Goal: Information Seeking & Learning: Find specific fact

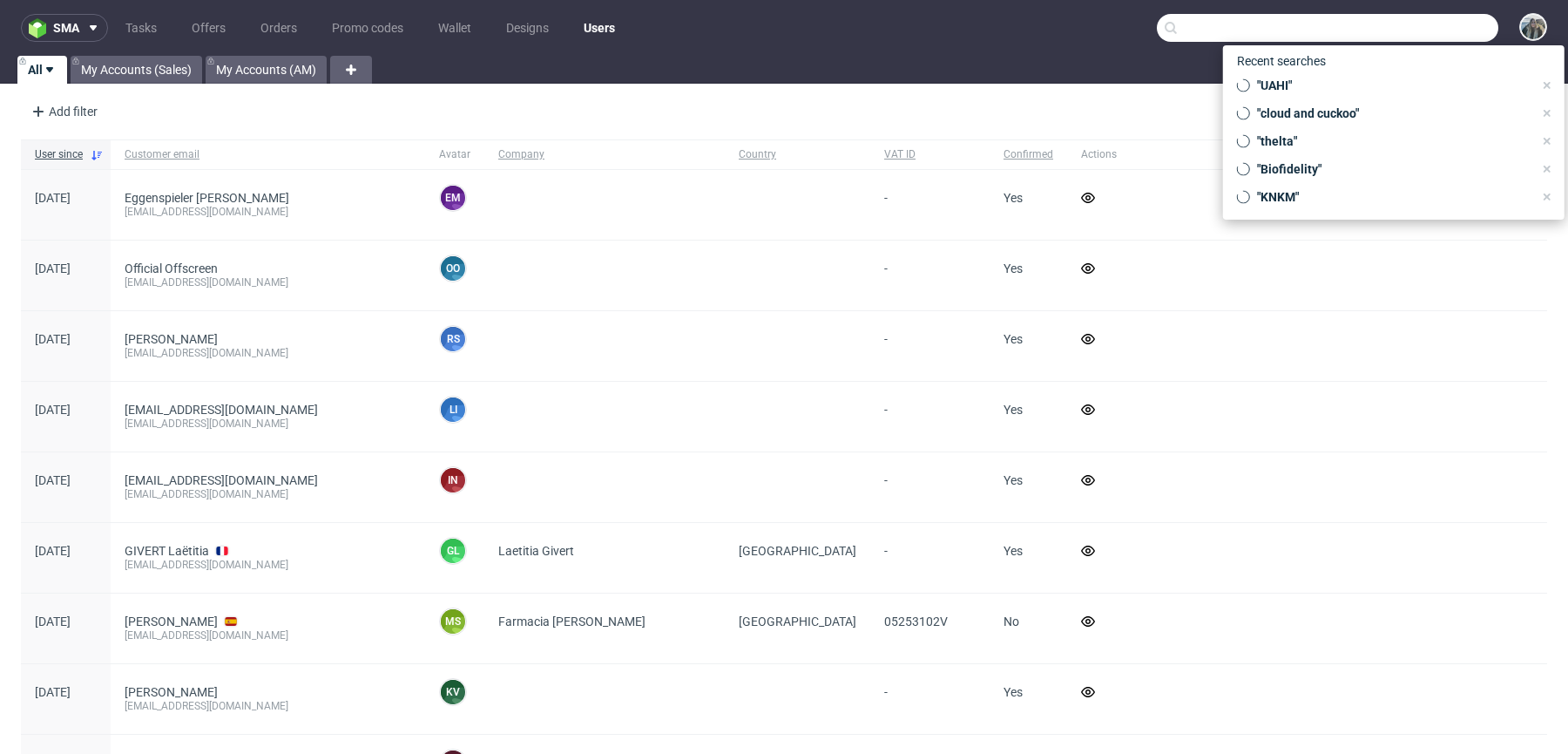
click at [1398, 38] on input "text" at bounding box center [1327, 28] width 341 height 28
paste input "R334661616"
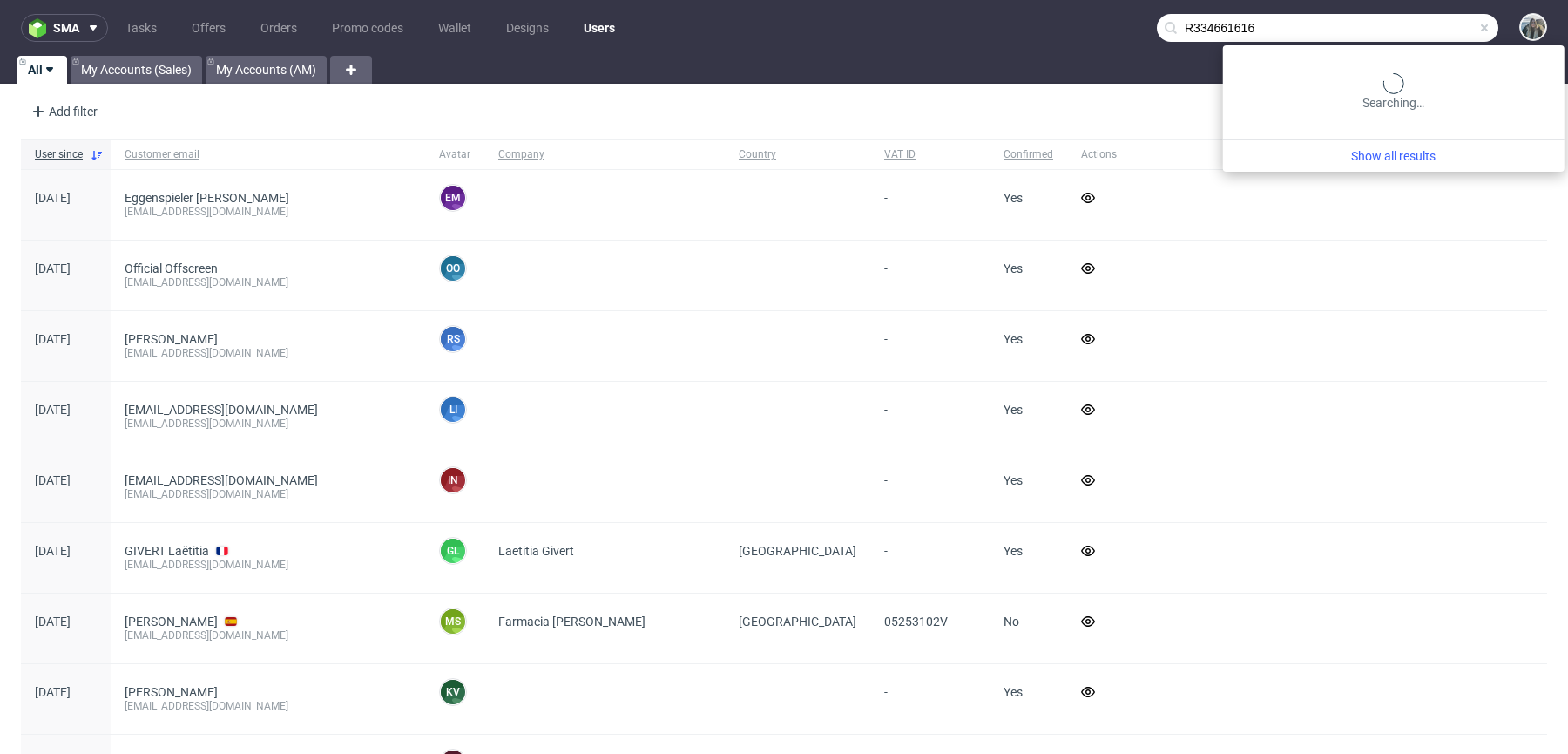
type input "R334661616"
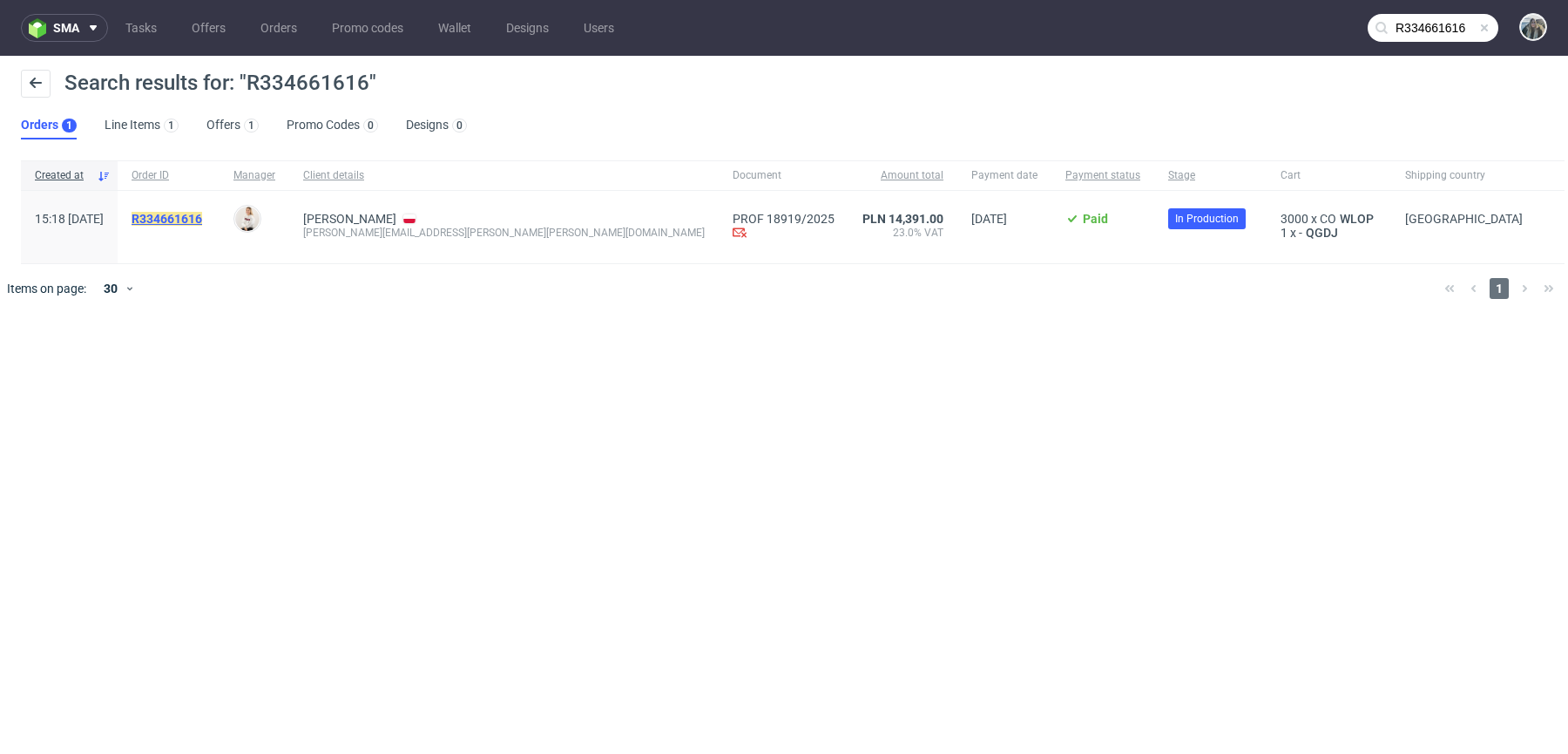
click at [203, 219] on mark "R334661616" at bounding box center [167, 219] width 71 height 14
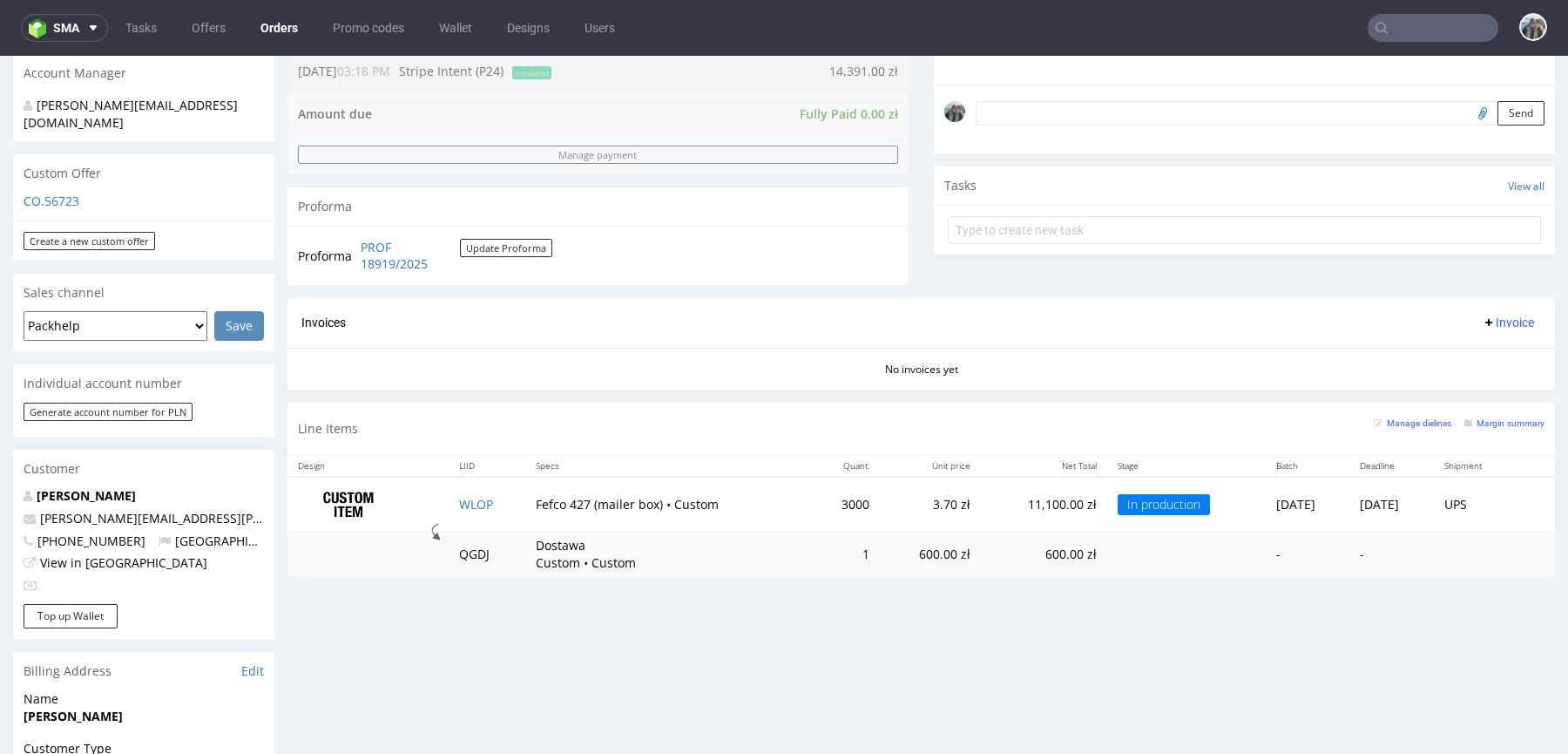
scroll to position [520, 0]
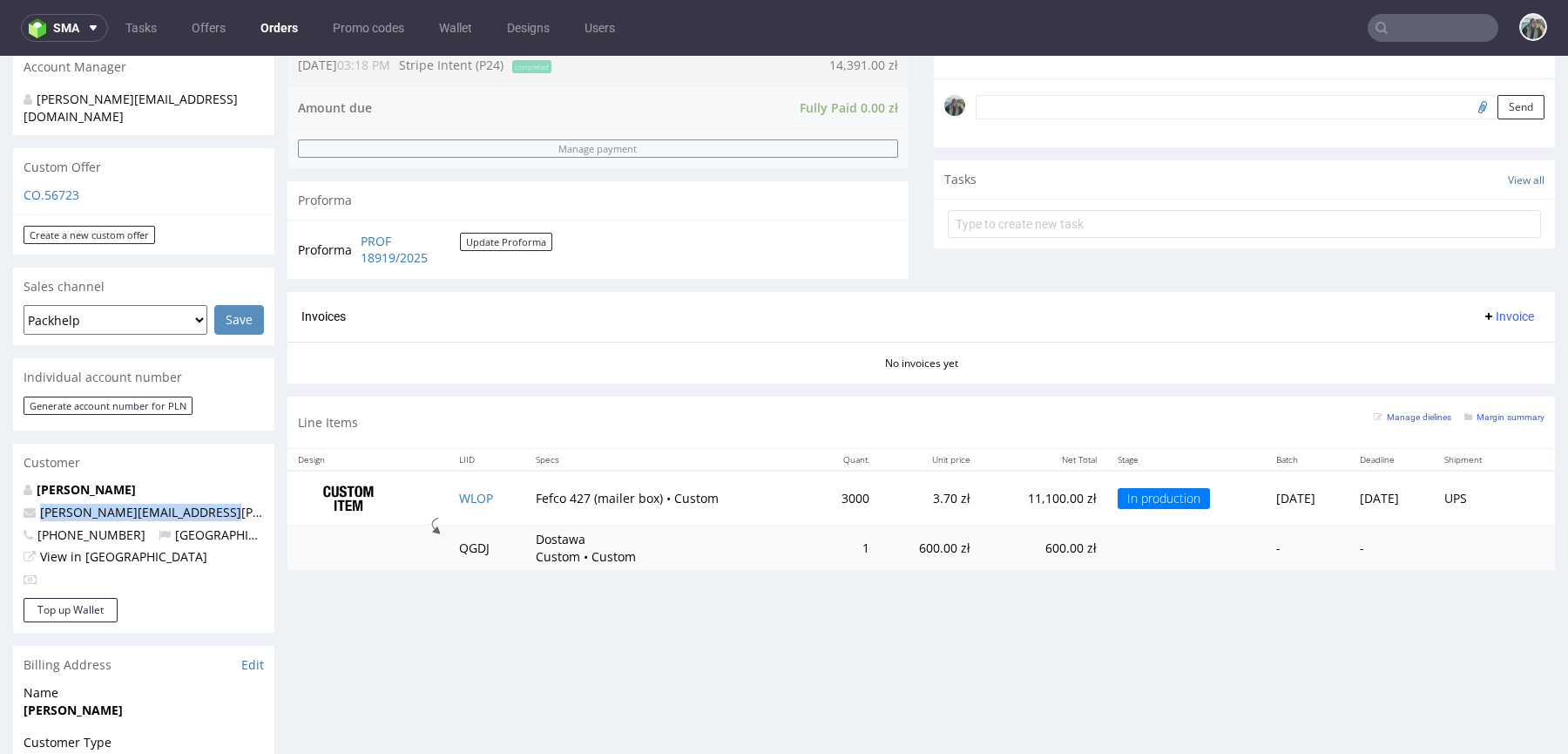
drag, startPoint x: 232, startPoint y: 493, endPoint x: 0, endPoint y: 493, distance: 232.0
click at [0, 493] on div "Order via Offer R334661616 05.09.2025 03:18 PM Mark this order as problematic I…" at bounding box center [784, 399] width 1568 height 1642
copy span "michal.chmiel.kase@gmail.com"
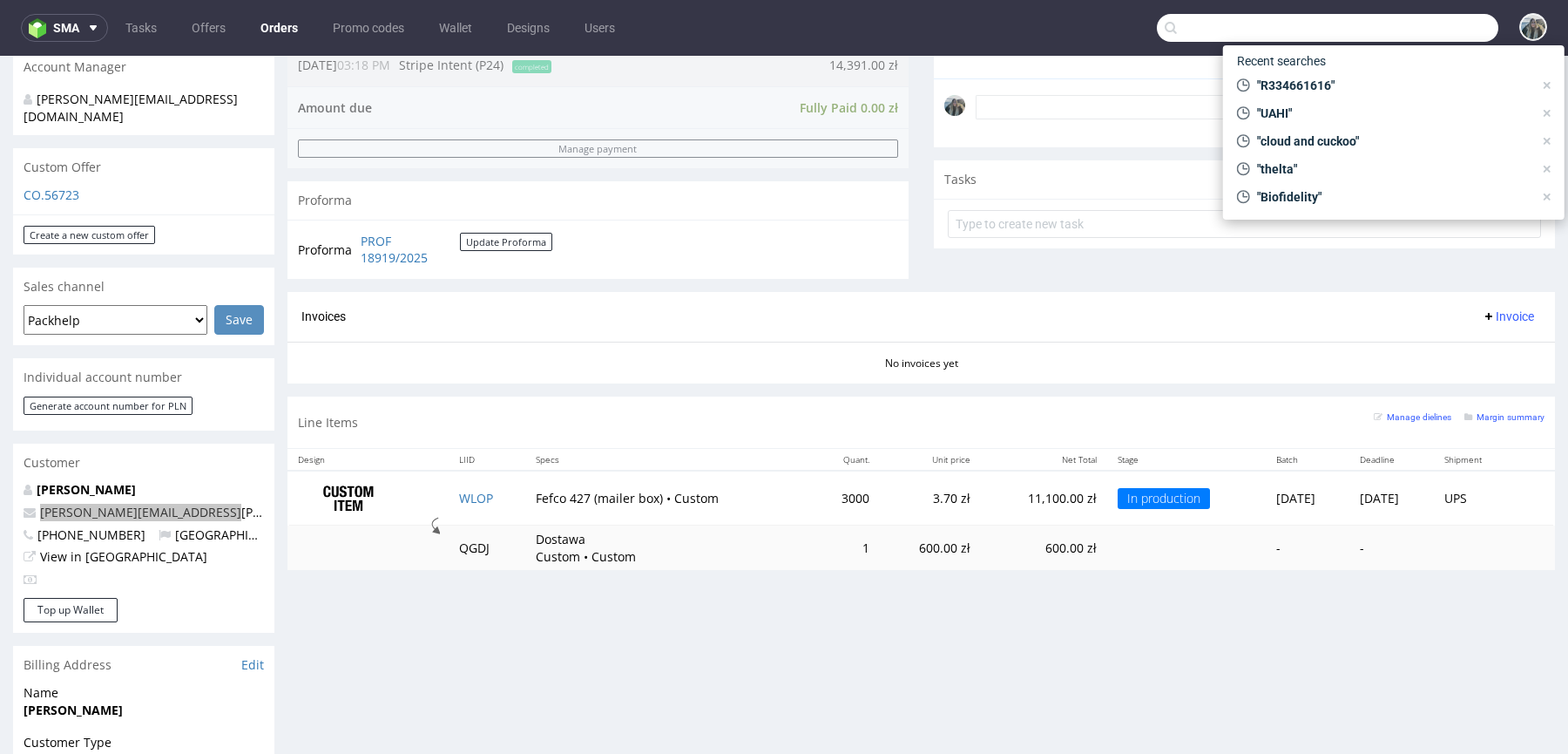
click at [1409, 24] on input "text" at bounding box center [1327, 28] width 341 height 28
paste input "R556473804"
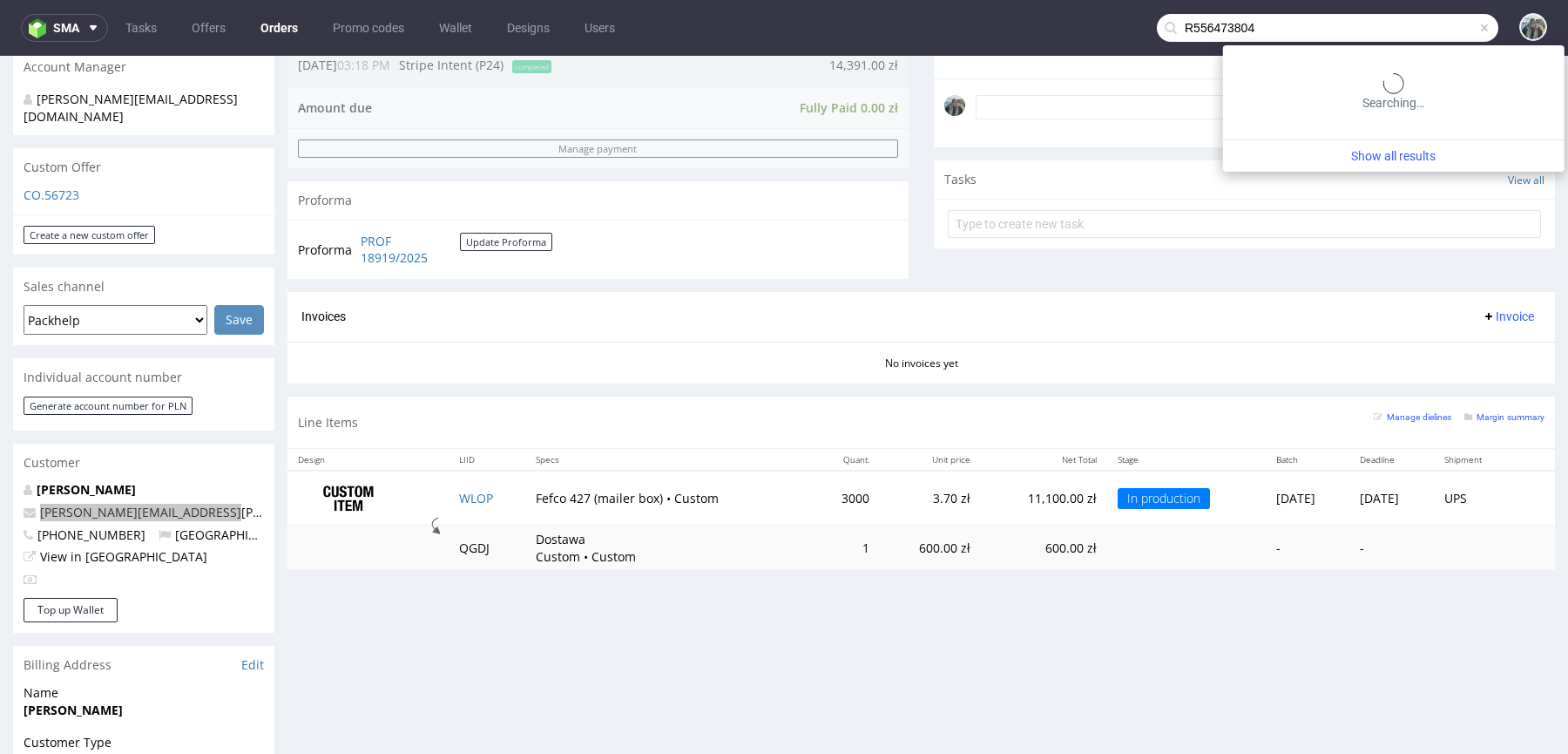
type input "R556473804"
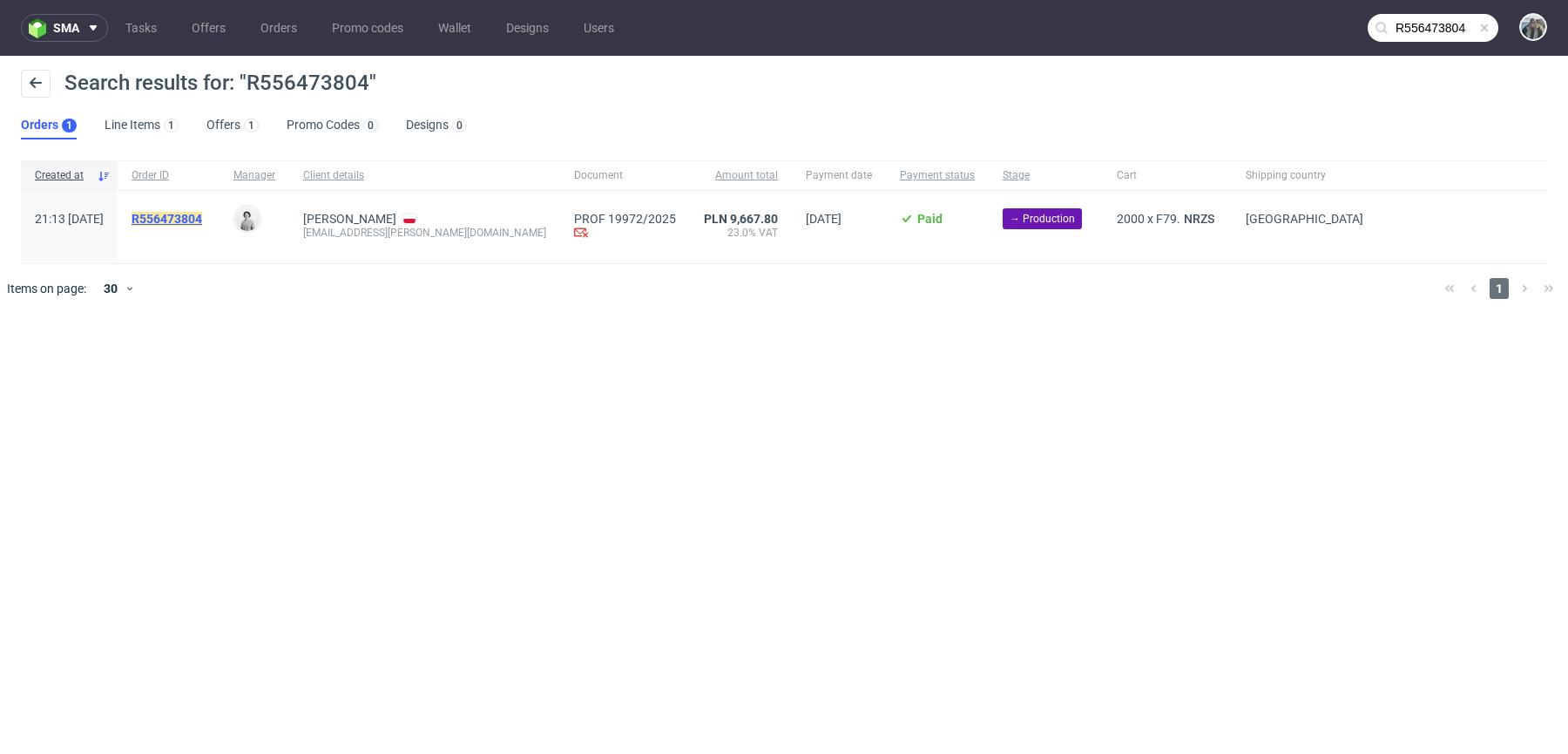
click at [203, 222] on mark "R556473804" at bounding box center [167, 219] width 71 height 14
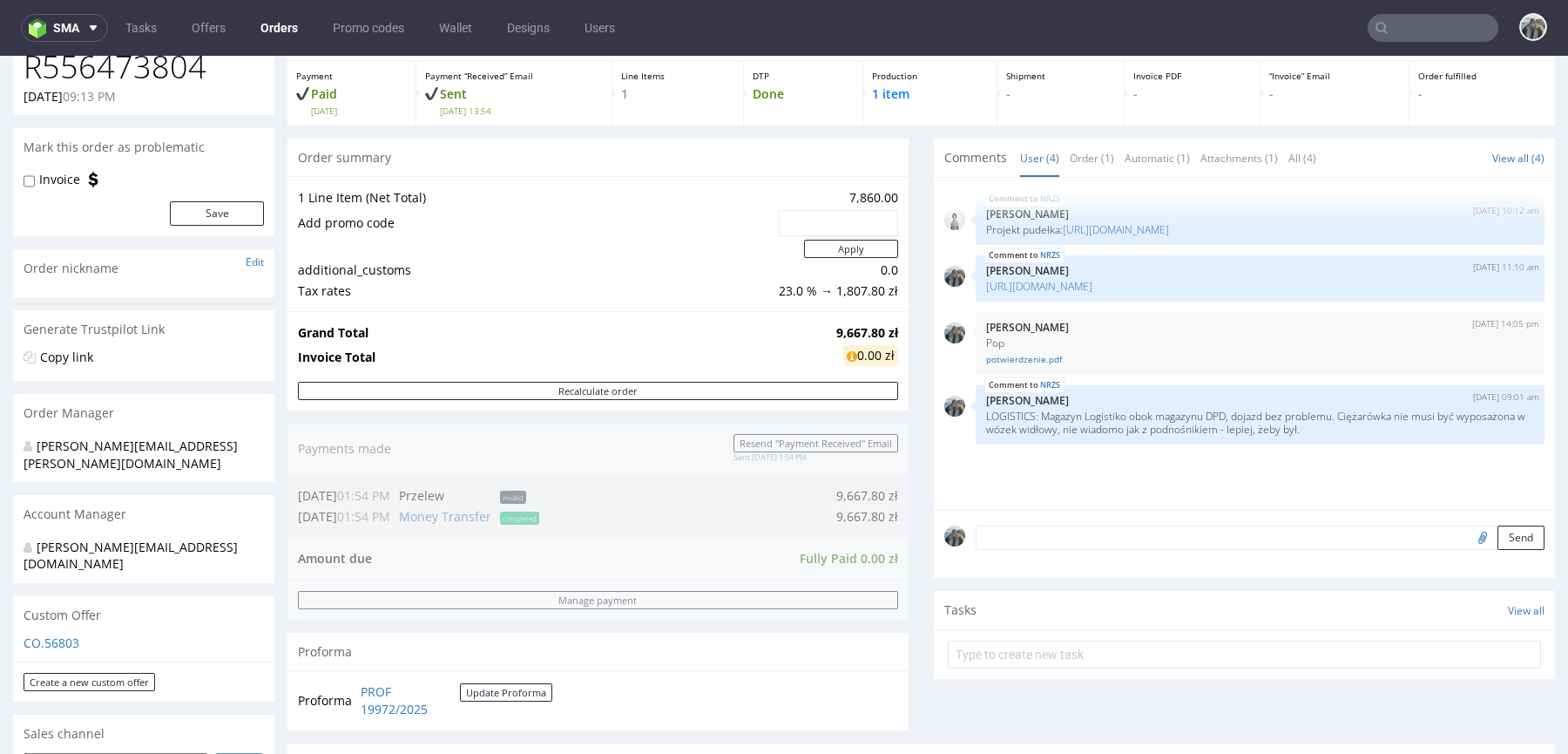
scroll to position [351, 0]
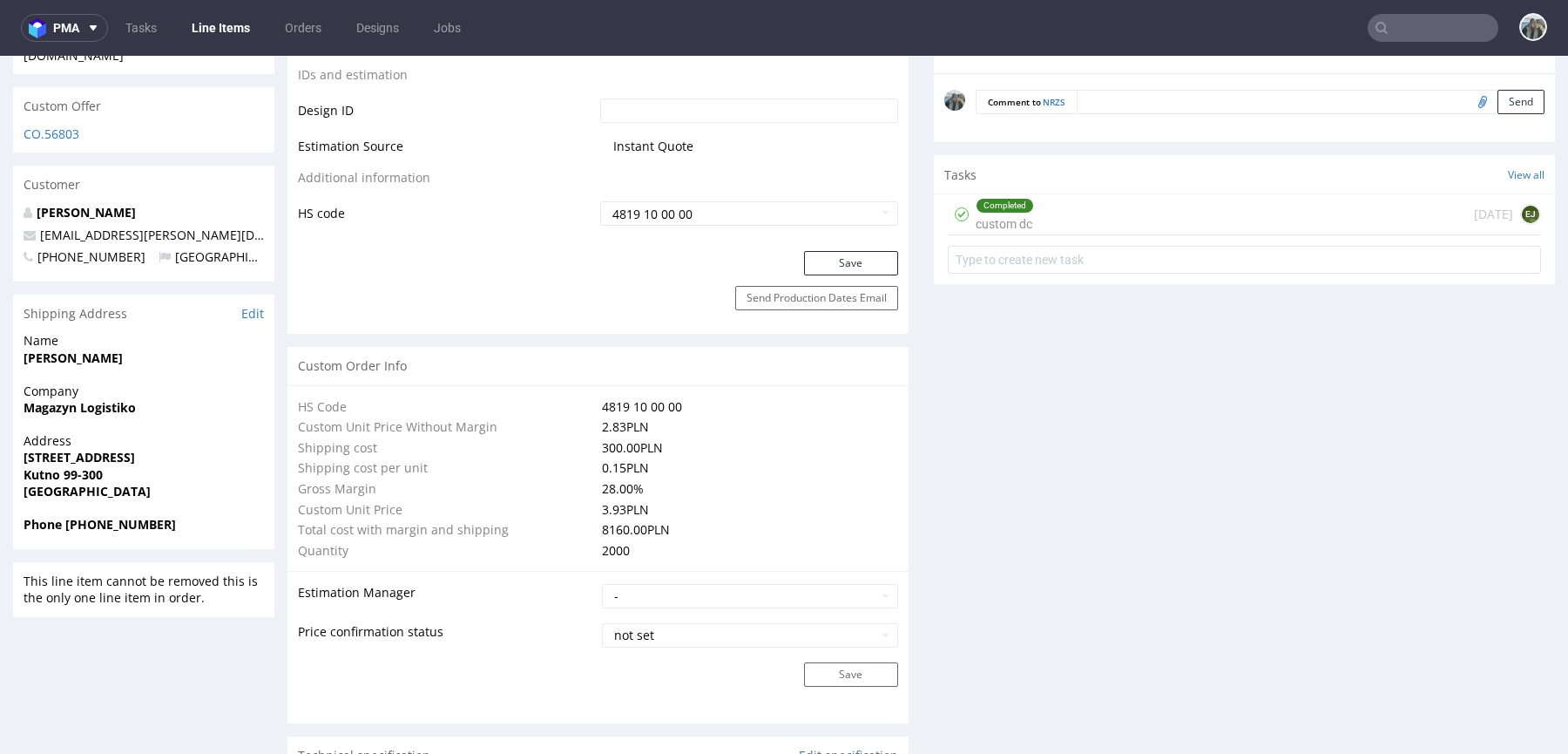
scroll to position [1060, 0]
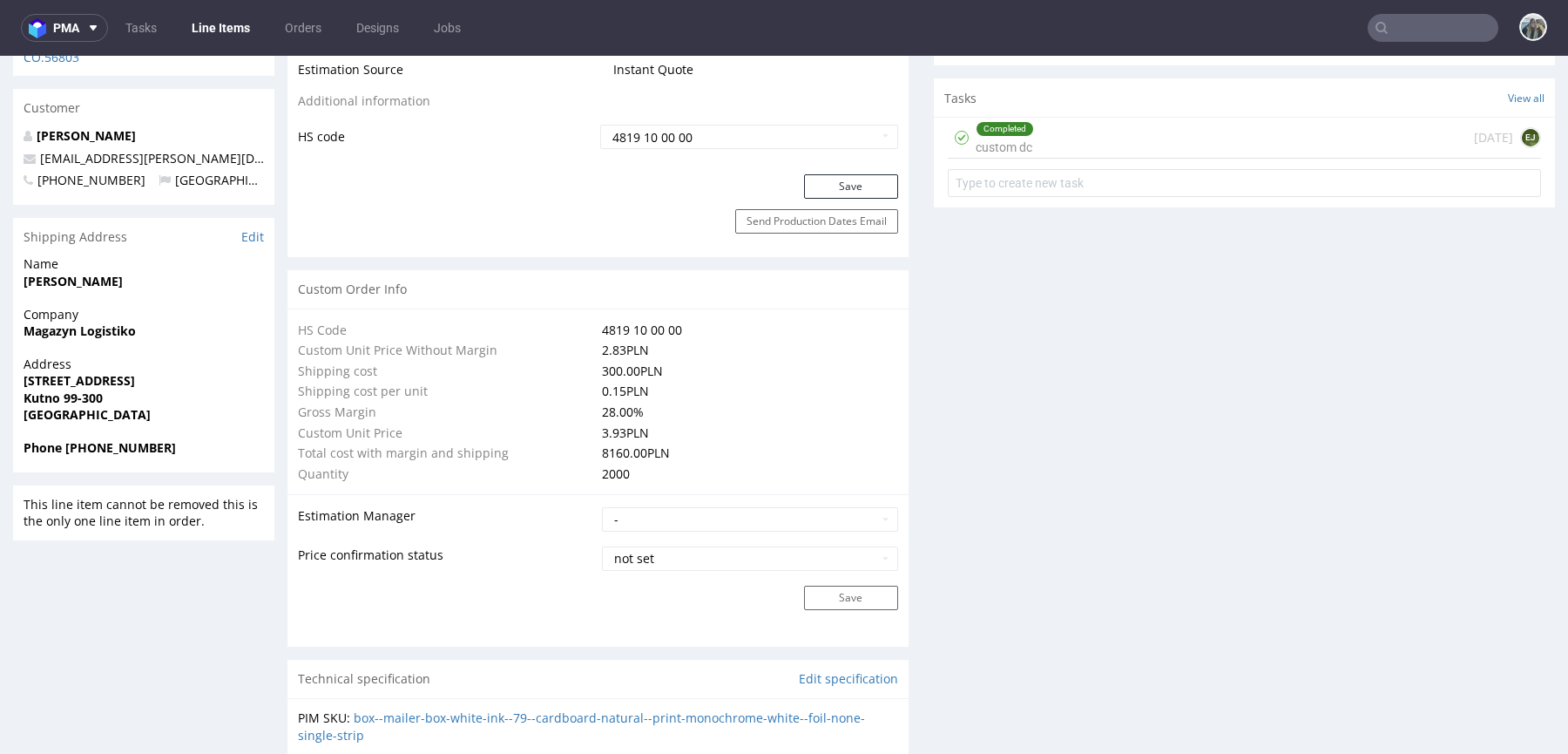
click at [1155, 134] on div "Completed custom dc 2 days ago EJ" at bounding box center [1245, 138] width 593 height 41
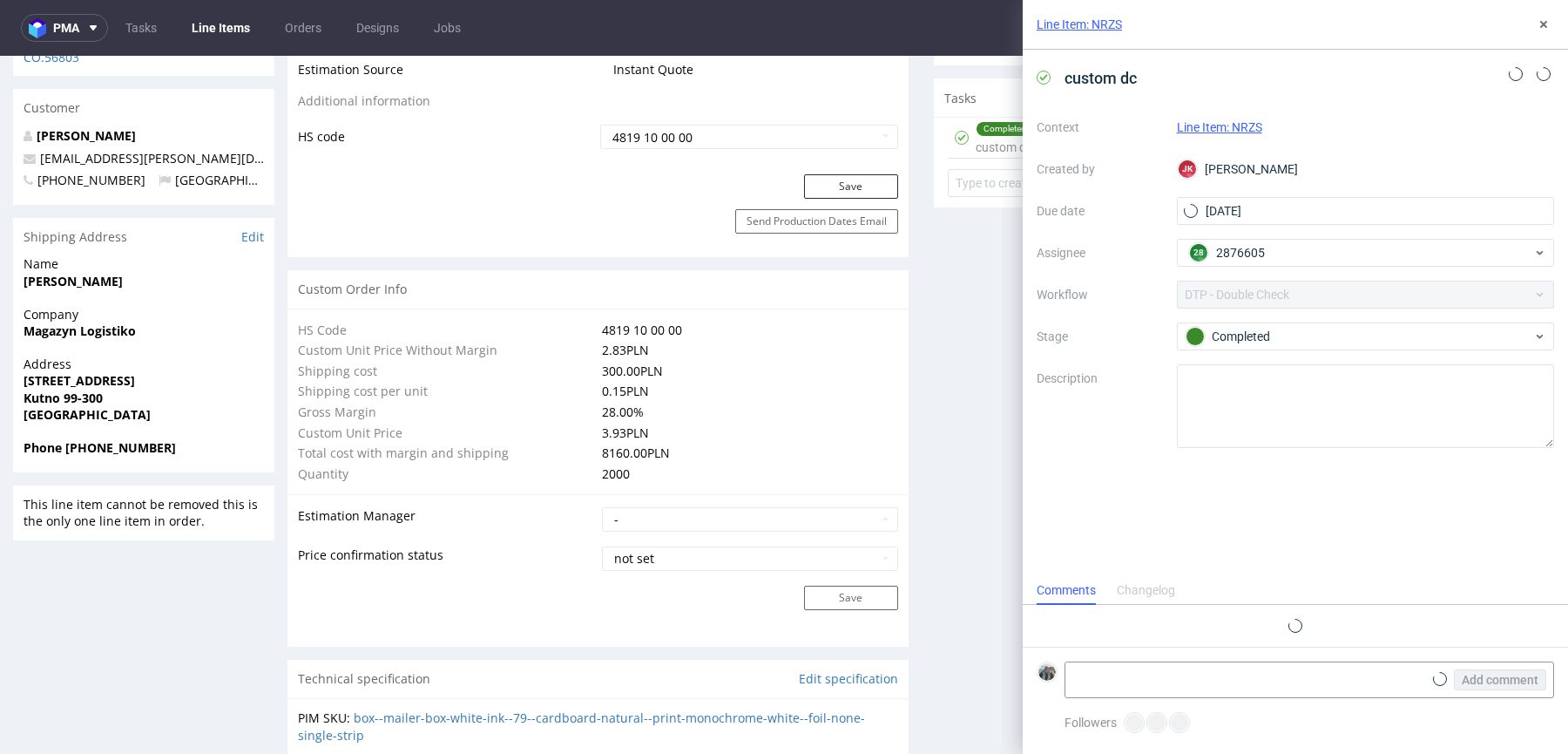
scroll to position [14, 0]
click at [1542, 24] on use at bounding box center [1543, 24] width 7 height 7
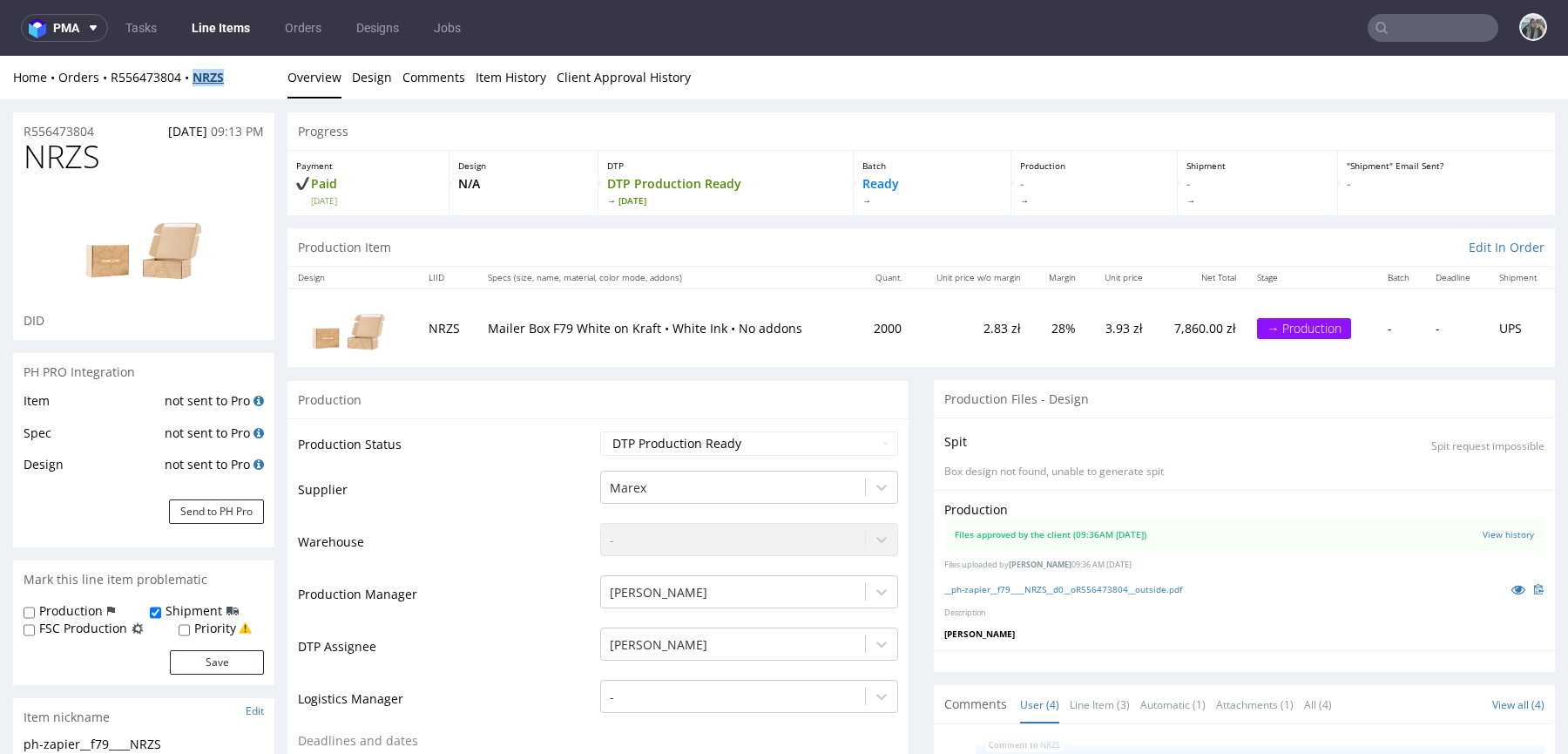
drag, startPoint x: 207, startPoint y: 95, endPoint x: 200, endPoint y: 81, distance: 15.7
click at [200, 81] on div "Home Orders R556473804 NRZS Overview Design Comments Item History Client Approv…" at bounding box center [784, 78] width 1568 height 44
copy strong "NRZS"
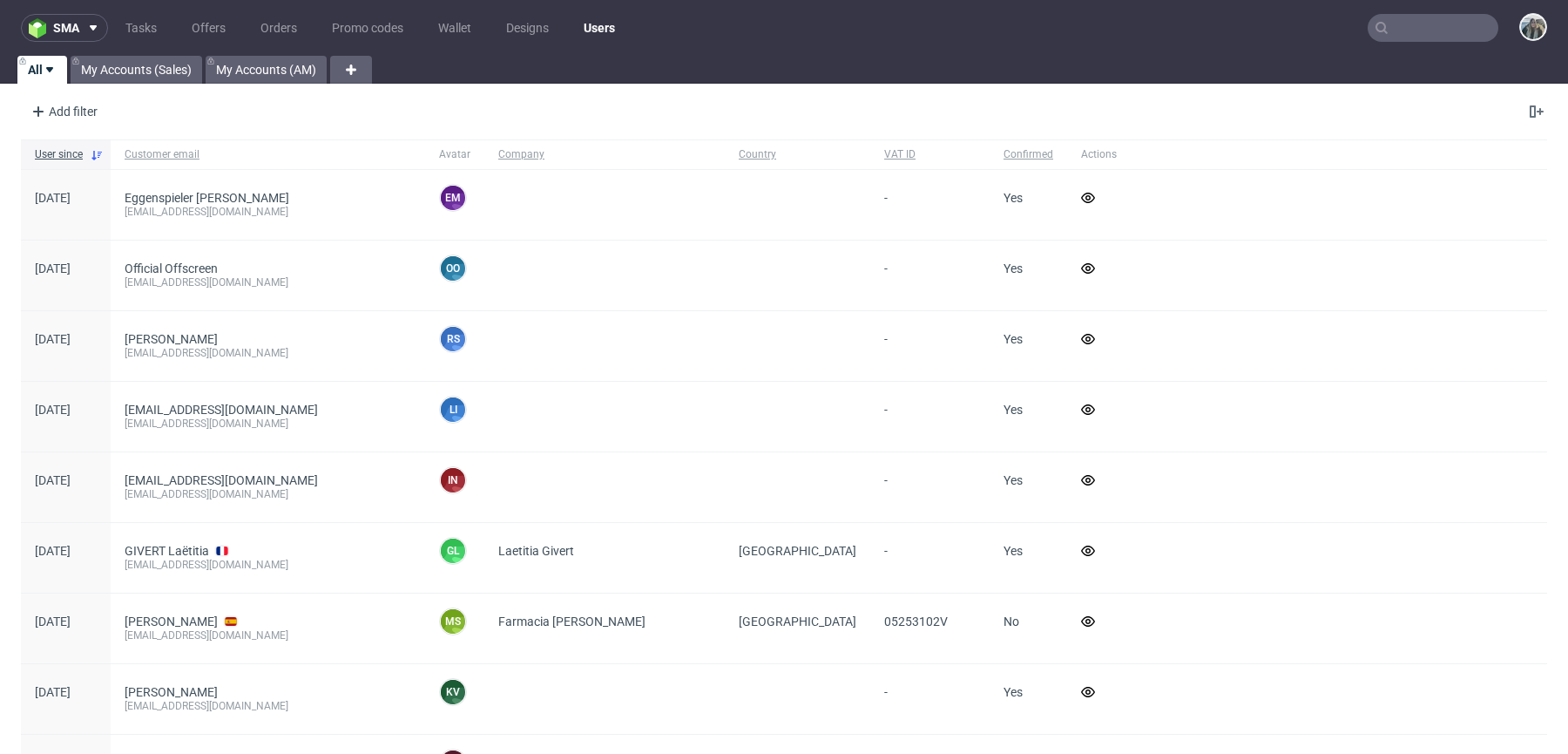
click at [1401, 25] on input "text" at bounding box center [1432, 28] width 131 height 28
paste input "R287735673"
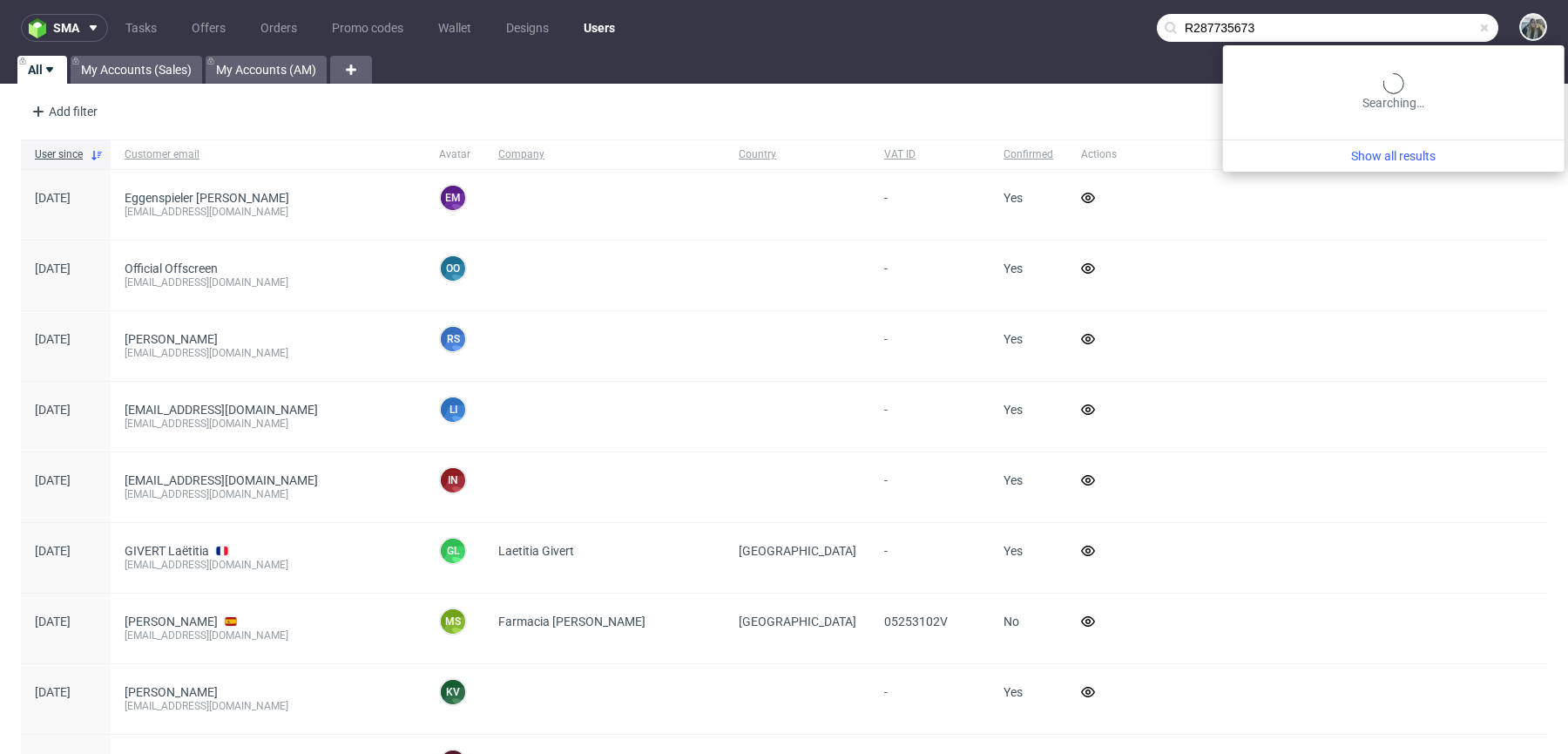
type input "R287735673"
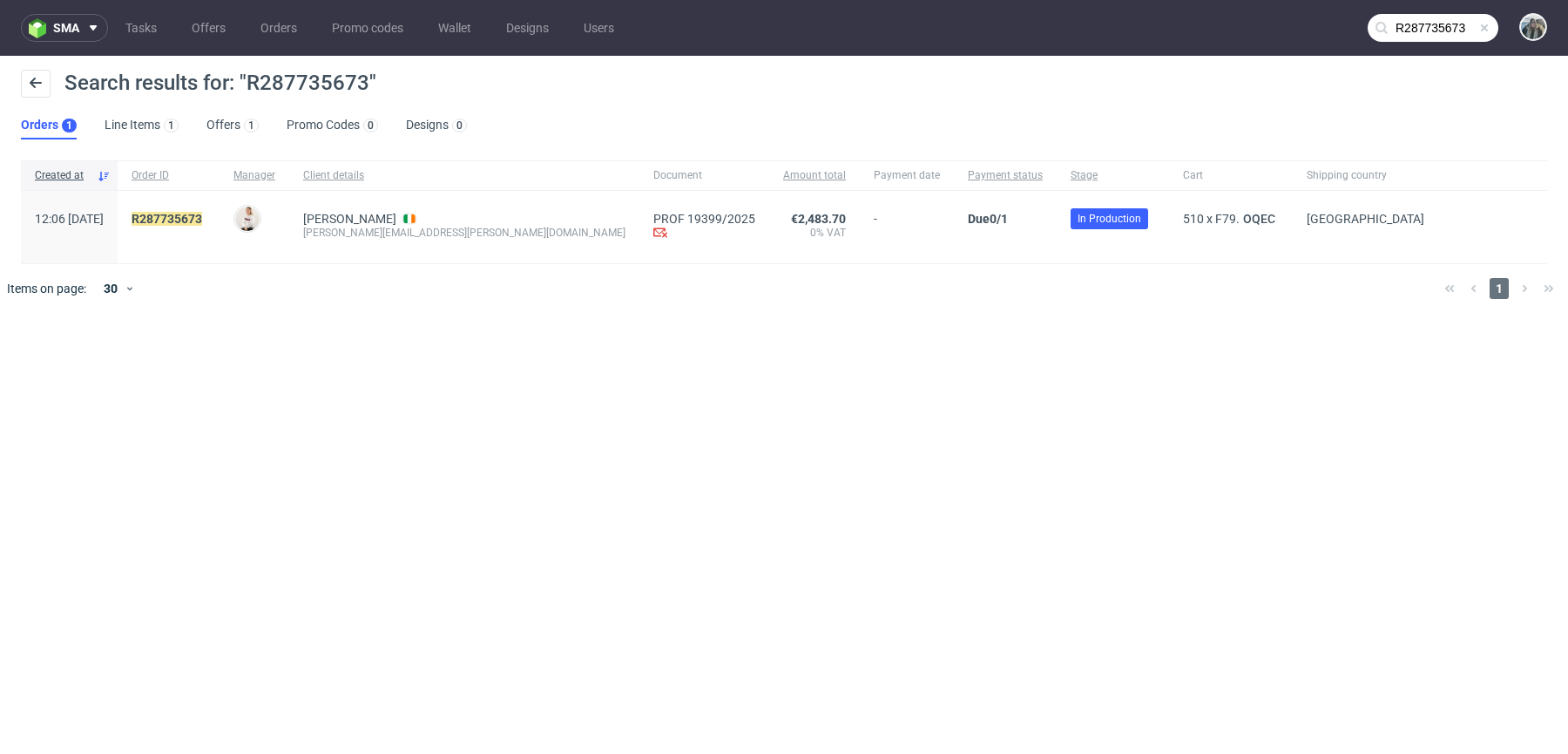
click at [206, 226] on span "R287735673" at bounding box center [169, 227] width 74 height 31
click at [203, 221] on mark "R287735673" at bounding box center [167, 219] width 71 height 14
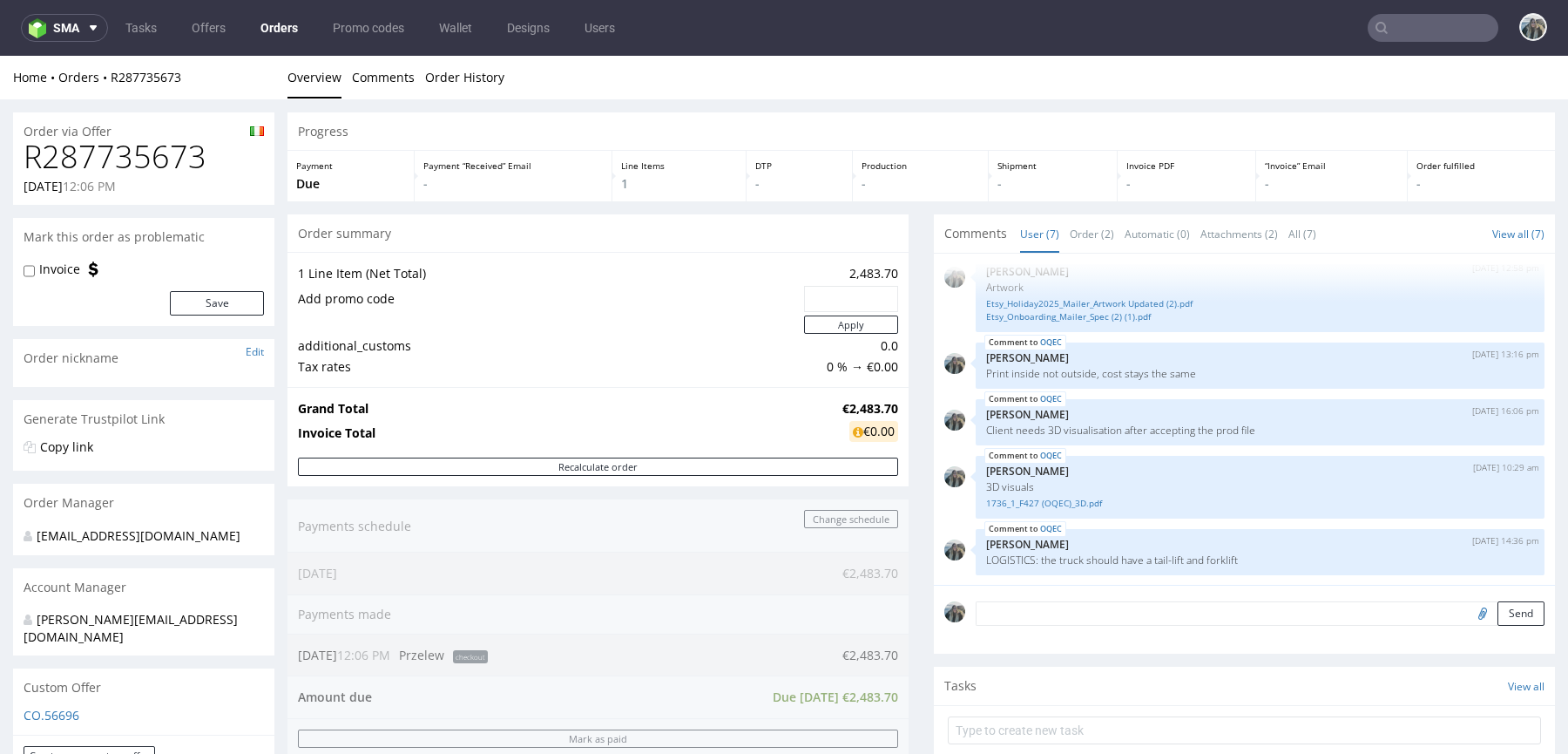
click at [141, 163] on h1 "R287735673" at bounding box center [144, 157] width 241 height 35
click at [140, 161] on h1 "R287735673" at bounding box center [144, 157] width 241 height 35
copy h1 "R287735673"
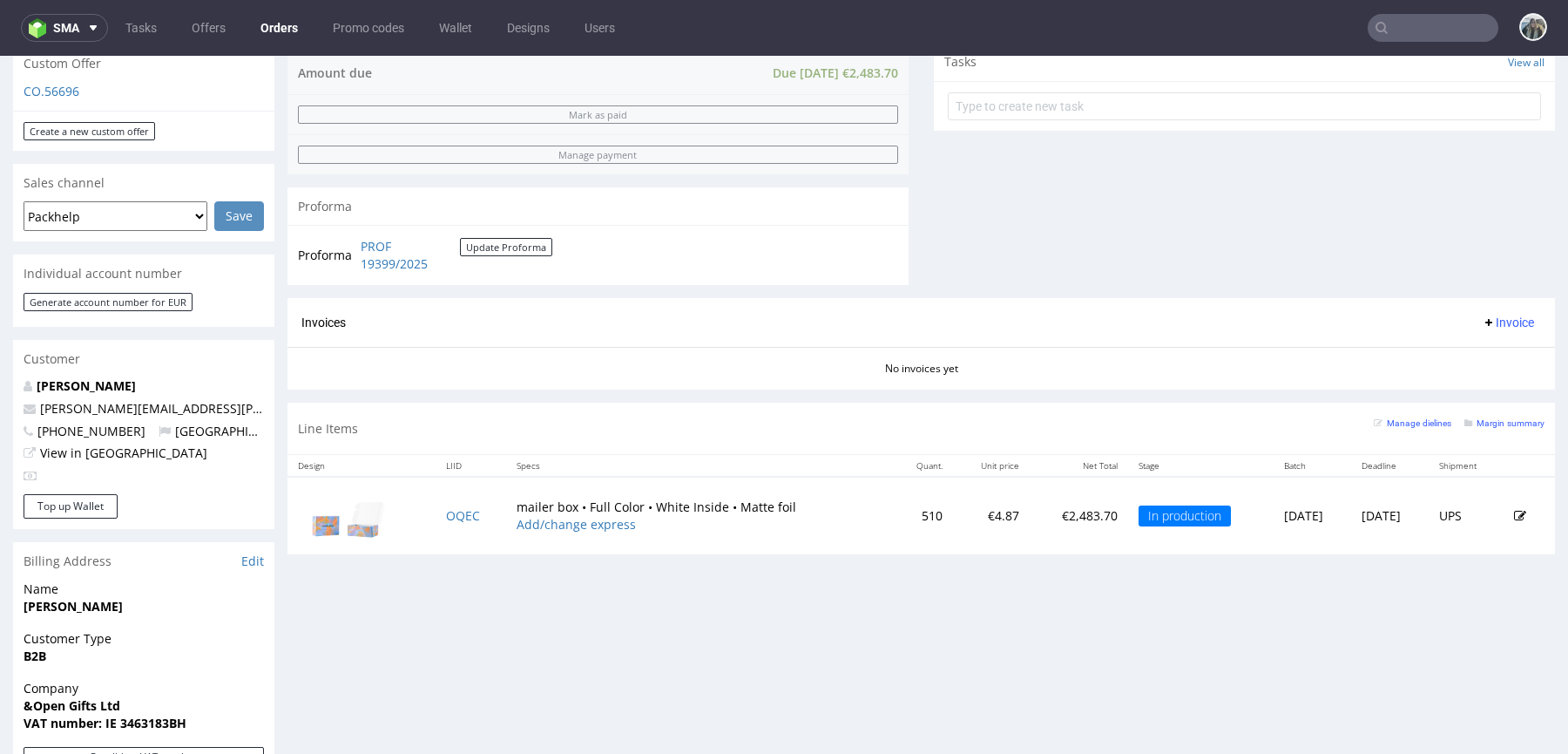
scroll to position [628, 0]
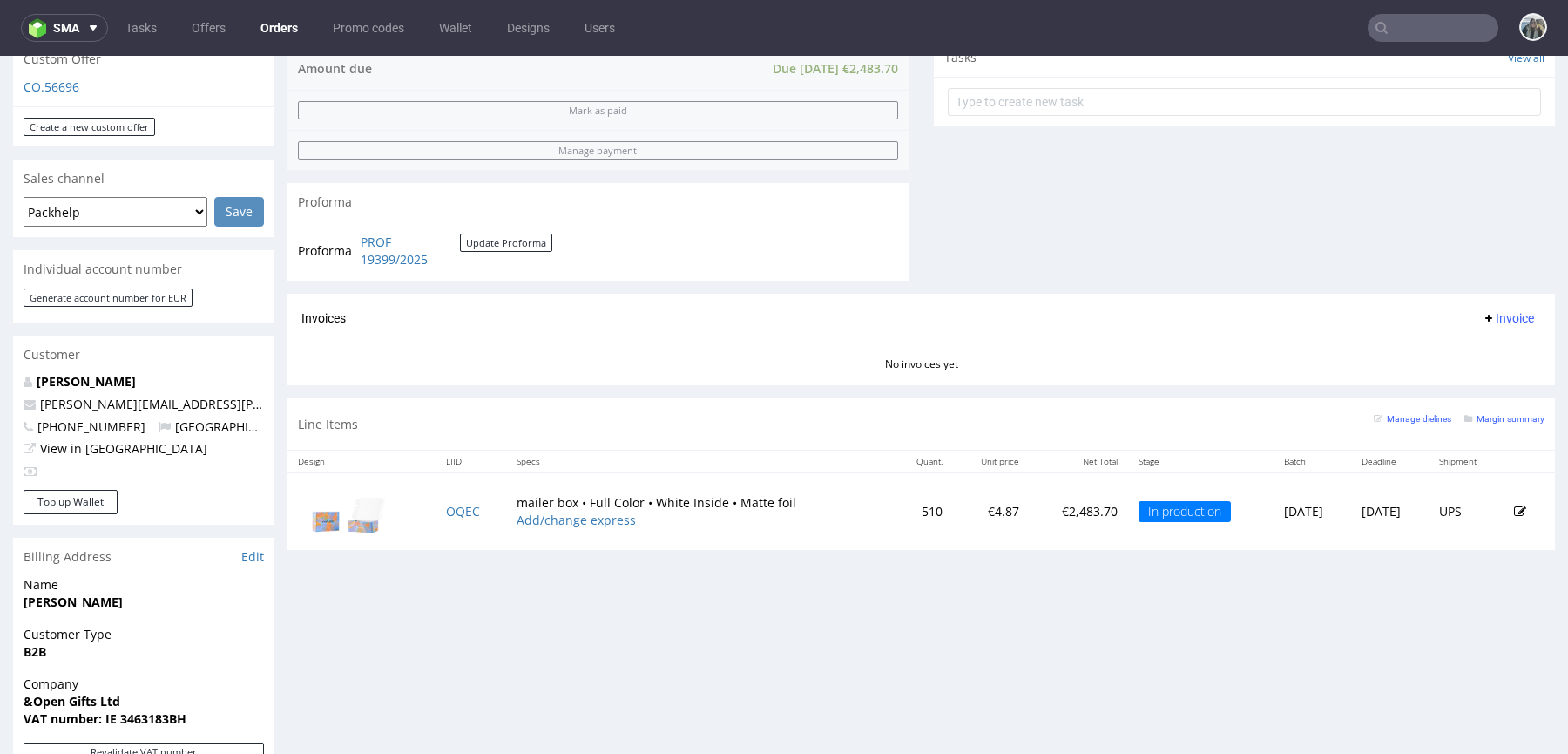
click at [1391, 36] on input "text" at bounding box center [1432, 28] width 131 height 28
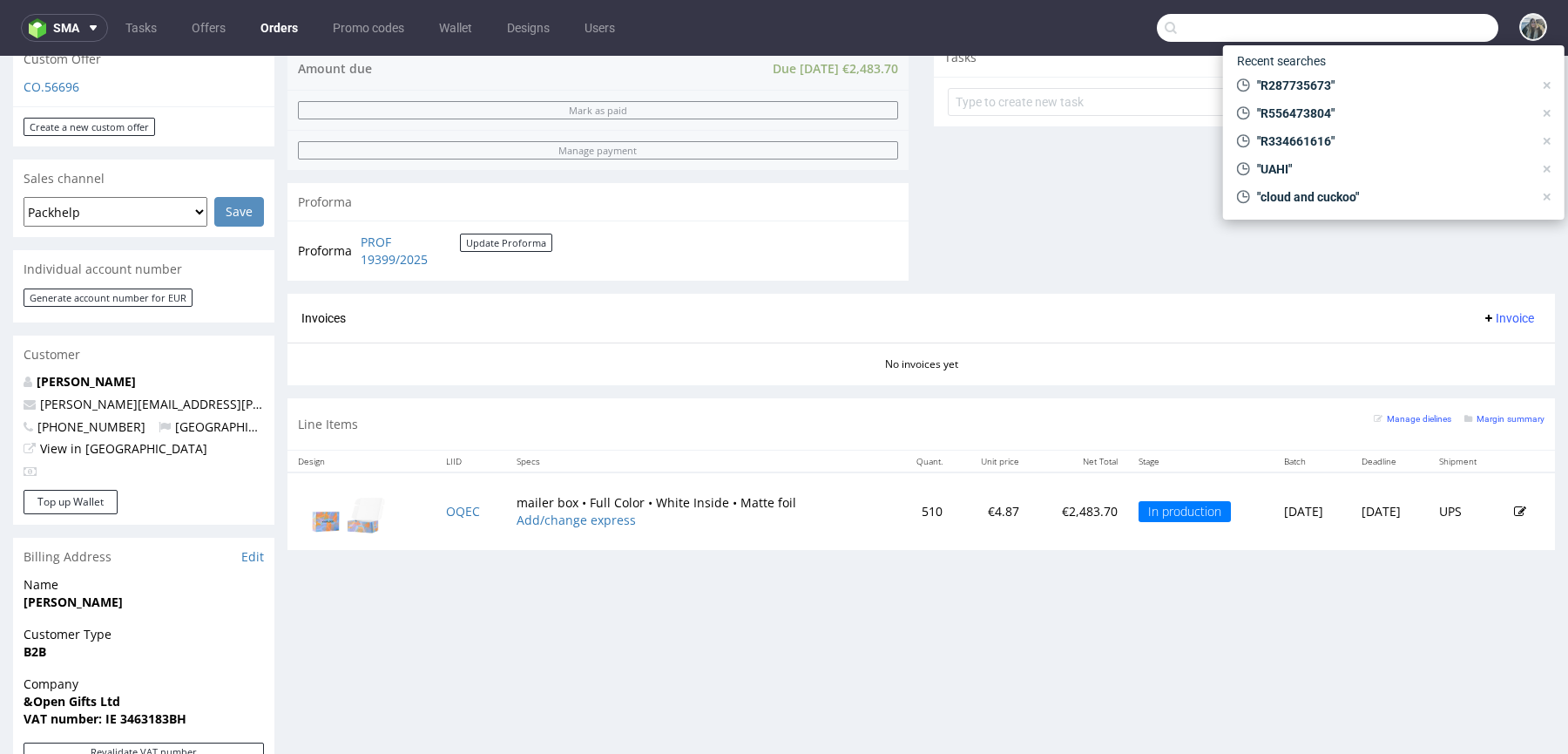
paste input "R172264962"
type input "R172264962"
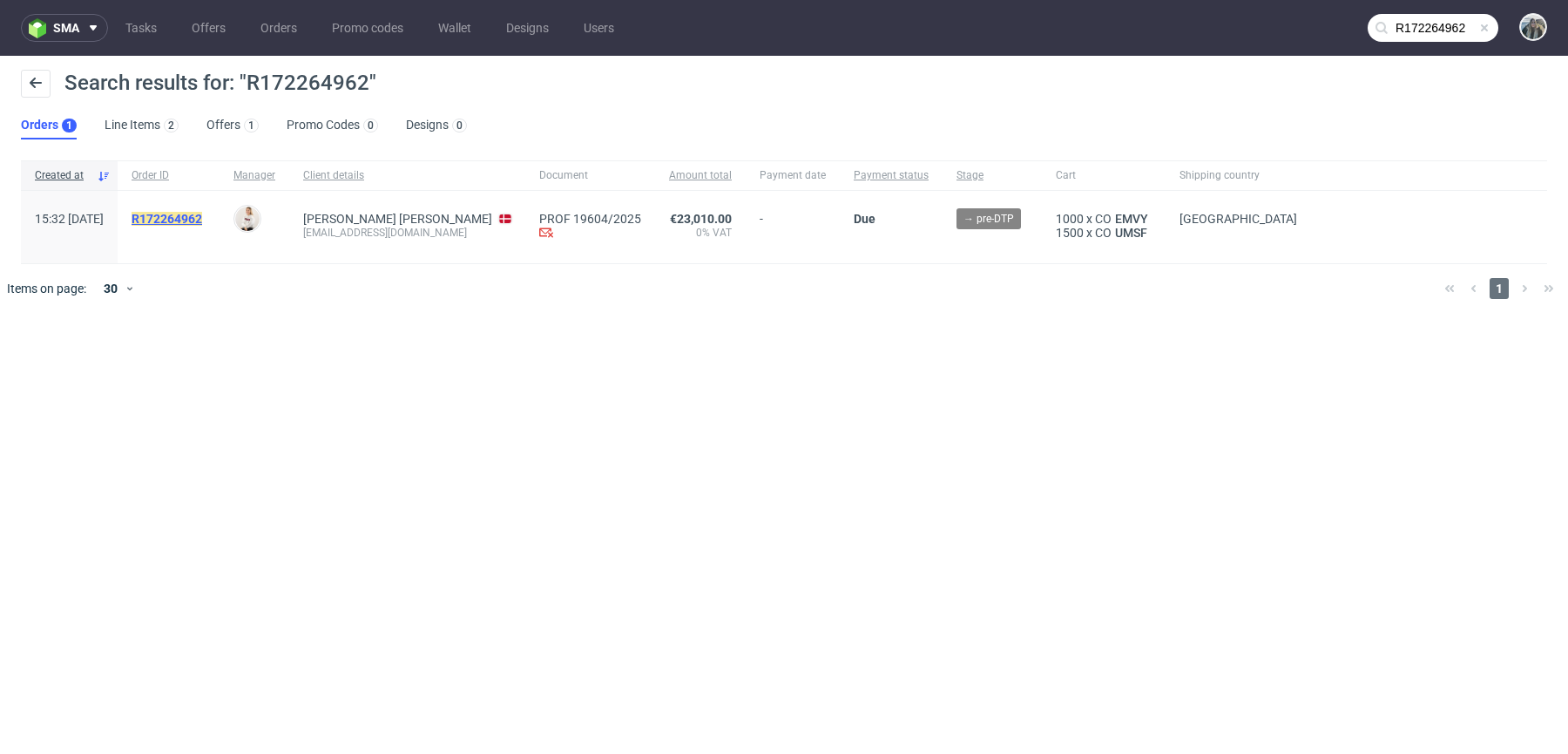
click at [203, 221] on mark "R172264962" at bounding box center [167, 219] width 71 height 14
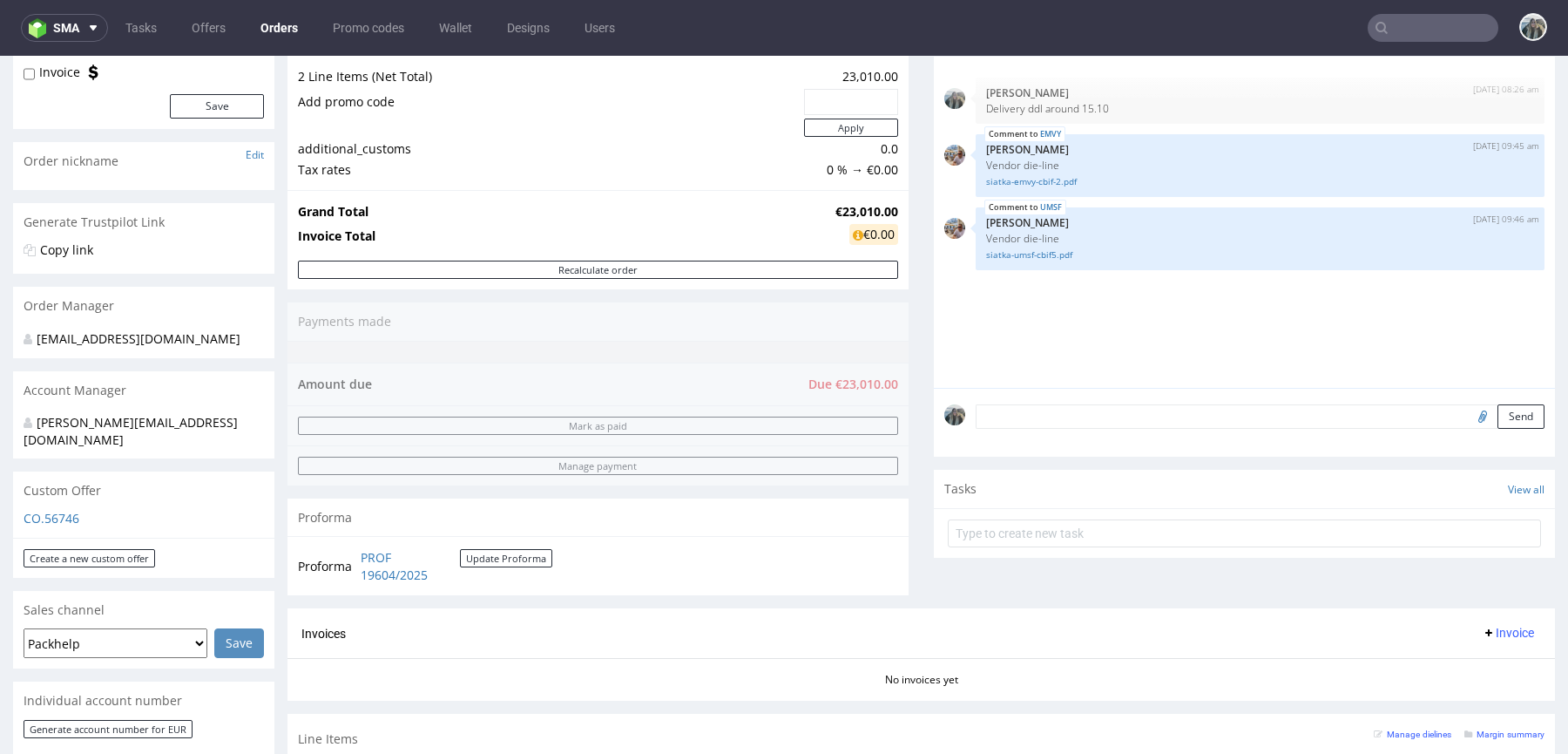
scroll to position [202, 0]
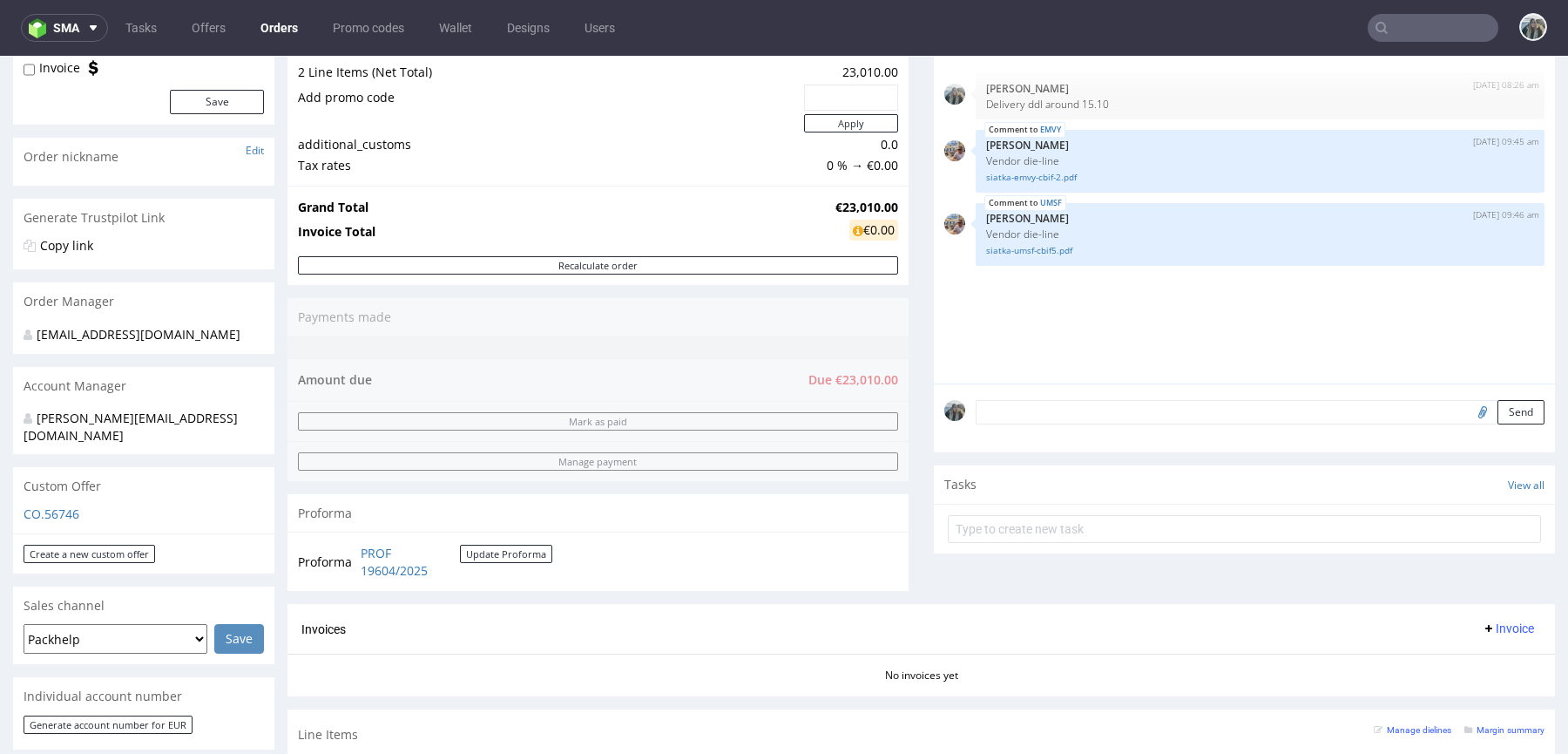
click at [1384, 27] on input "text" at bounding box center [1432, 28] width 131 height 28
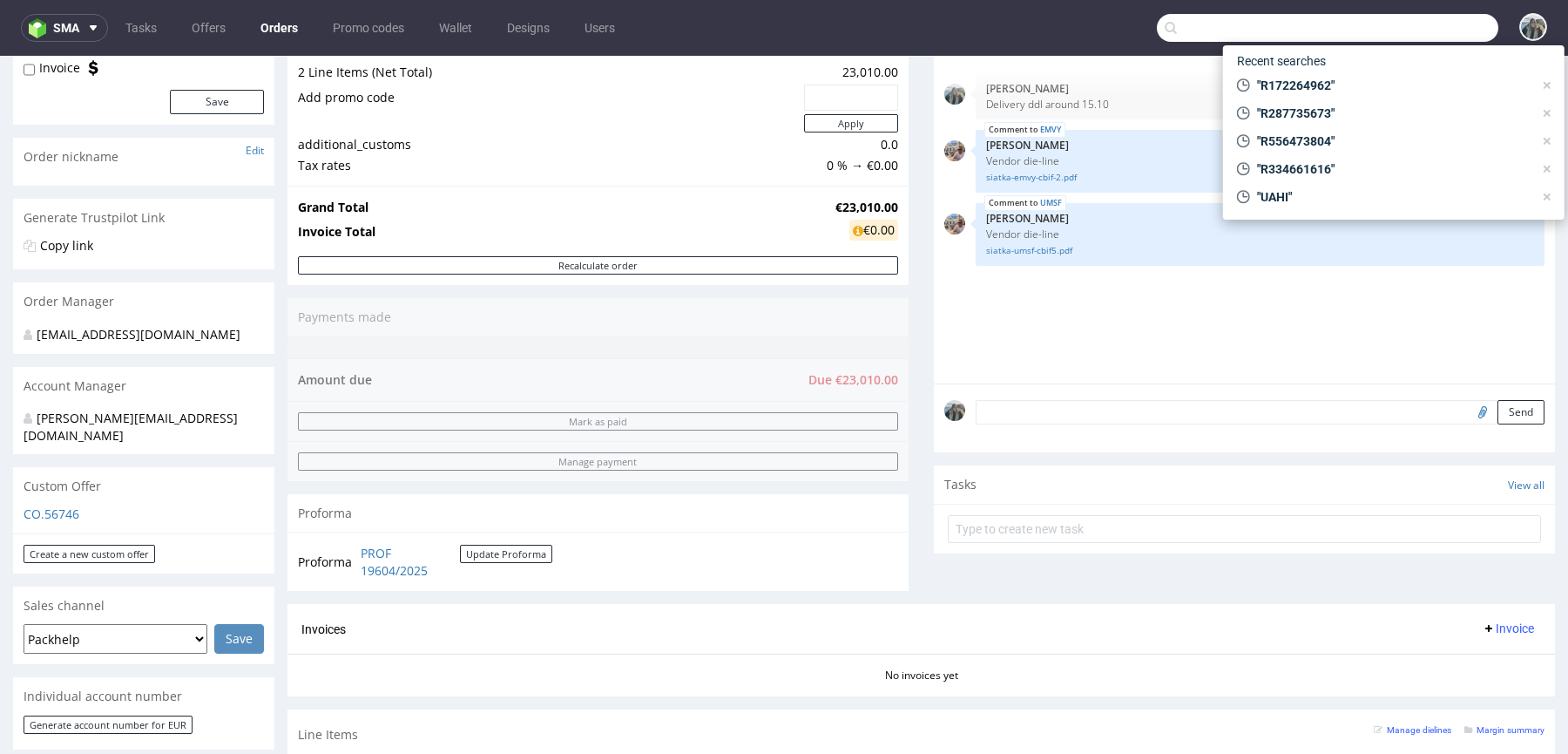
paste input "R143962878"
type input "R143962878"
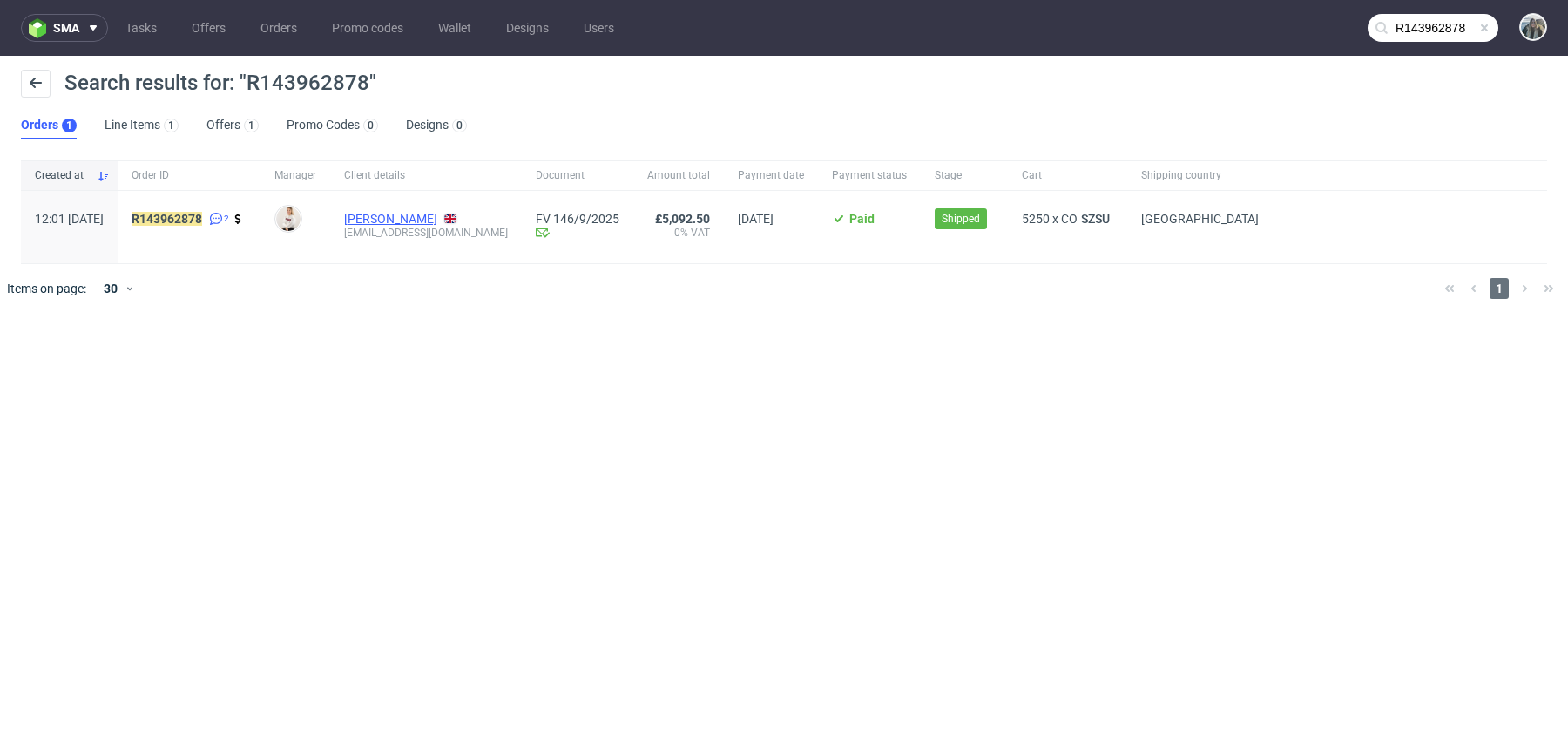
click at [424, 215] on link "Emily McMahon" at bounding box center [390, 219] width 93 height 14
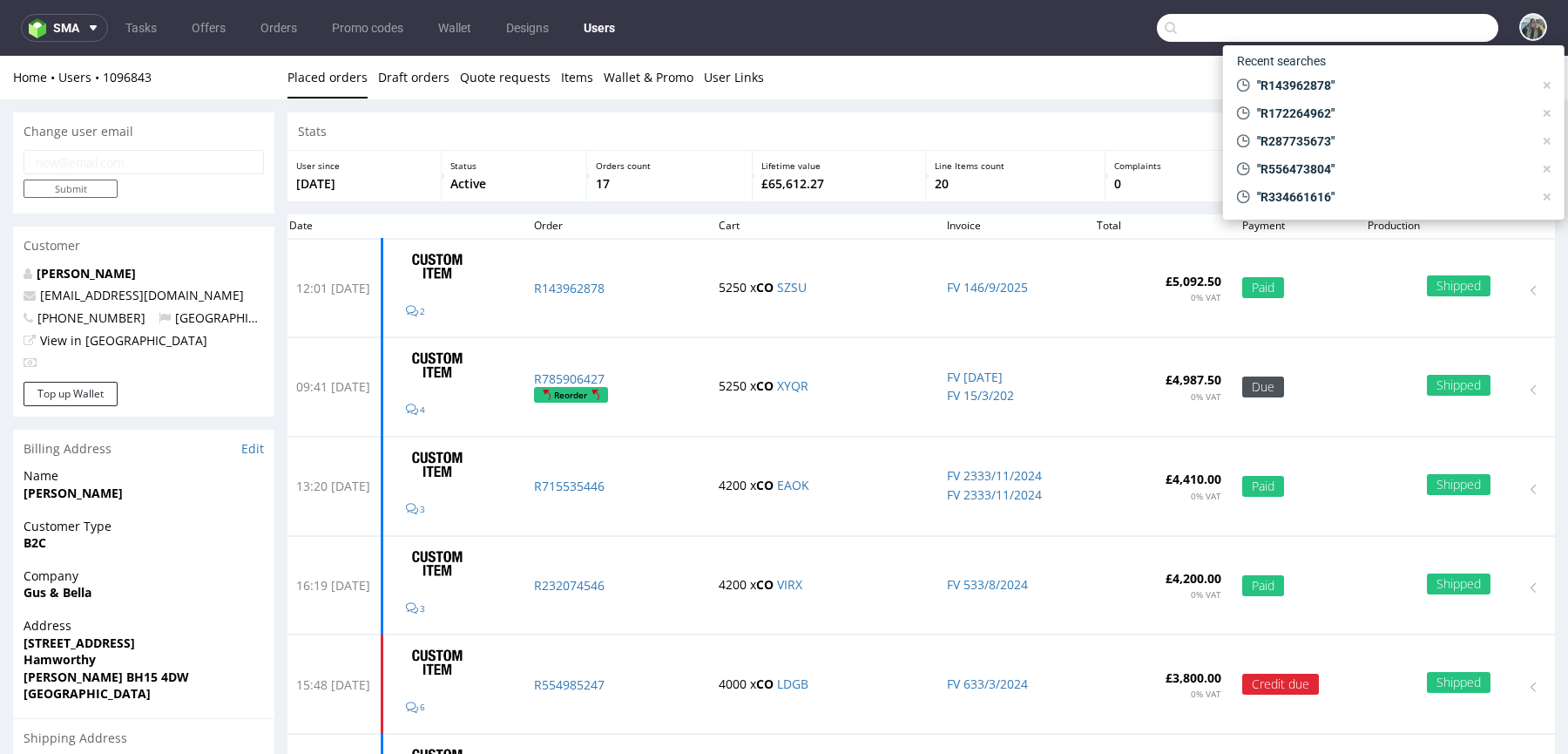
click at [1415, 40] on input "text" at bounding box center [1327, 28] width 341 height 28
paste input "R936491861"
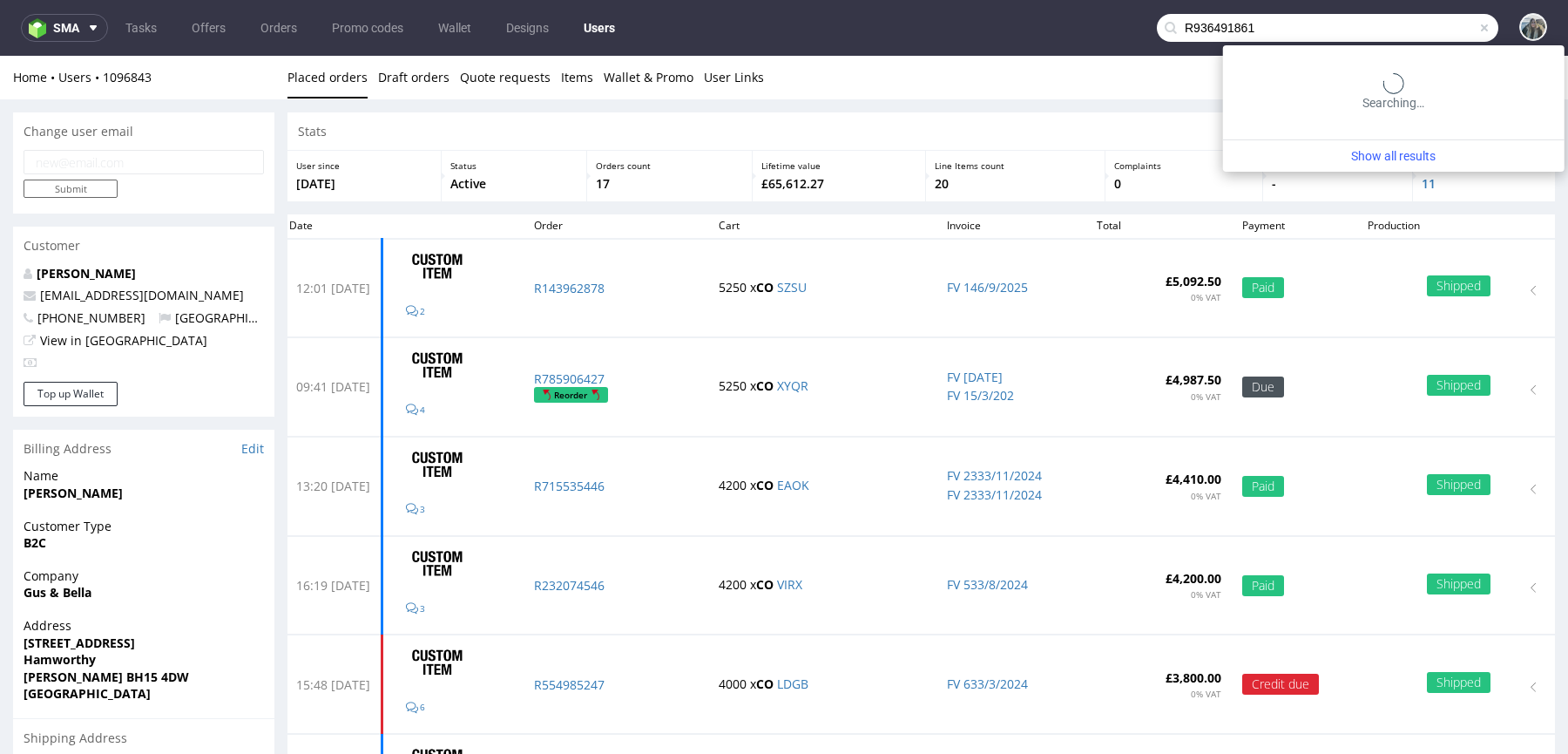
type input "R936491861"
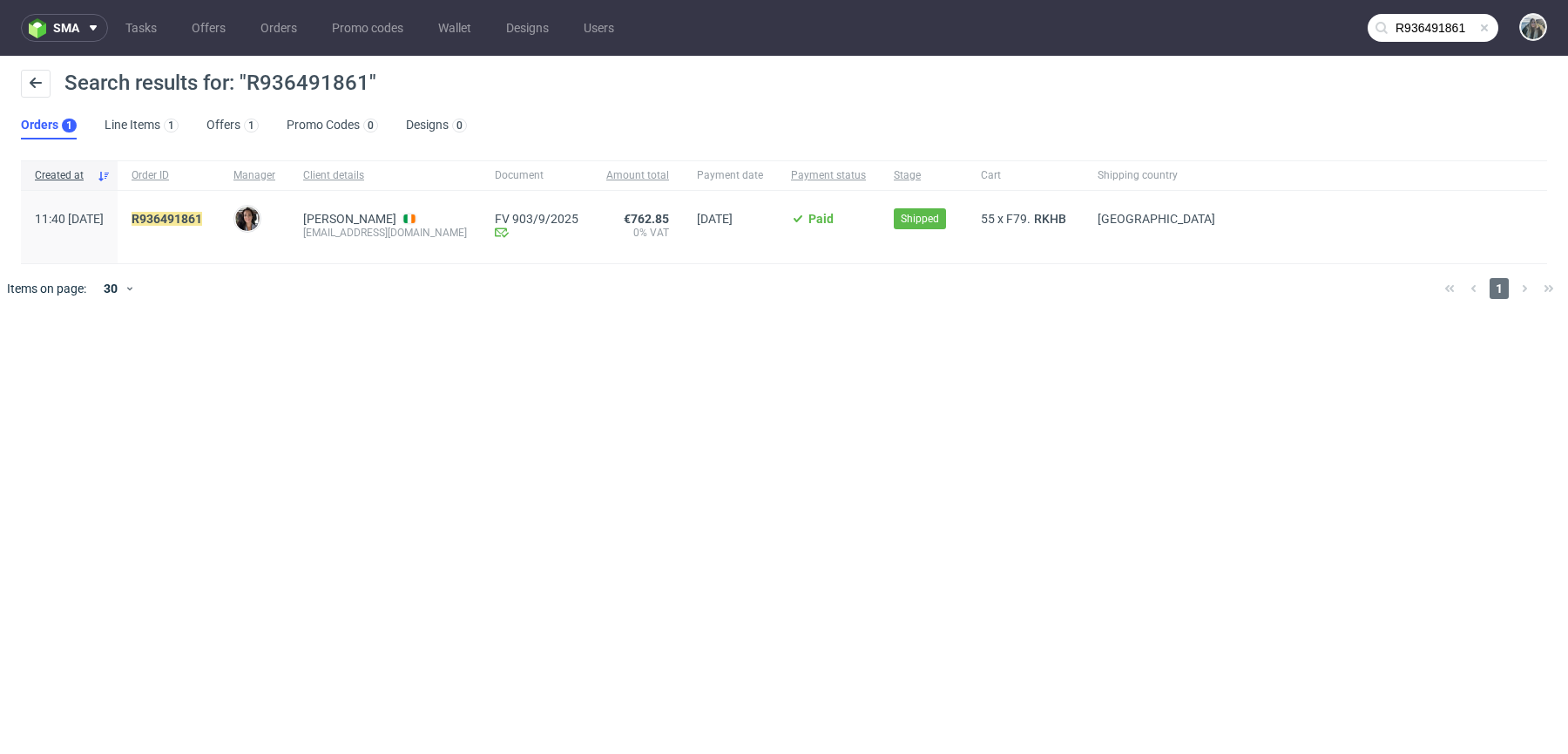
click at [206, 229] on span "R936491861" at bounding box center [169, 227] width 74 height 31
click at [203, 214] on mark "R936491861" at bounding box center [167, 219] width 71 height 14
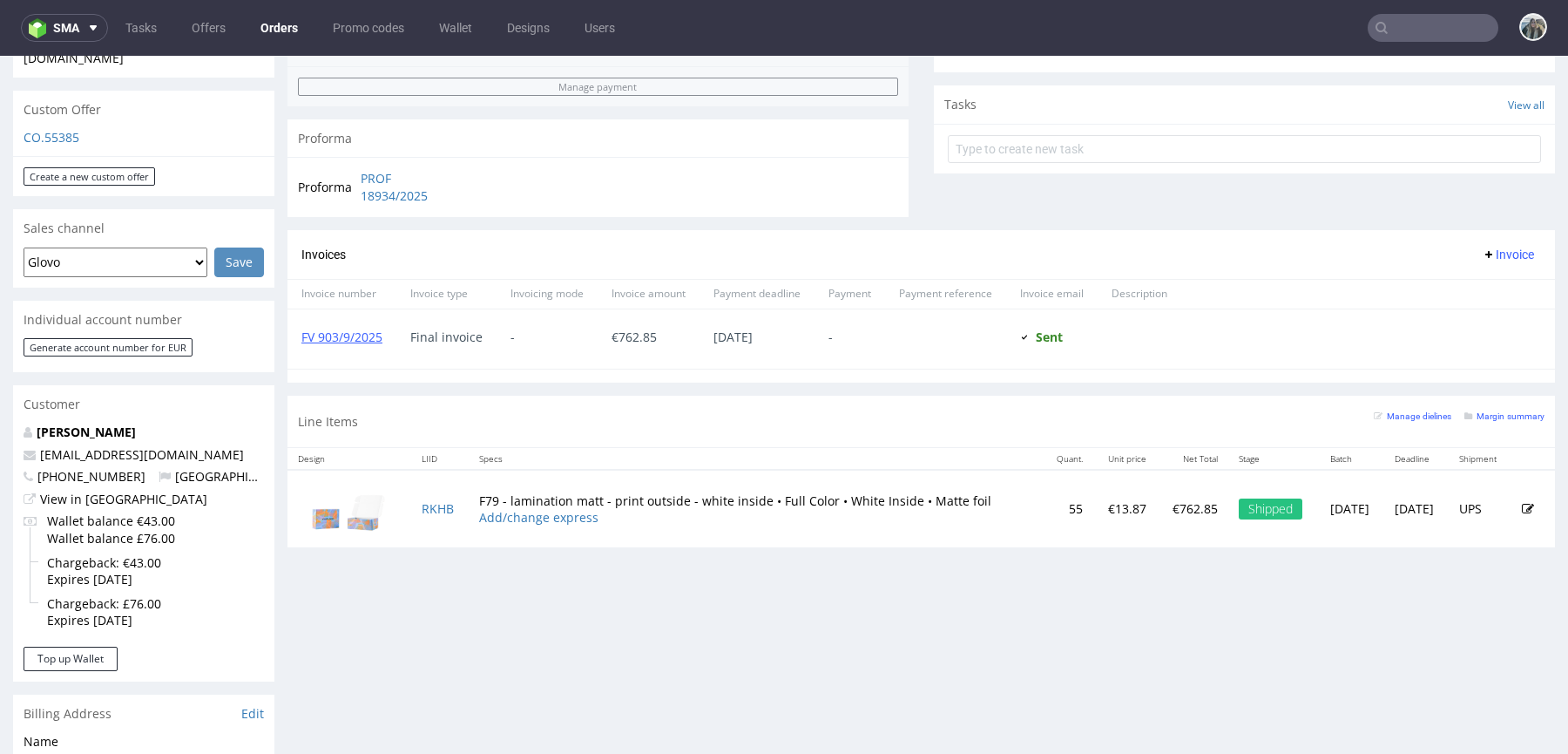
scroll to position [606, 0]
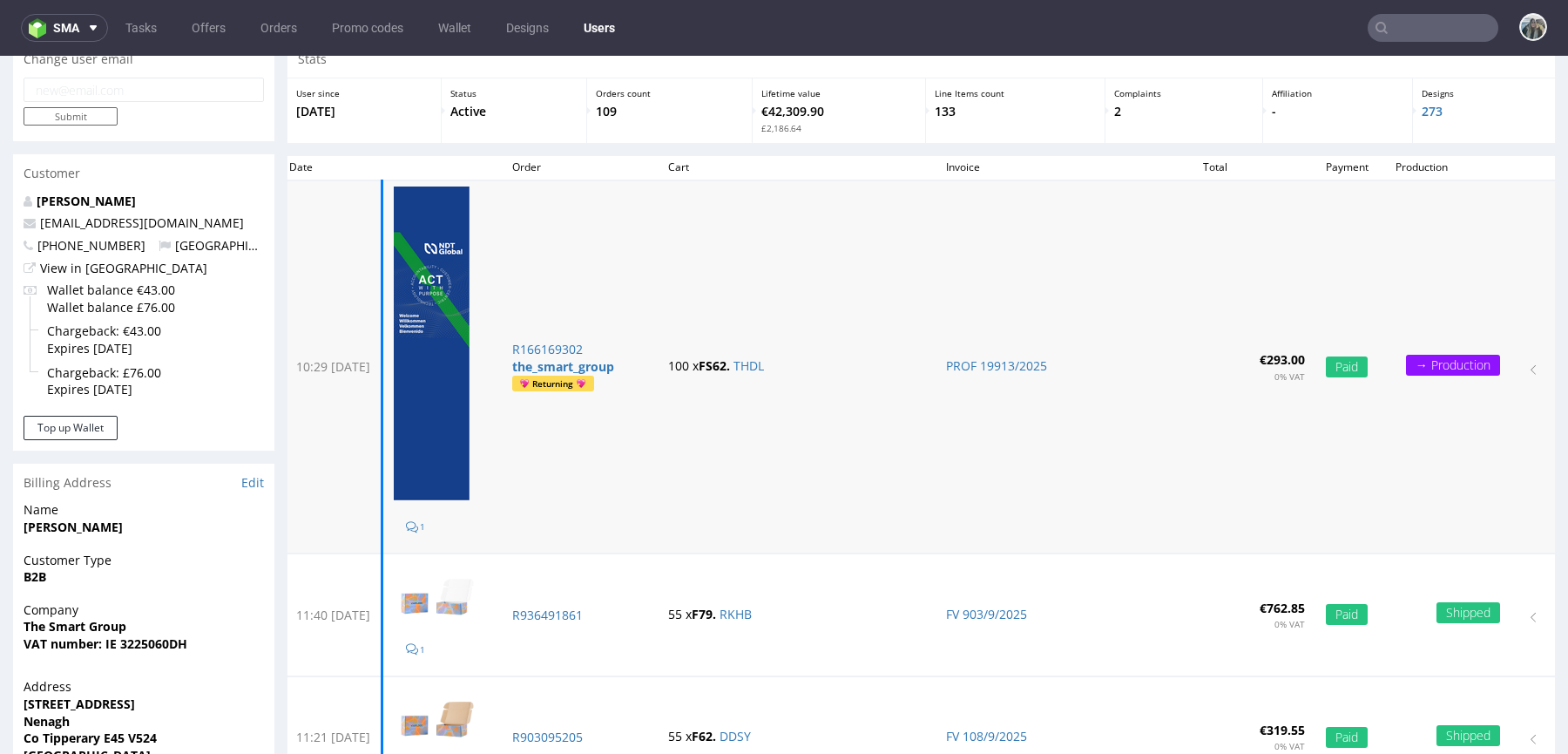
scroll to position [44, 0]
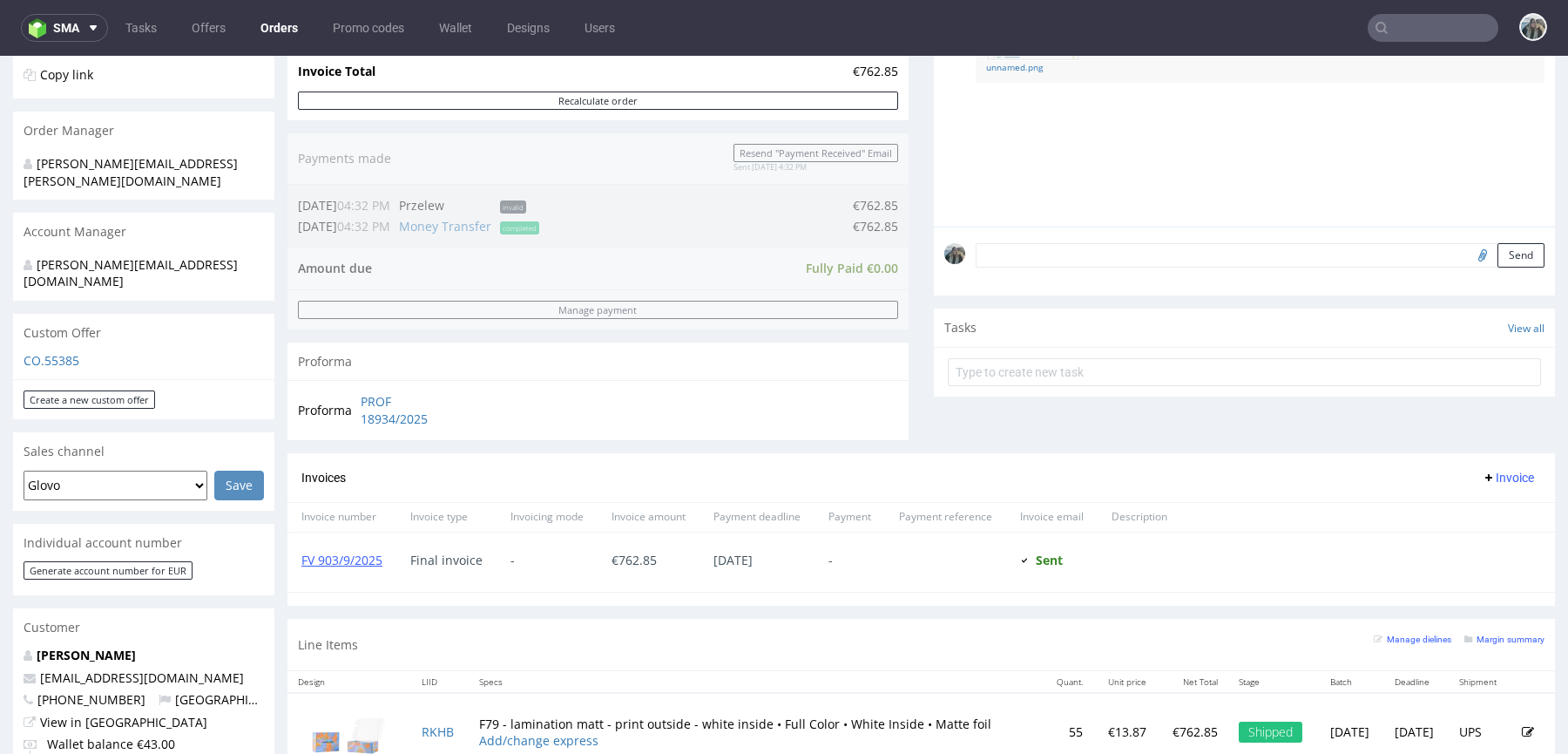
scroll to position [813, 0]
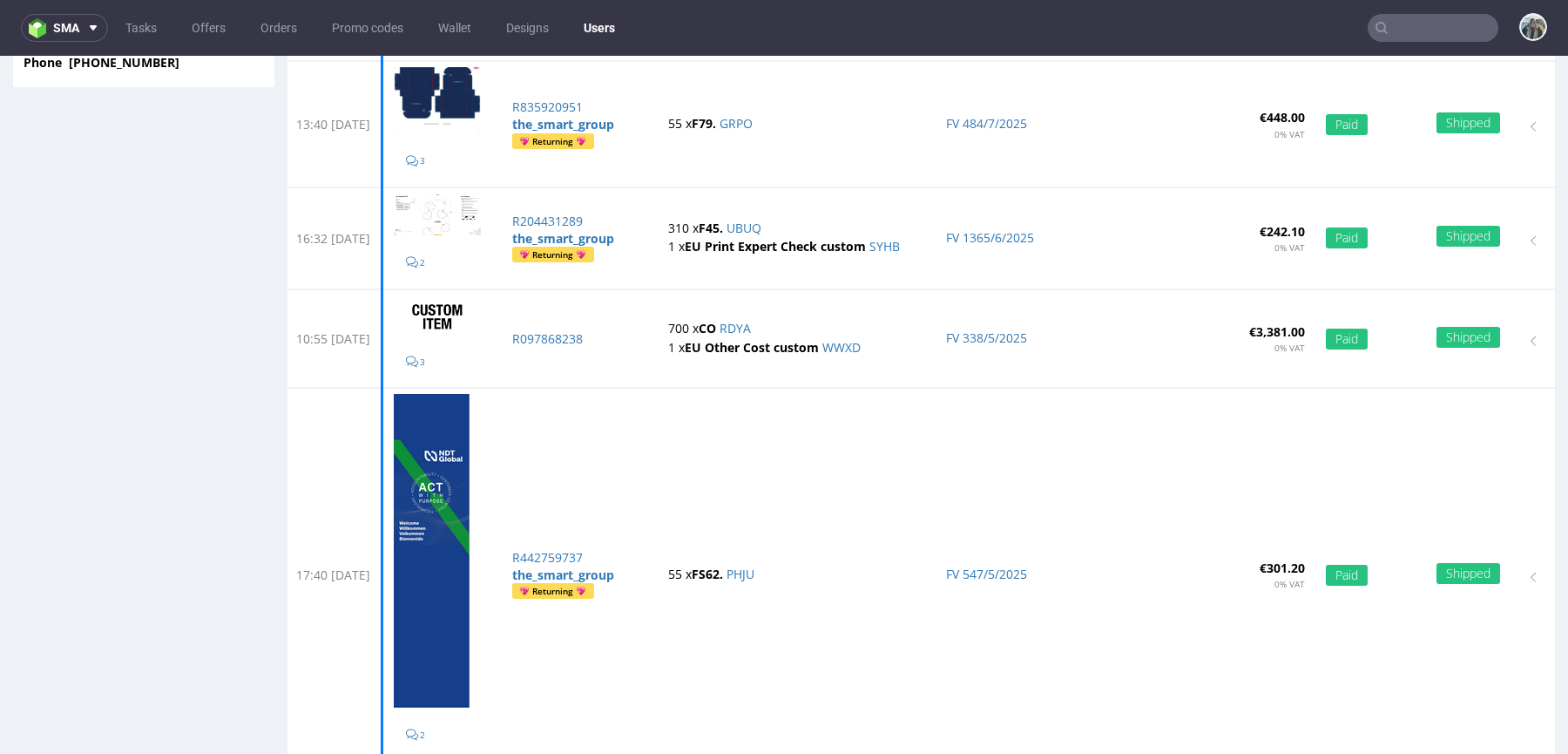
scroll to position [1042, 0]
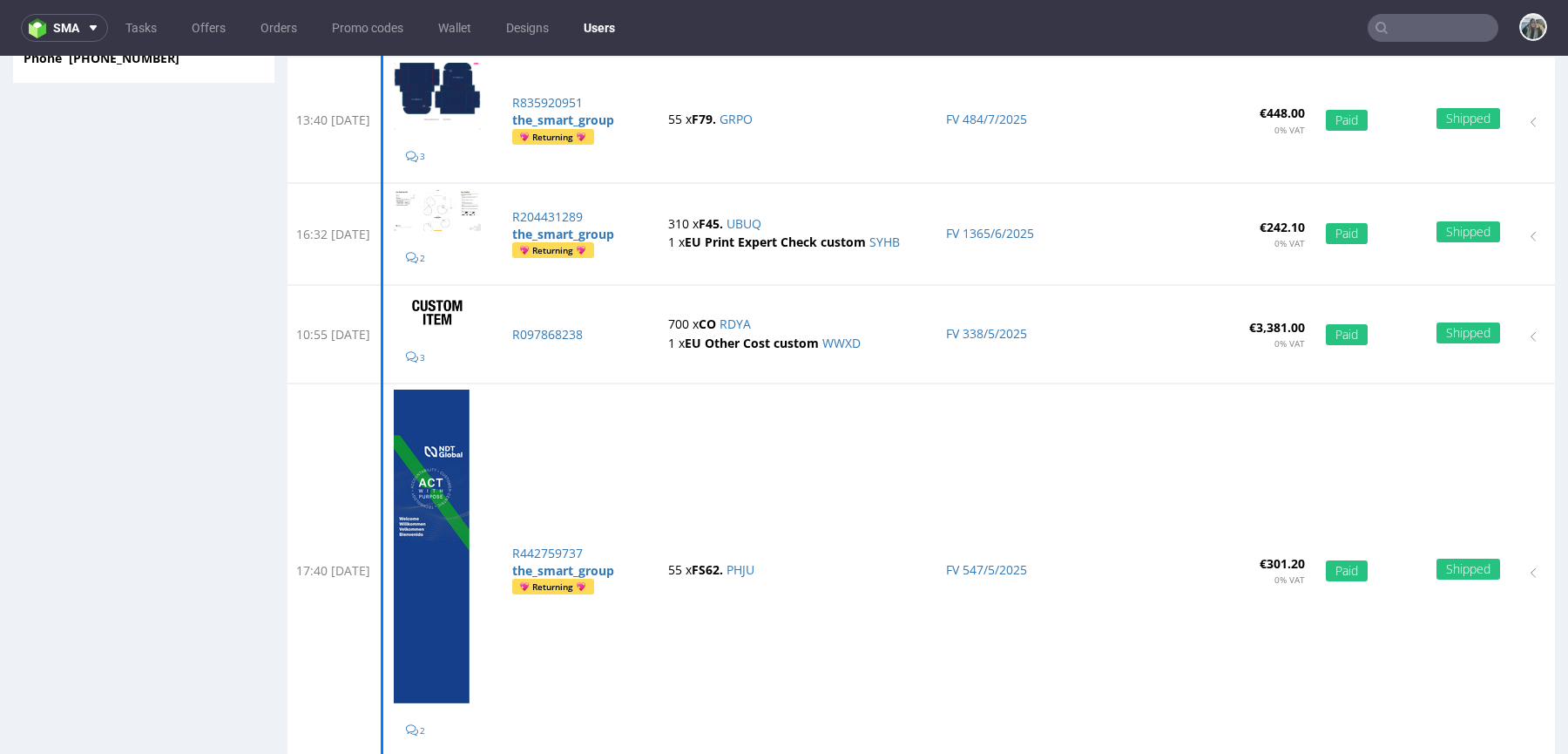
drag, startPoint x: 1435, startPoint y: 36, endPoint x: 1442, endPoint y: 19, distance: 18.4
click at [1435, 36] on input "text" at bounding box center [1432, 28] width 131 height 28
paste input "R873633043"
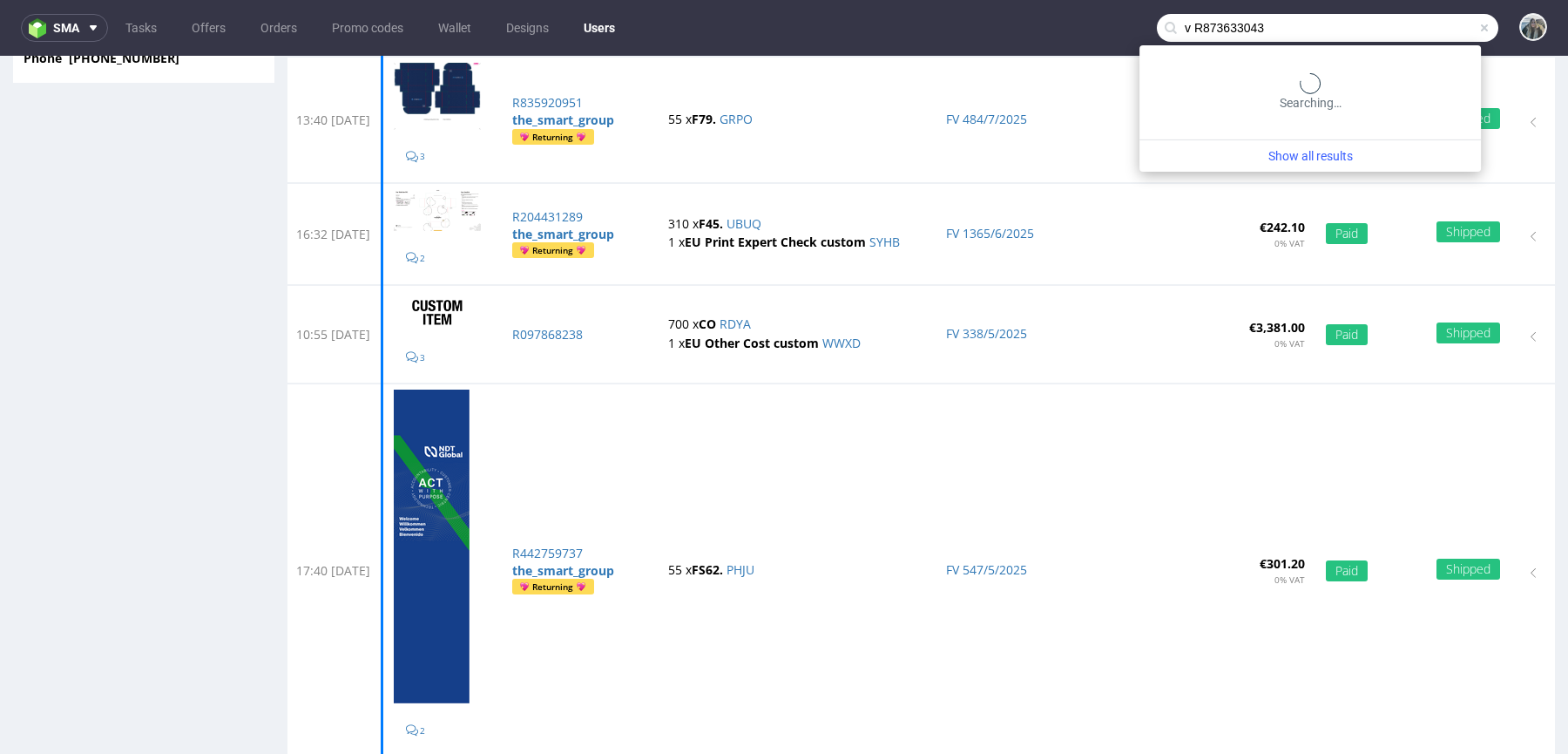
paste input "text"
type input "R873633043"
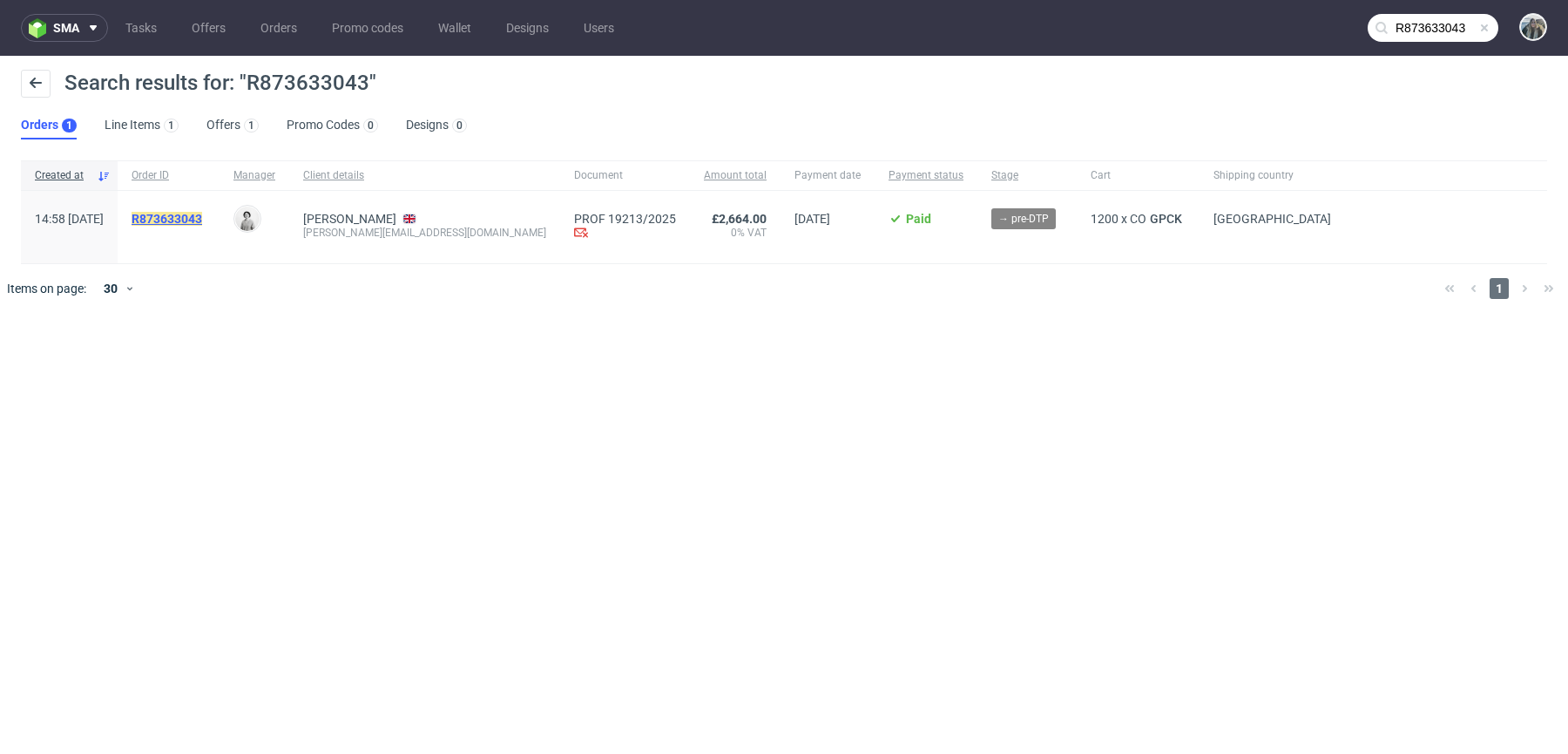
click at [197, 222] on mark "R873633043" at bounding box center [167, 219] width 71 height 14
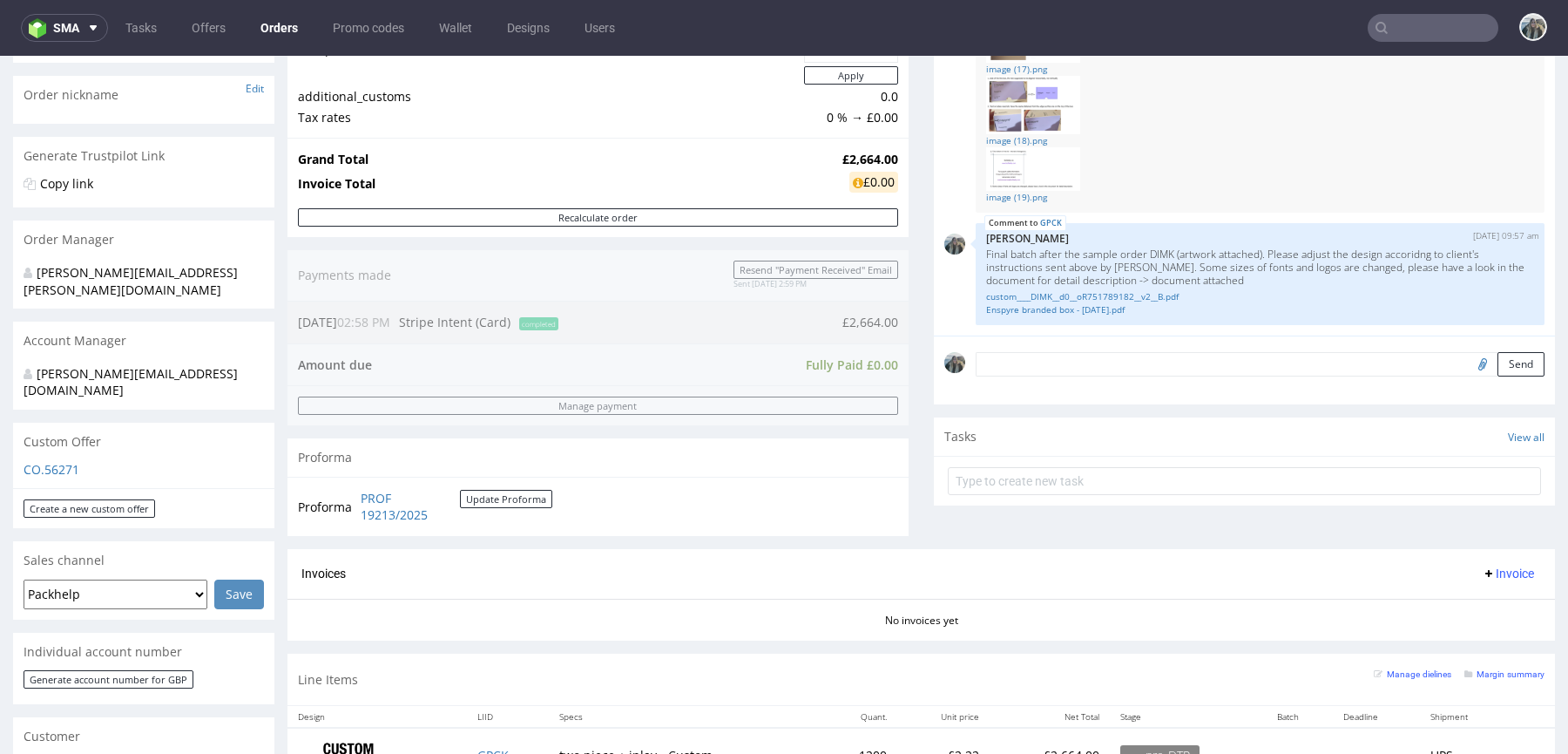
scroll to position [576, 0]
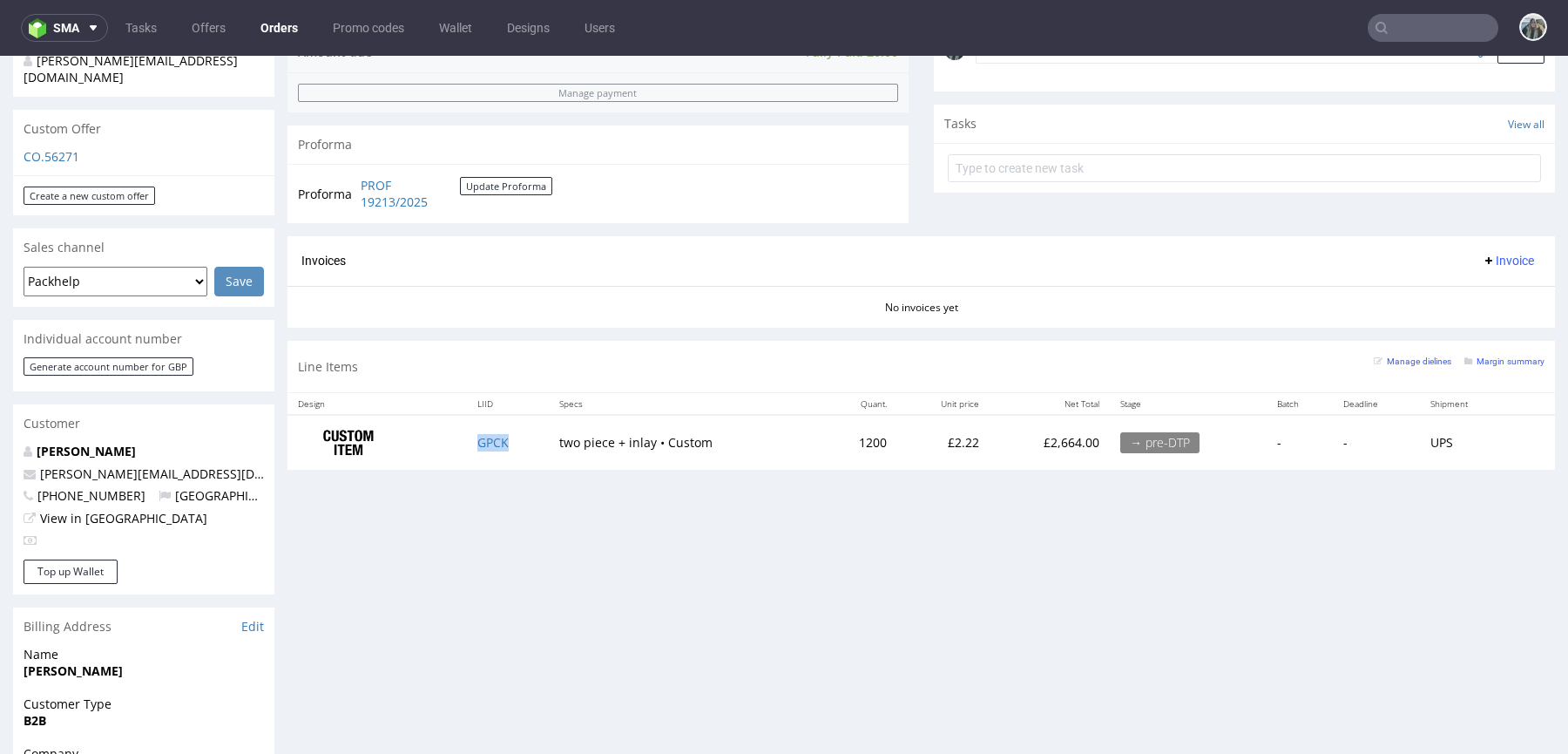
click at [518, 448] on td "GPCK" at bounding box center [508, 441] width 82 height 55
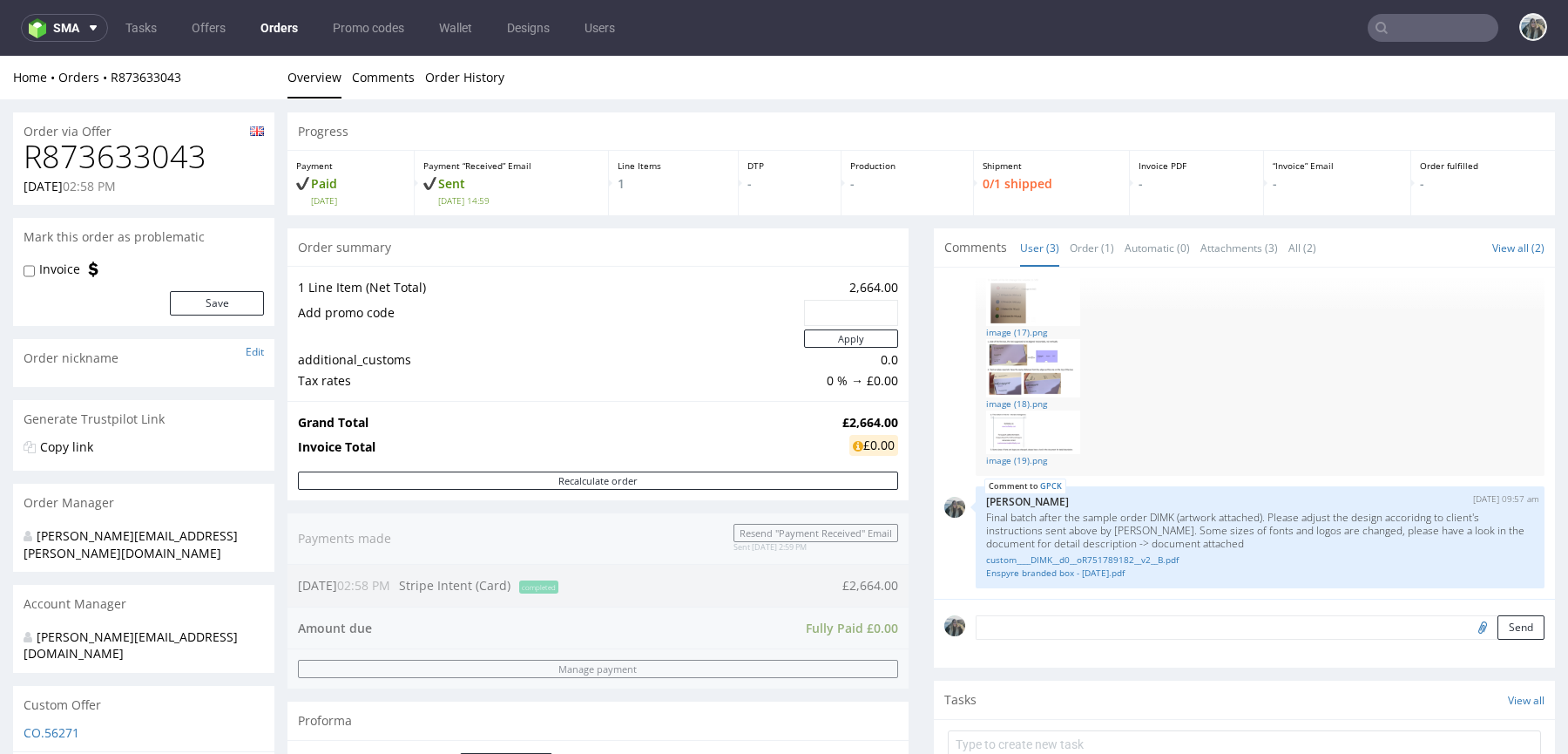
click at [163, 140] on h1 "R873633043" at bounding box center [144, 157] width 241 height 35
copy h1 "R873633043"
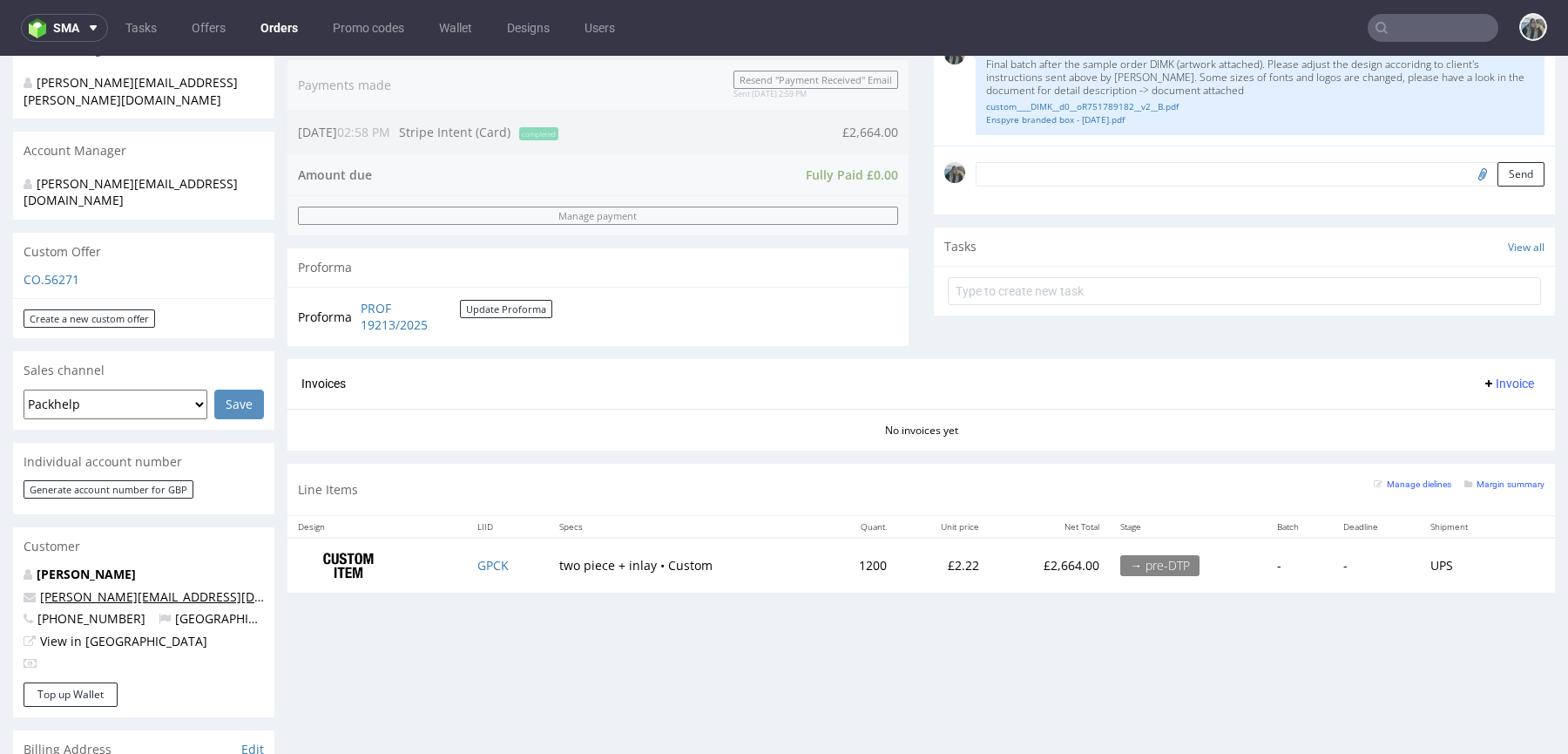
scroll to position [473, 0]
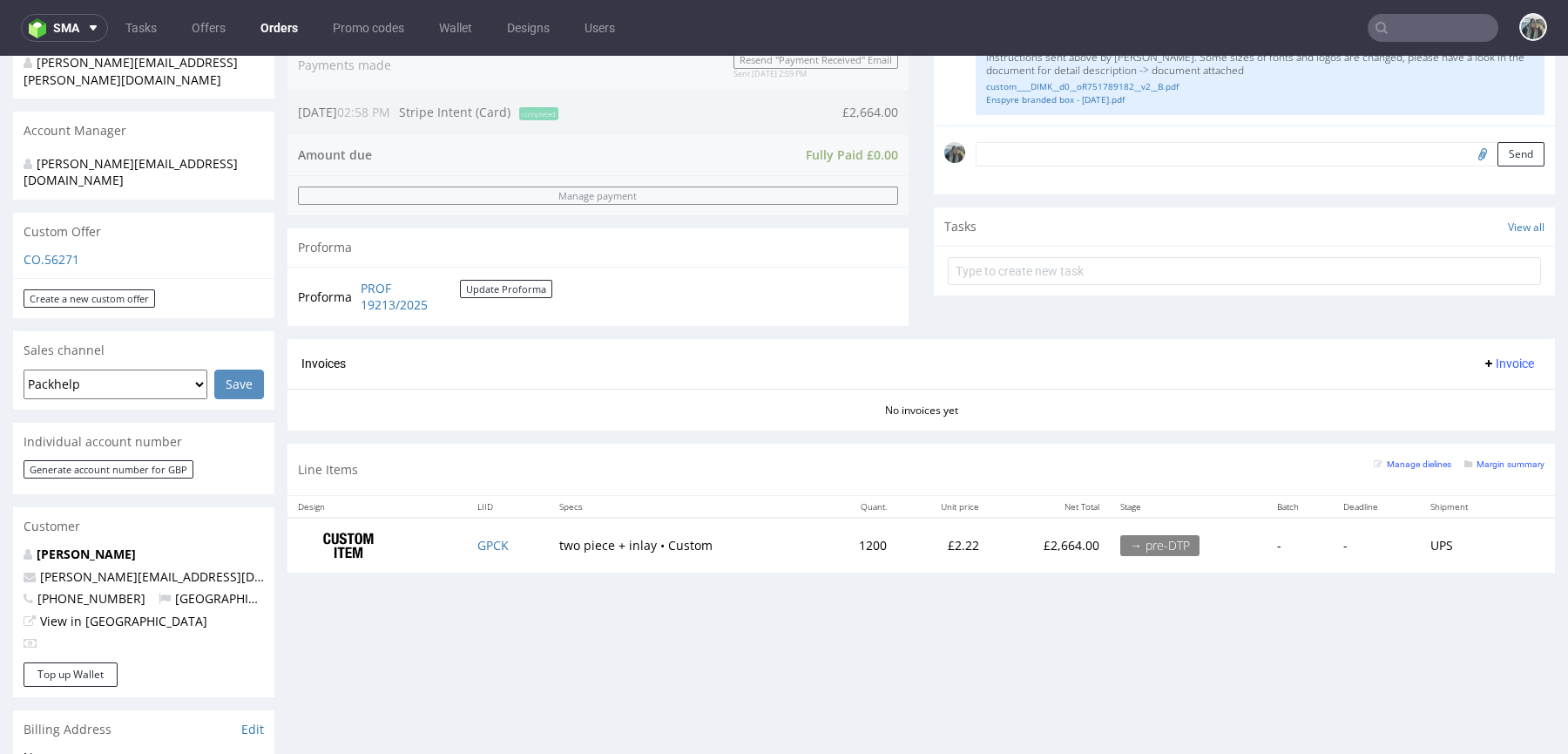
drag, startPoint x: 166, startPoint y: 517, endPoint x: 0, endPoint y: 517, distance: 166.0
click at [0, 517] on div "Order via Offer R873633043 09.09.2025 02:58 PM Mark this order as problematic I…" at bounding box center [784, 478] width 1568 height 1705
copy strong "Stolarek Magdalena"
click at [1441, 12] on nav "sma Tasks Offers Orders Promo codes Wallet Designs Users" at bounding box center [784, 28] width 1568 height 56
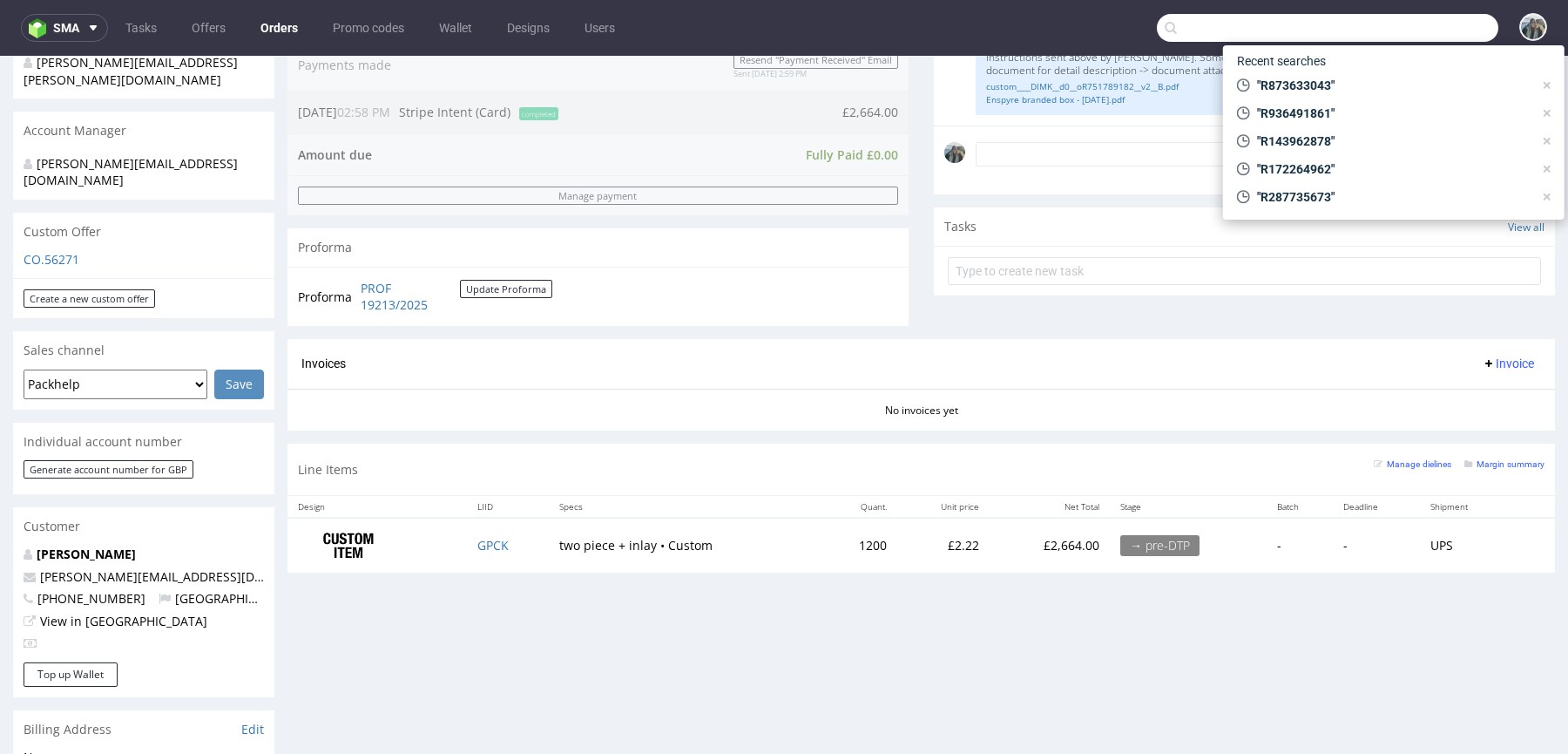
click at [1441, 24] on input "text" at bounding box center [1327, 28] width 341 height 28
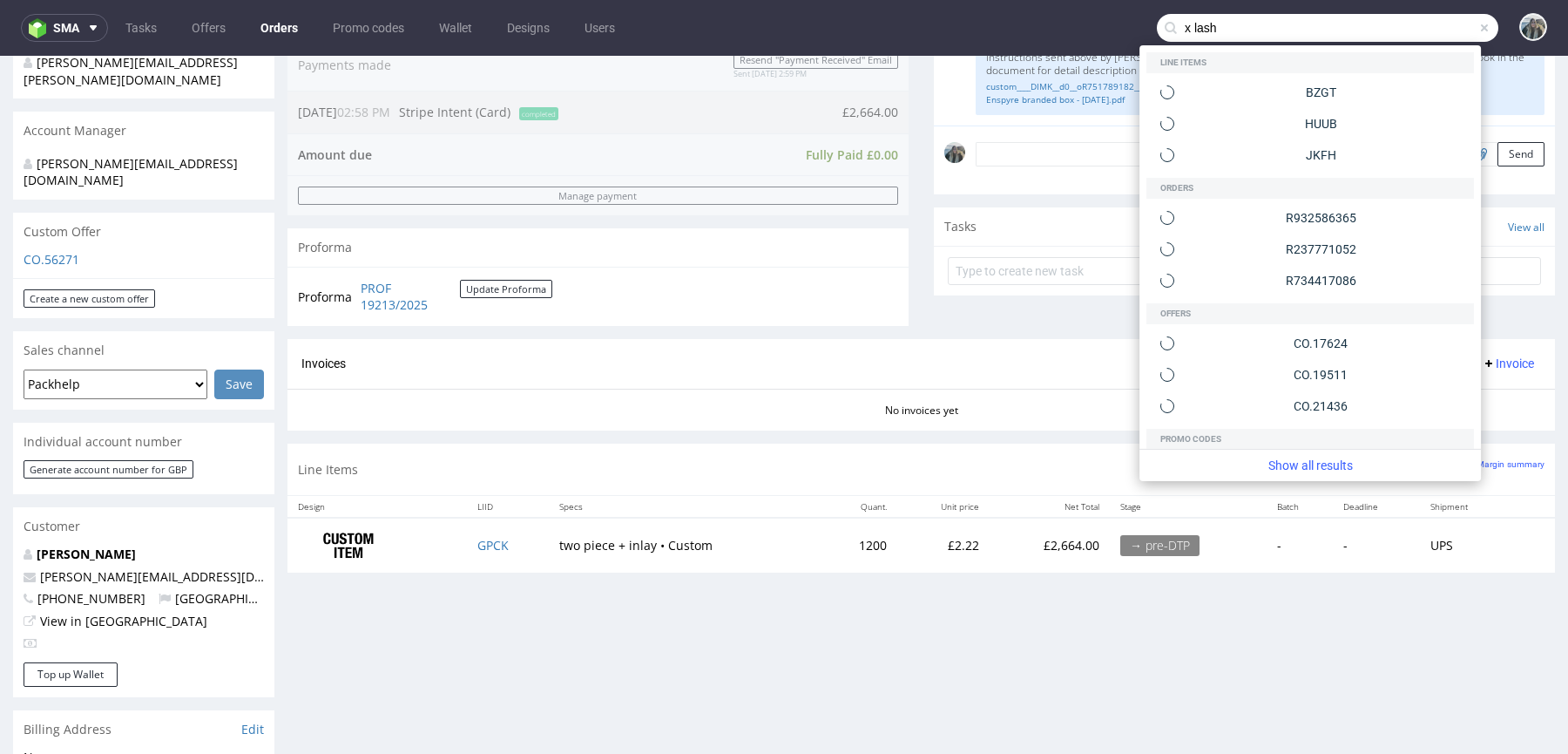
type input "x lash"
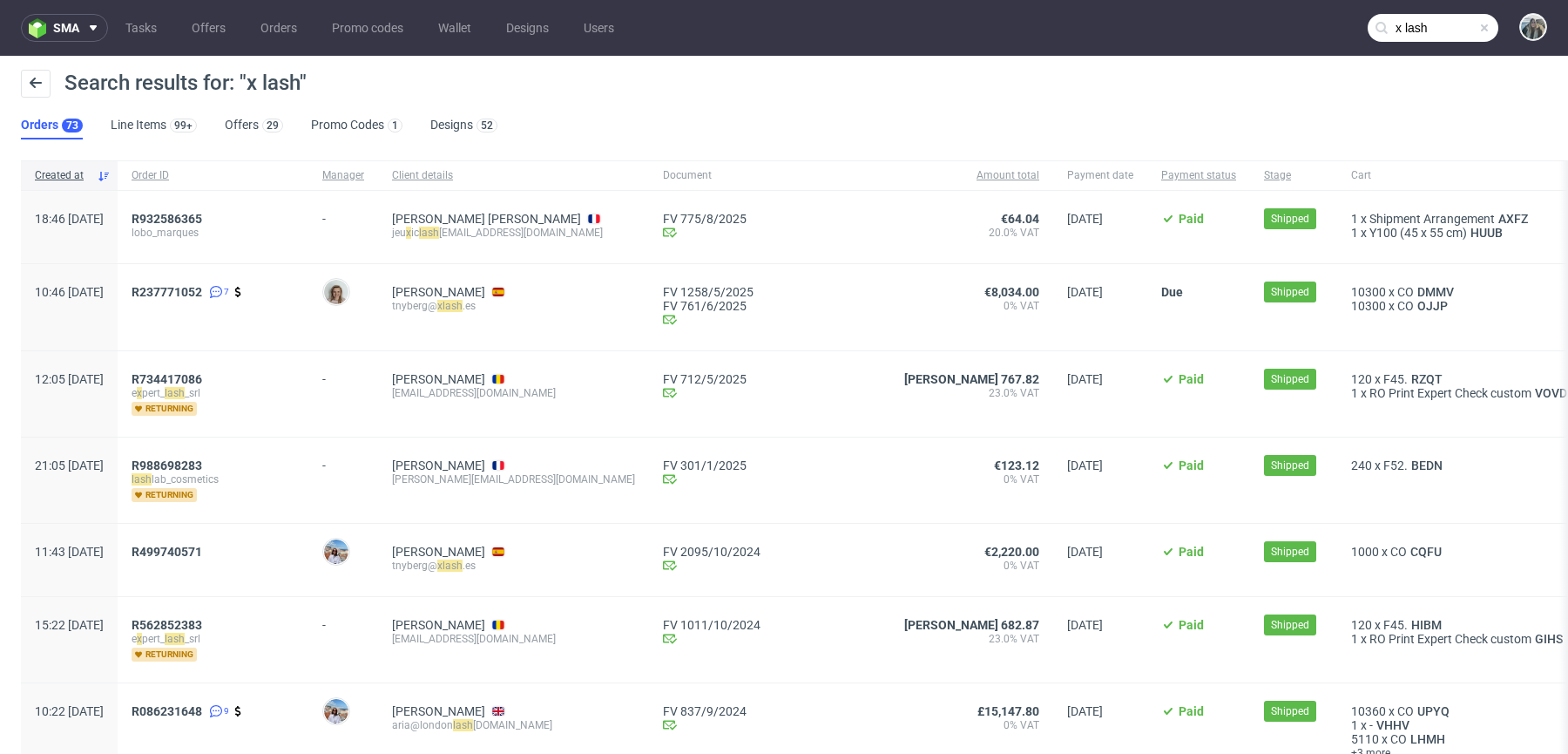
drag, startPoint x: 290, startPoint y: 227, endPoint x: 146, endPoint y: 218, distance: 144.3
click at [147, 218] on div "18:46 Sat 16.08.2025 R932586365 lobo_marques - Thiago LOBO MARQUES jeu x ic las…" at bounding box center [893, 227] width 1746 height 73
click at [189, 297] on span "R237771052 7" at bounding box center [213, 307] width 163 height 45
copy span "R237771052"
click at [190, 296] on span "R237771052" at bounding box center [167, 292] width 71 height 14
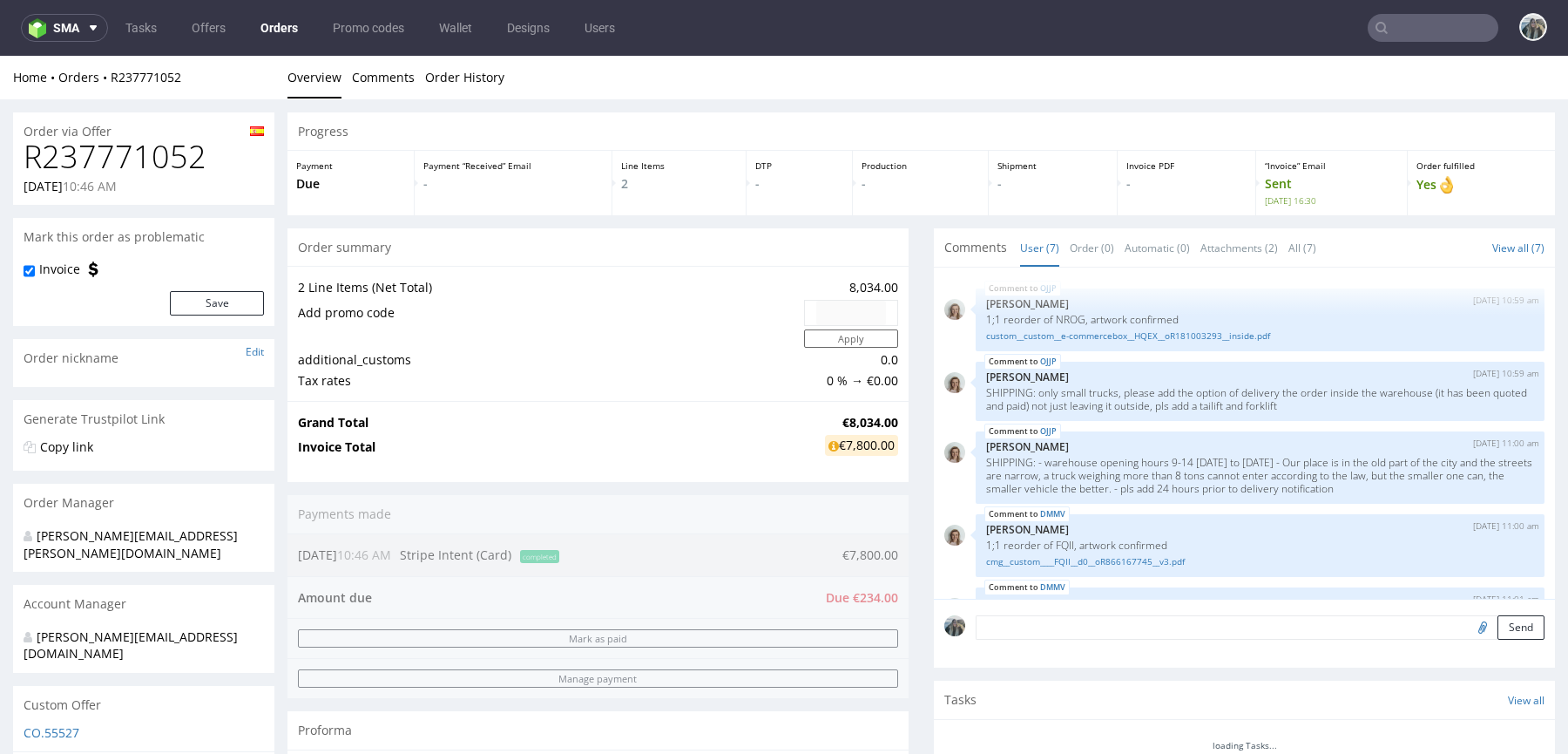
scroll to position [197, 0]
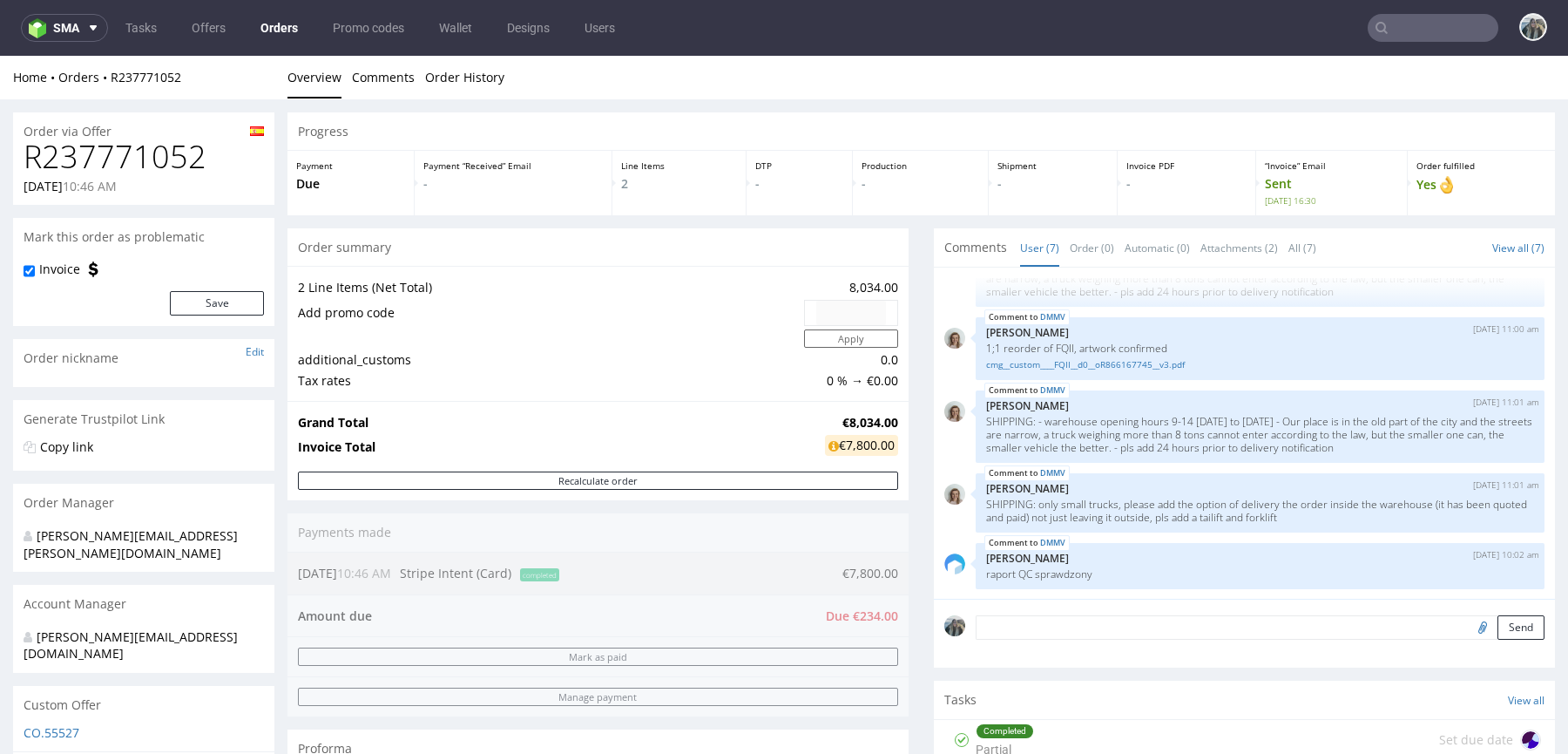
click at [172, 141] on h1 "R237771052" at bounding box center [144, 157] width 241 height 35
copy h1 "R237771052"
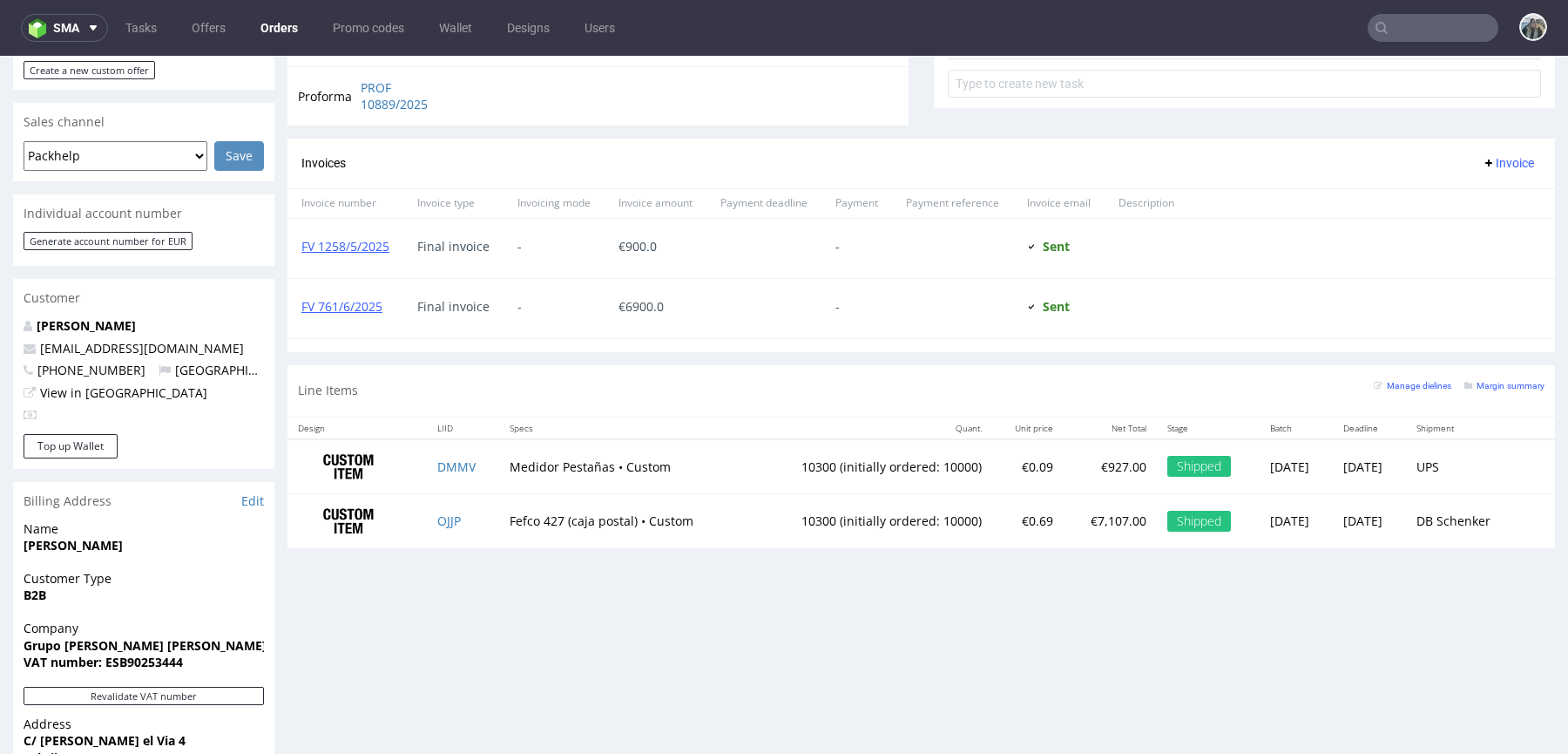
scroll to position [706, 0]
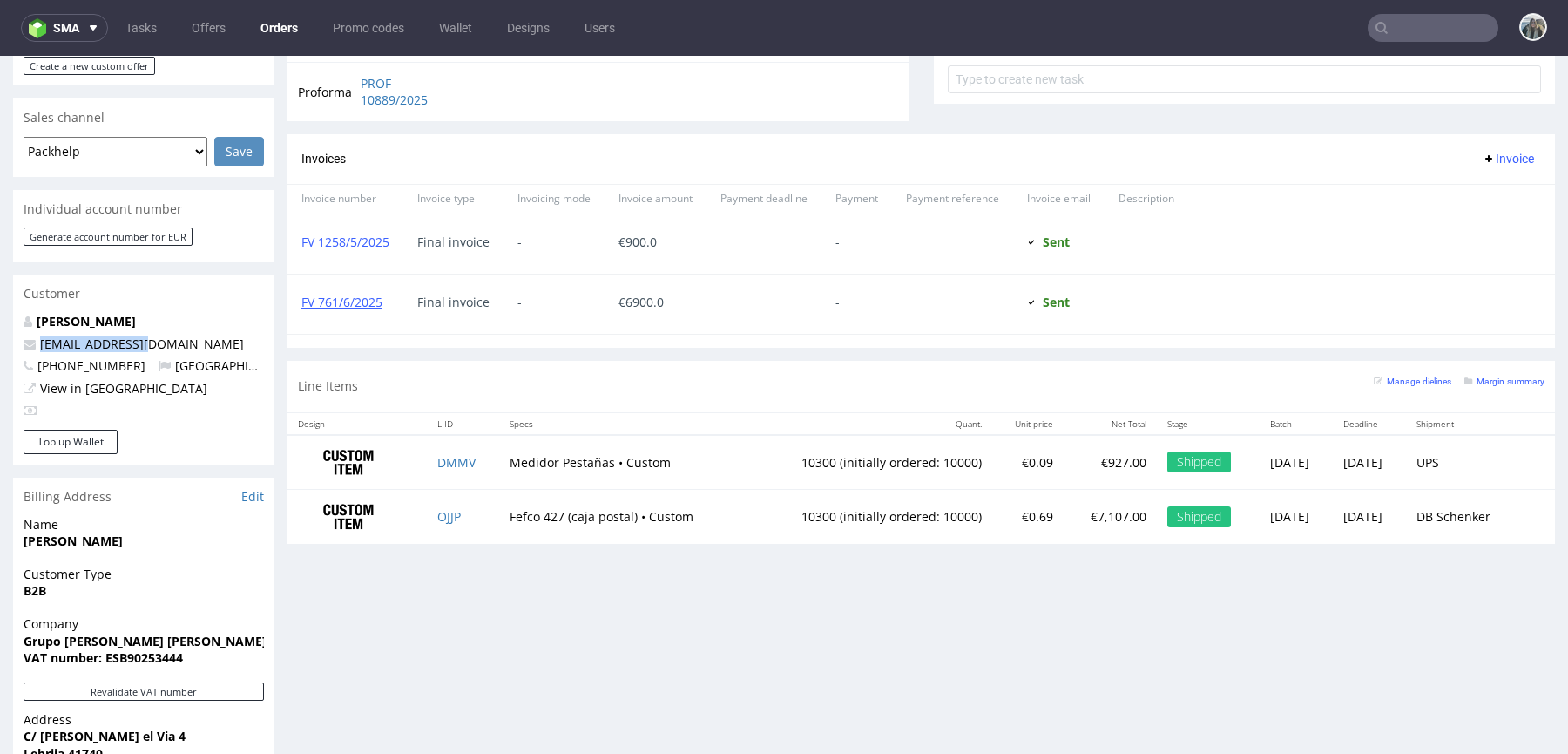
drag, startPoint x: 152, startPoint y: 310, endPoint x: 13, endPoint y: 310, distance: 139.0
click at [22, 313] on div "Therese Nyberg tnyberg@xlash.es +34677221788 Spain View in Hubspot" at bounding box center [144, 371] width 261 height 117
copy span "tnyberg@xlash.es"
click at [1390, 31] on input "text" at bounding box center [1432, 28] width 131 height 28
paste input "R287735673"
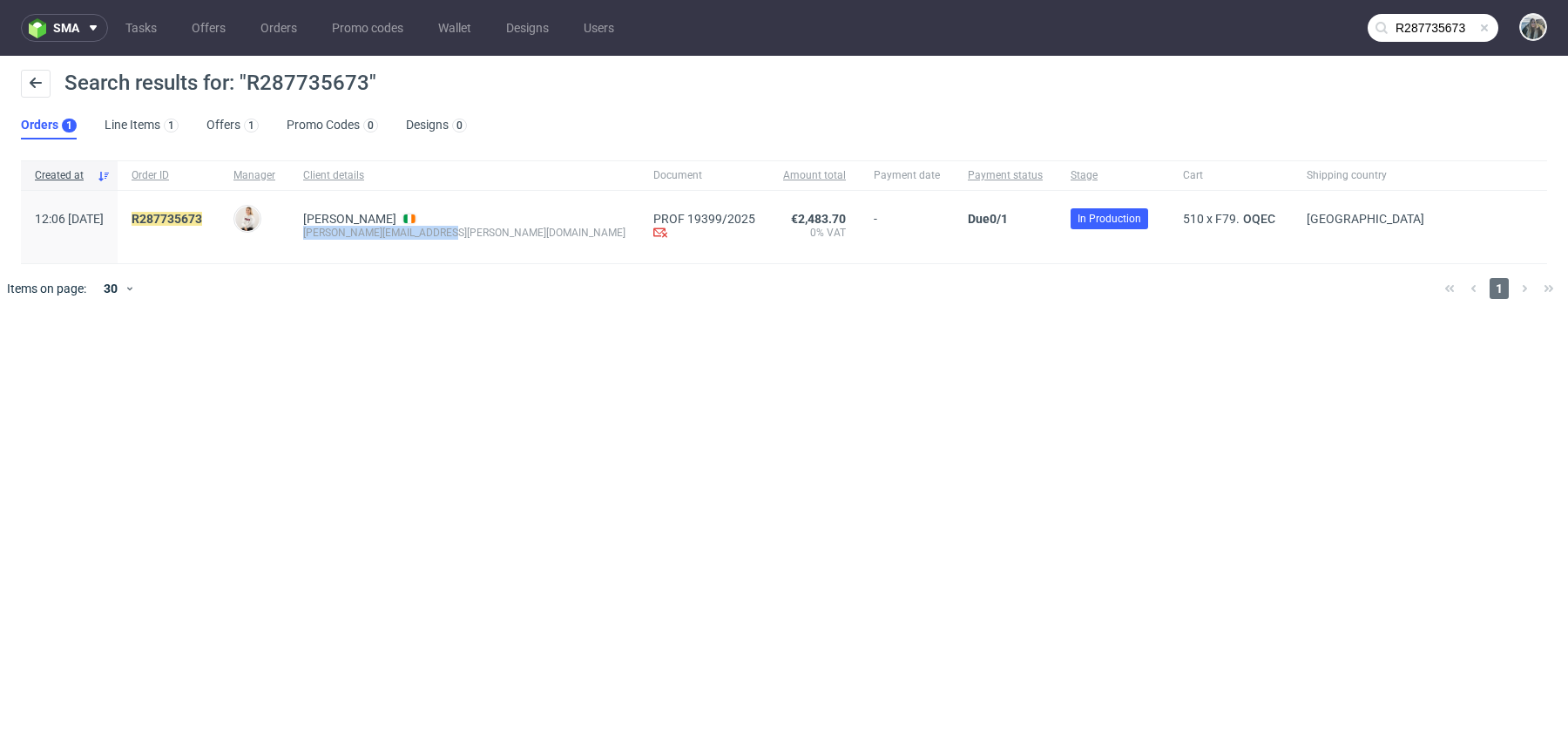
drag, startPoint x: 362, startPoint y: 247, endPoint x: 338, endPoint y: 235, distance: 26.8
click at [338, 235] on div "Mulligan Alison alison.mulligan@andopen.co" at bounding box center [464, 227] width 350 height 72
copy div "alison.mulligan@andopen.co"
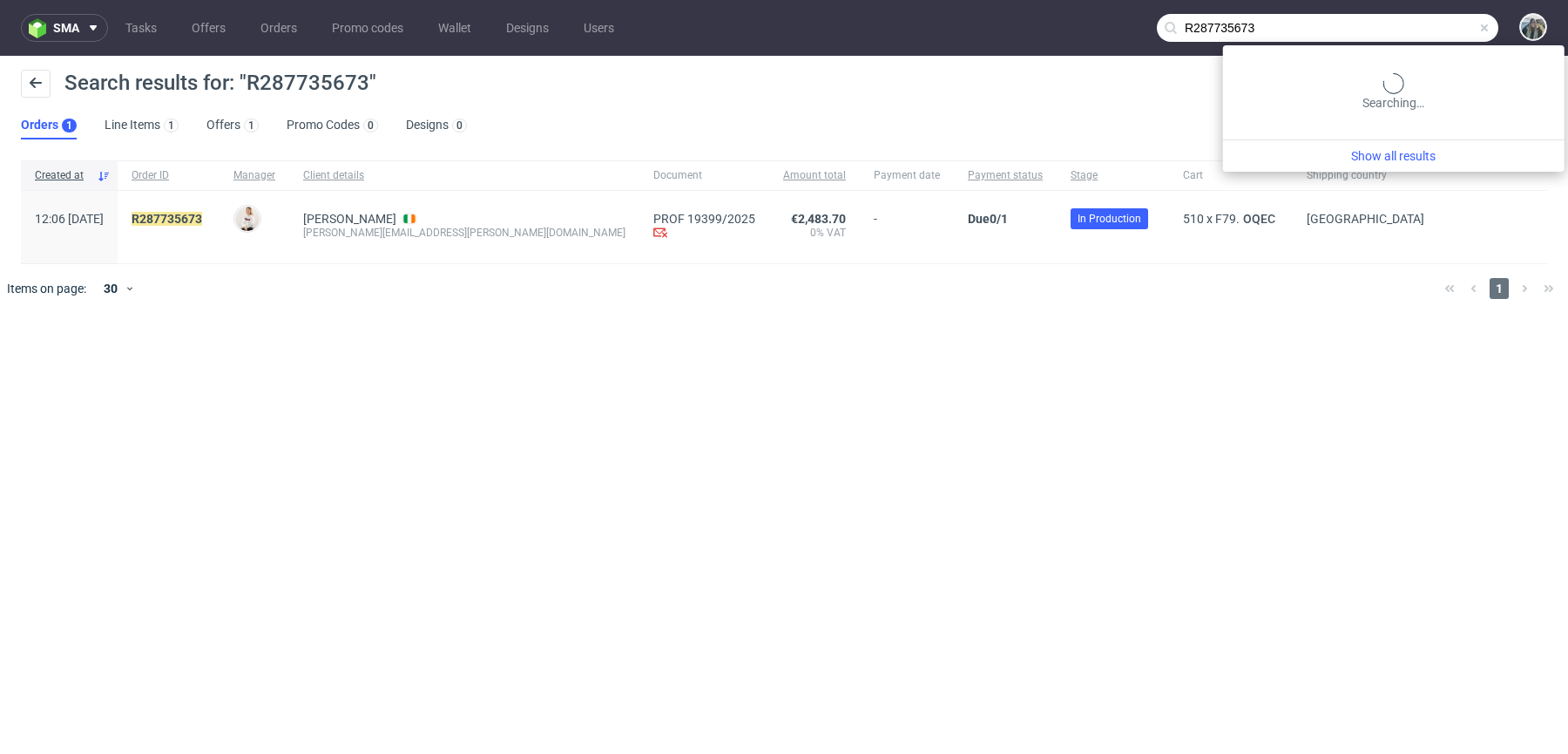
click at [1418, 31] on input "R287735673" at bounding box center [1327, 28] width 341 height 28
paste input "07028270"
type input "R070282703"
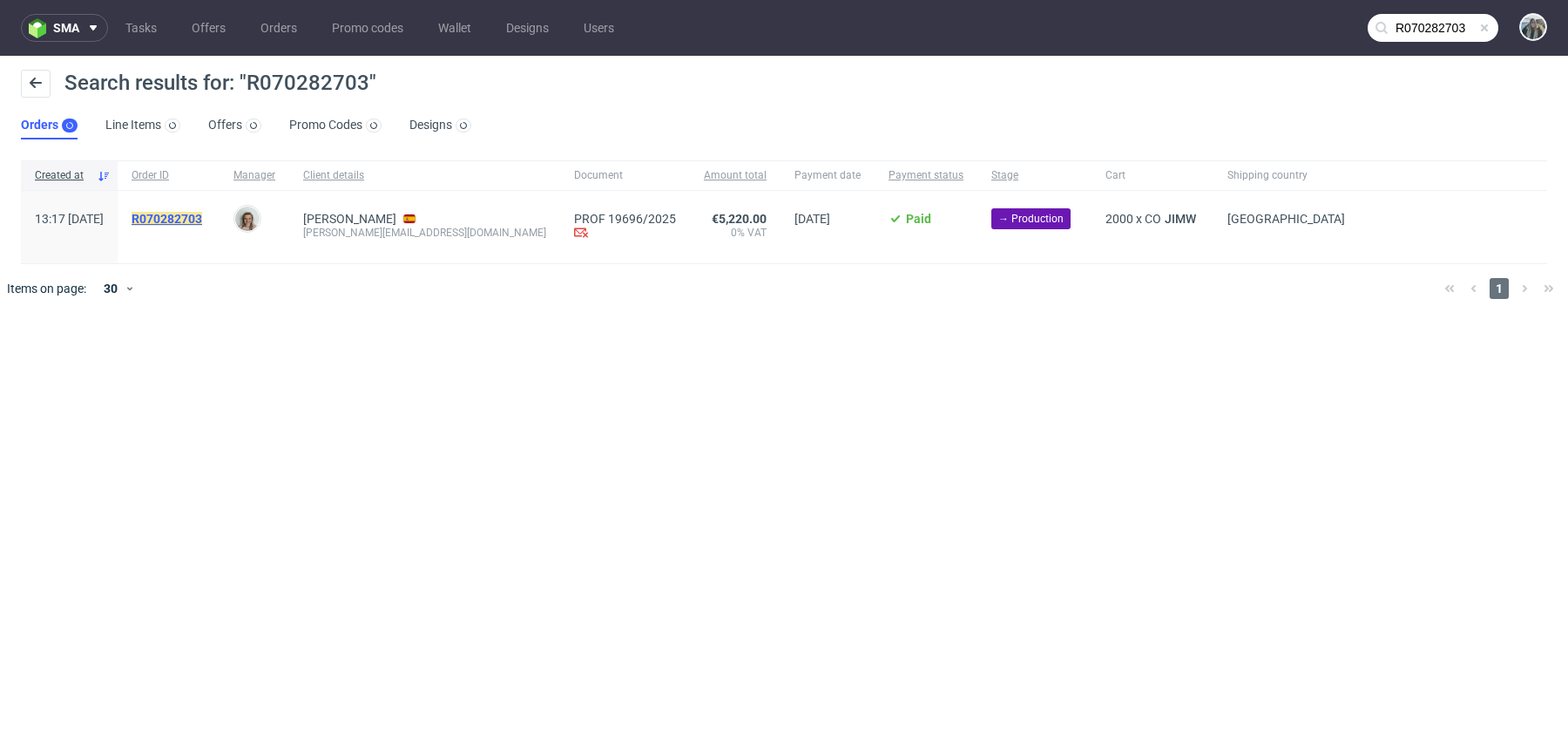
click at [203, 223] on mark "R070282703" at bounding box center [167, 219] width 71 height 14
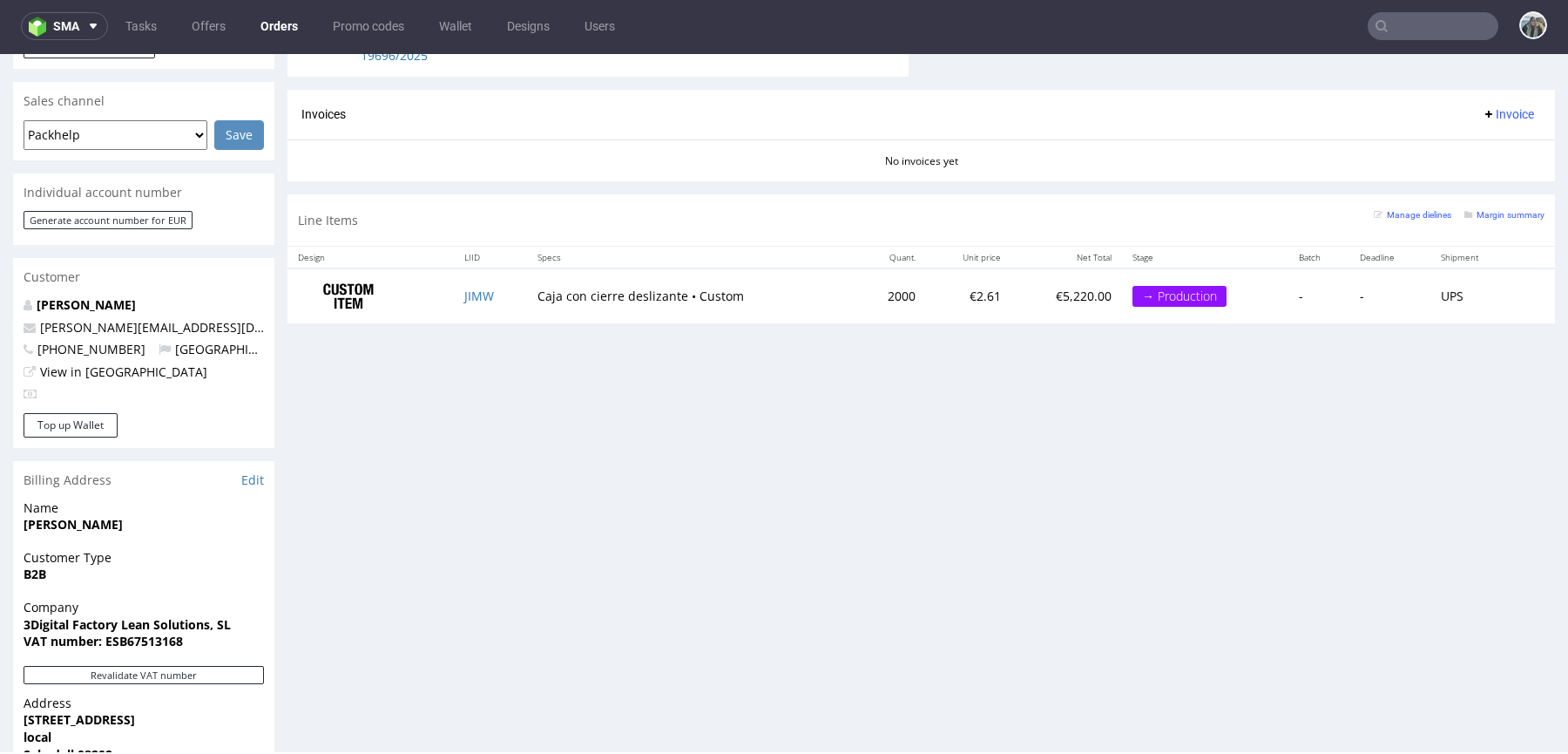
scroll to position [415, 0]
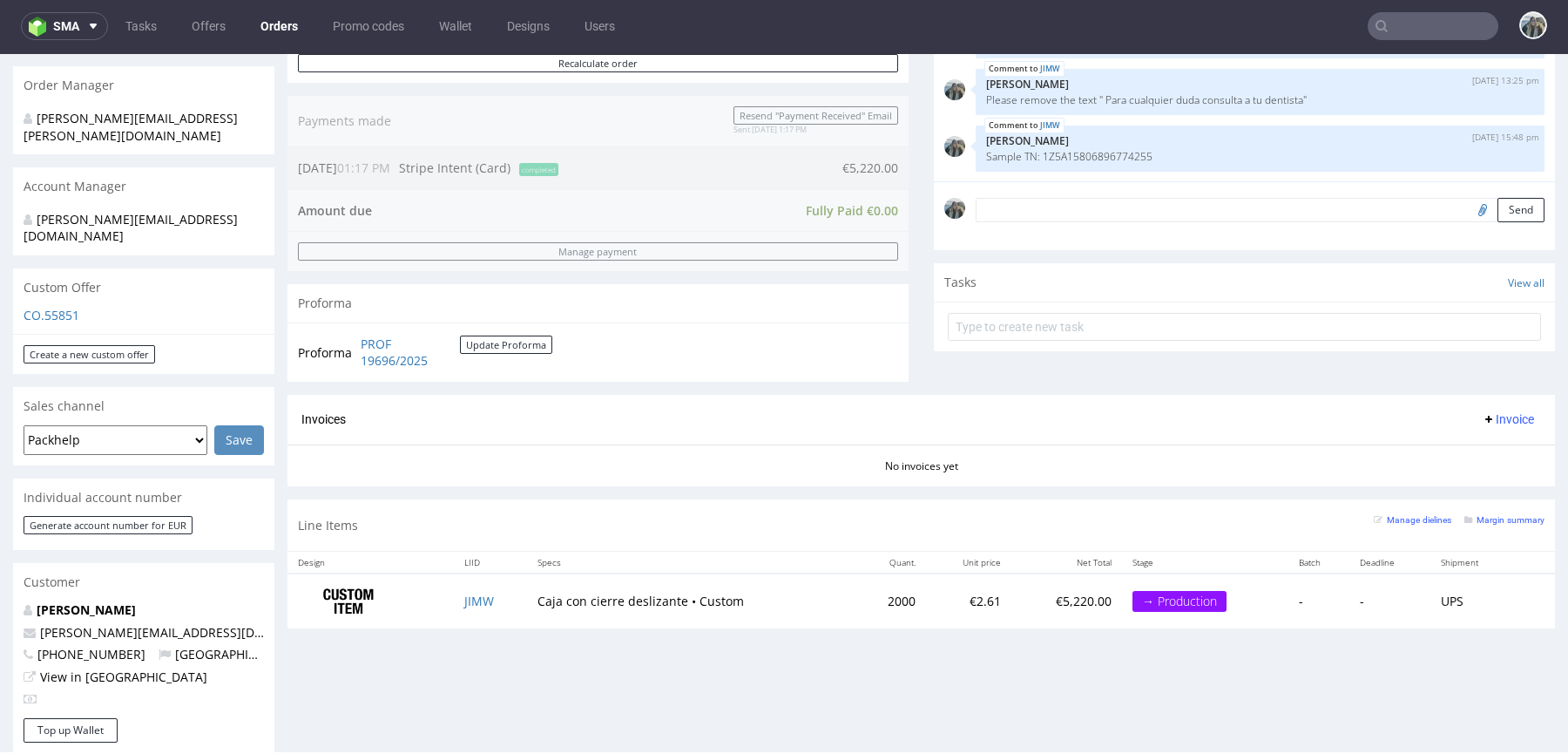
click at [1401, 18] on input "text" at bounding box center [1432, 26] width 131 height 28
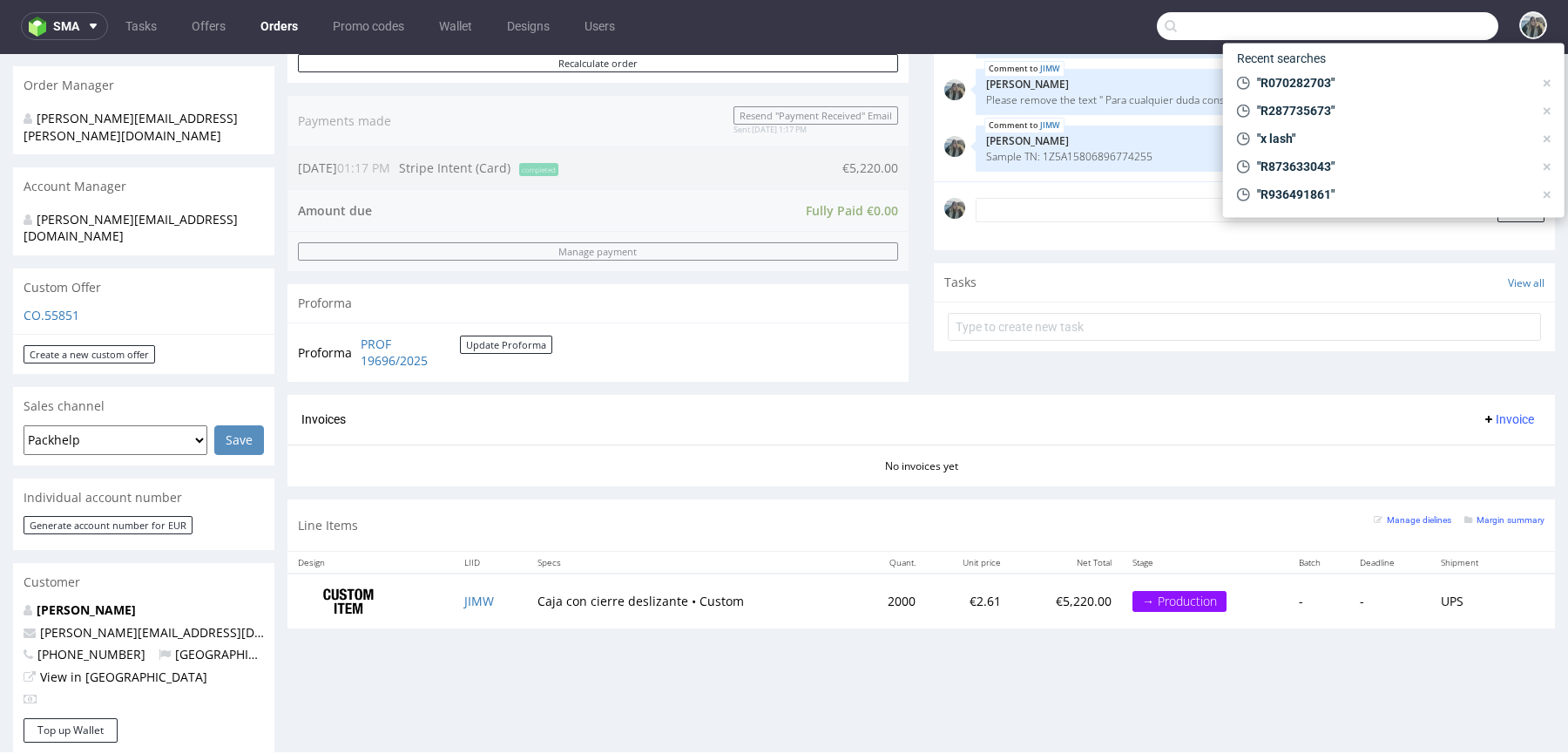
paste input "thelta"
type input "thelta"
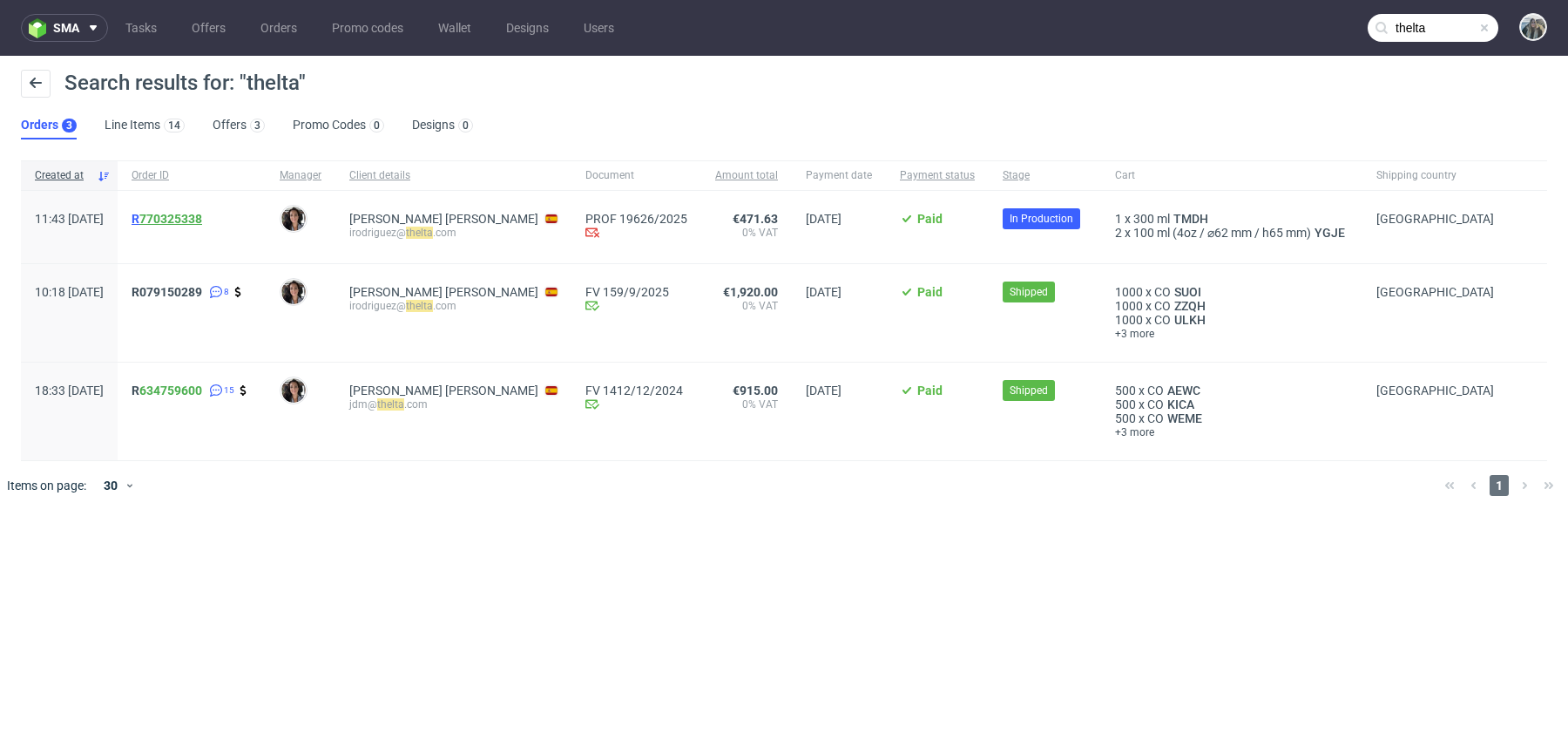
click at [196, 221] on link "770325338" at bounding box center [171, 219] width 63 height 14
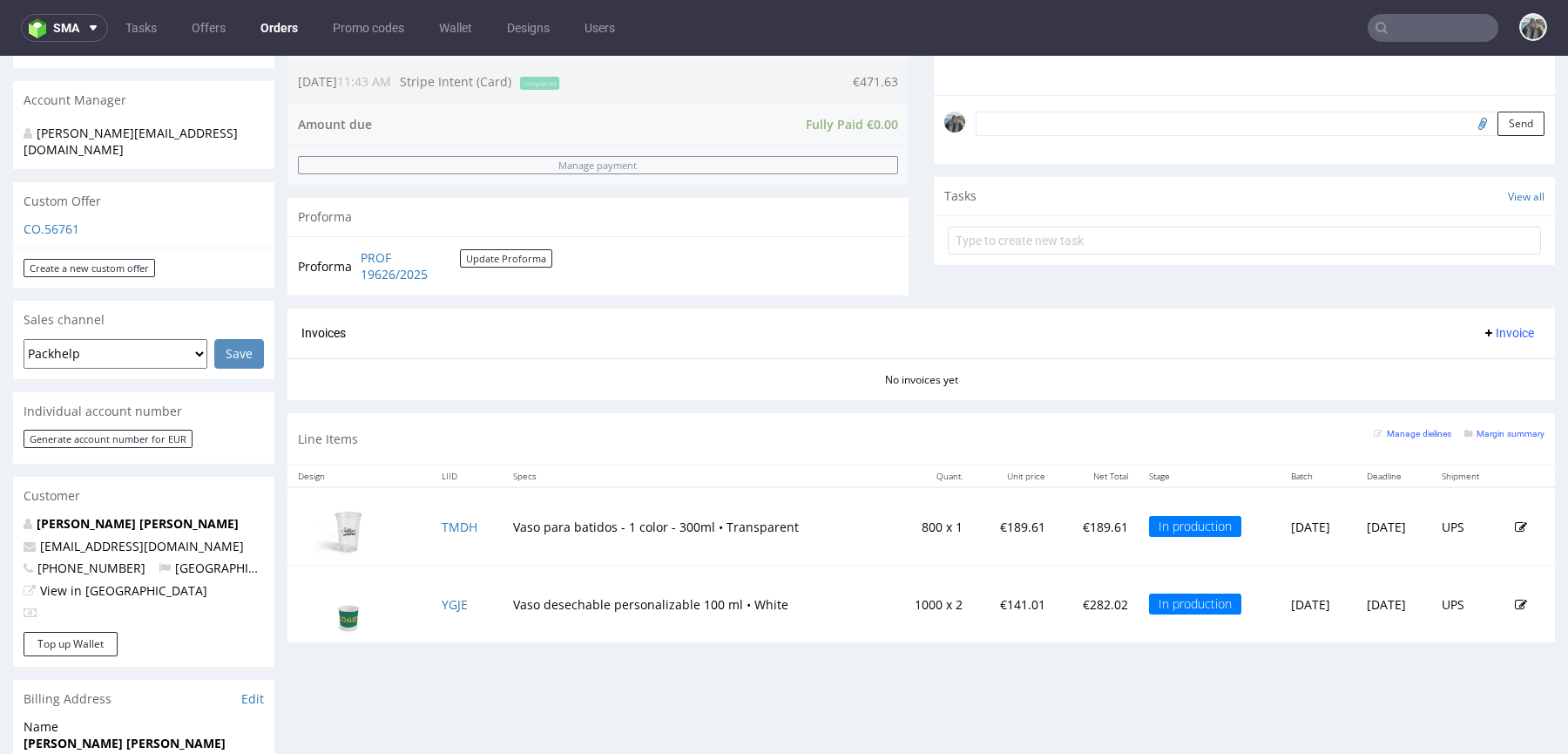
scroll to position [505, 0]
click at [448, 600] on link "YGJE" at bounding box center [455, 602] width 26 height 17
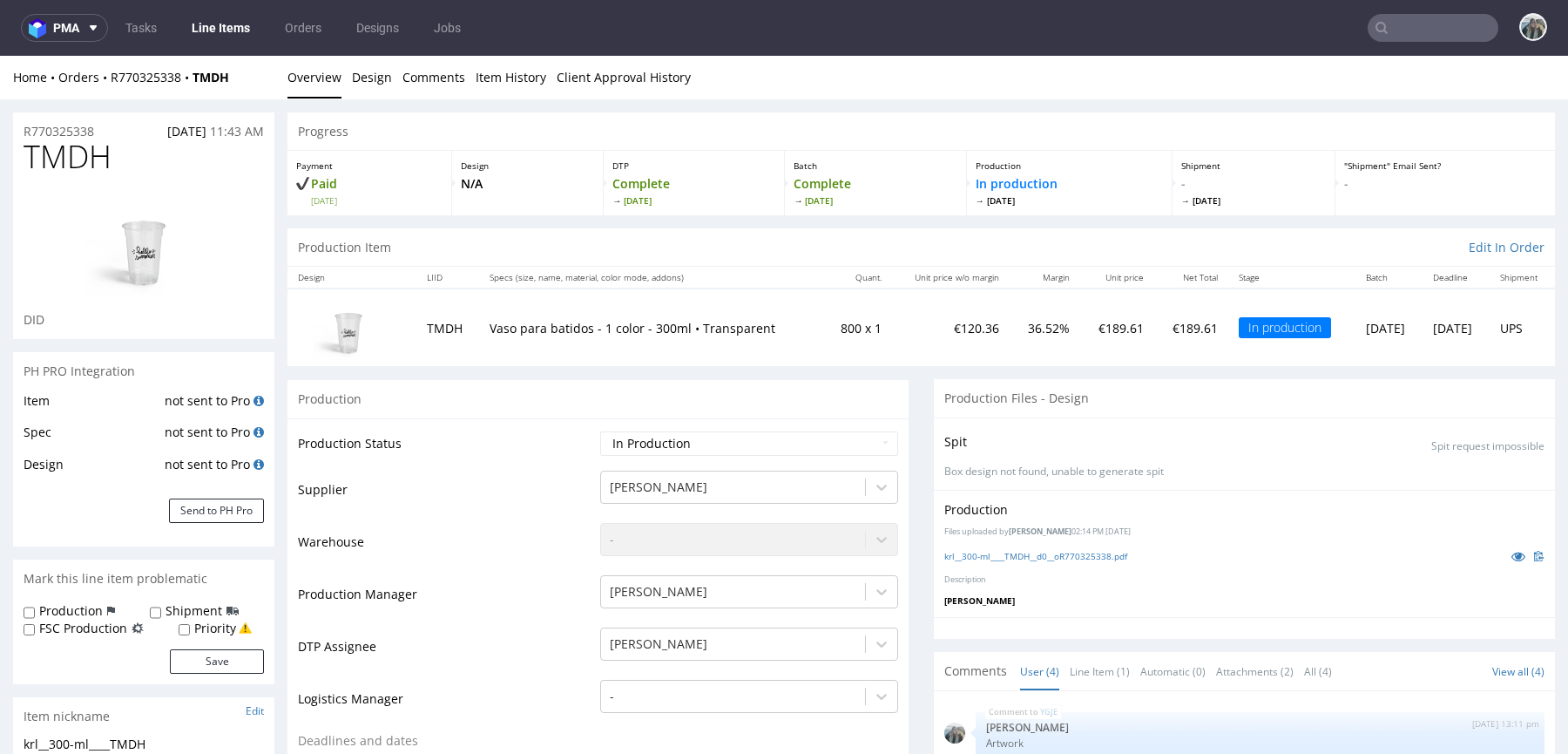
scroll to position [410, 0]
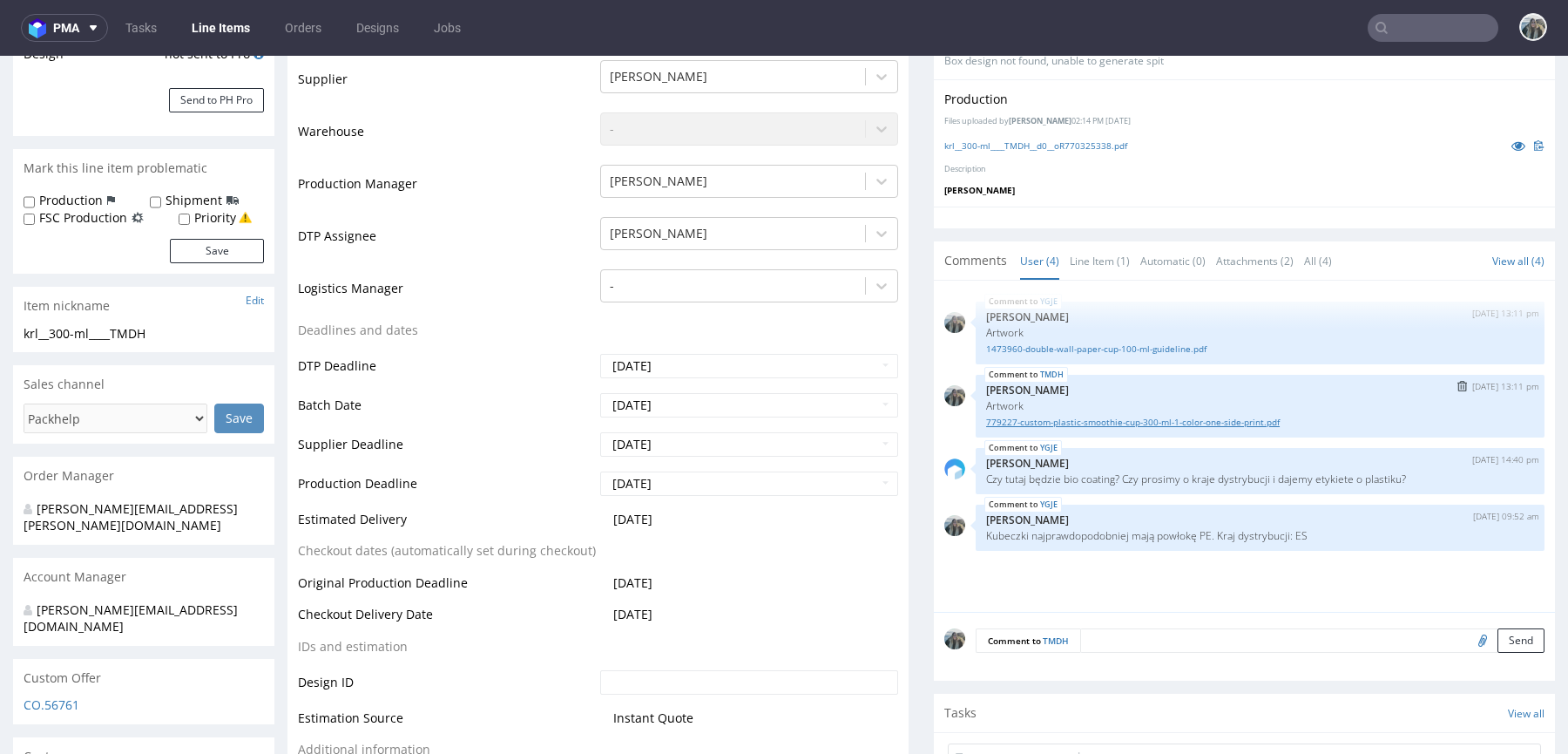
click at [1076, 419] on link "779227-custom-plastic-smoothie-cup-300-ml-1-color-one-side-print.pdf" at bounding box center [1260, 421] width 548 height 13
click at [1511, 145] on icon at bounding box center [1518, 146] width 14 height 12
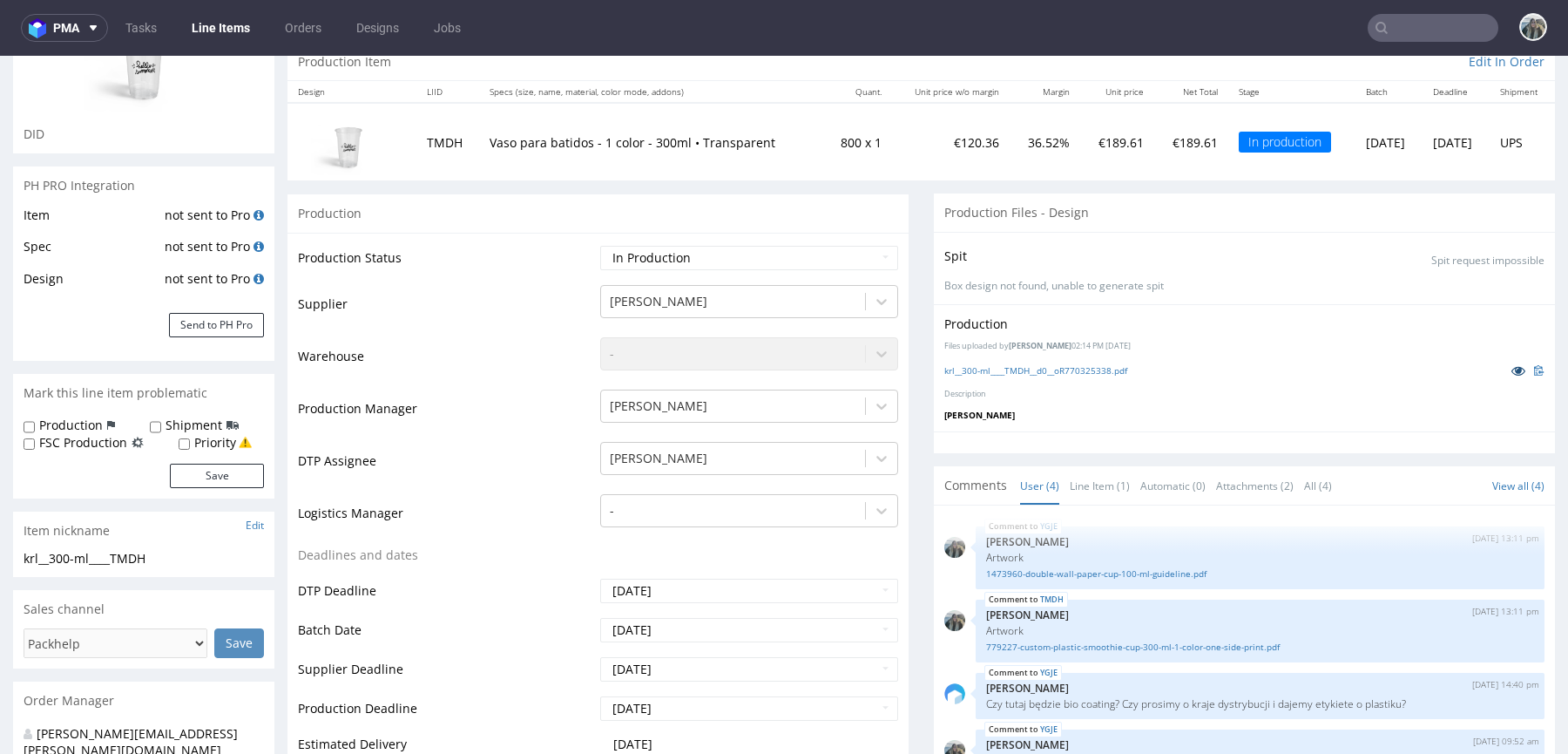
scroll to position [0, 0]
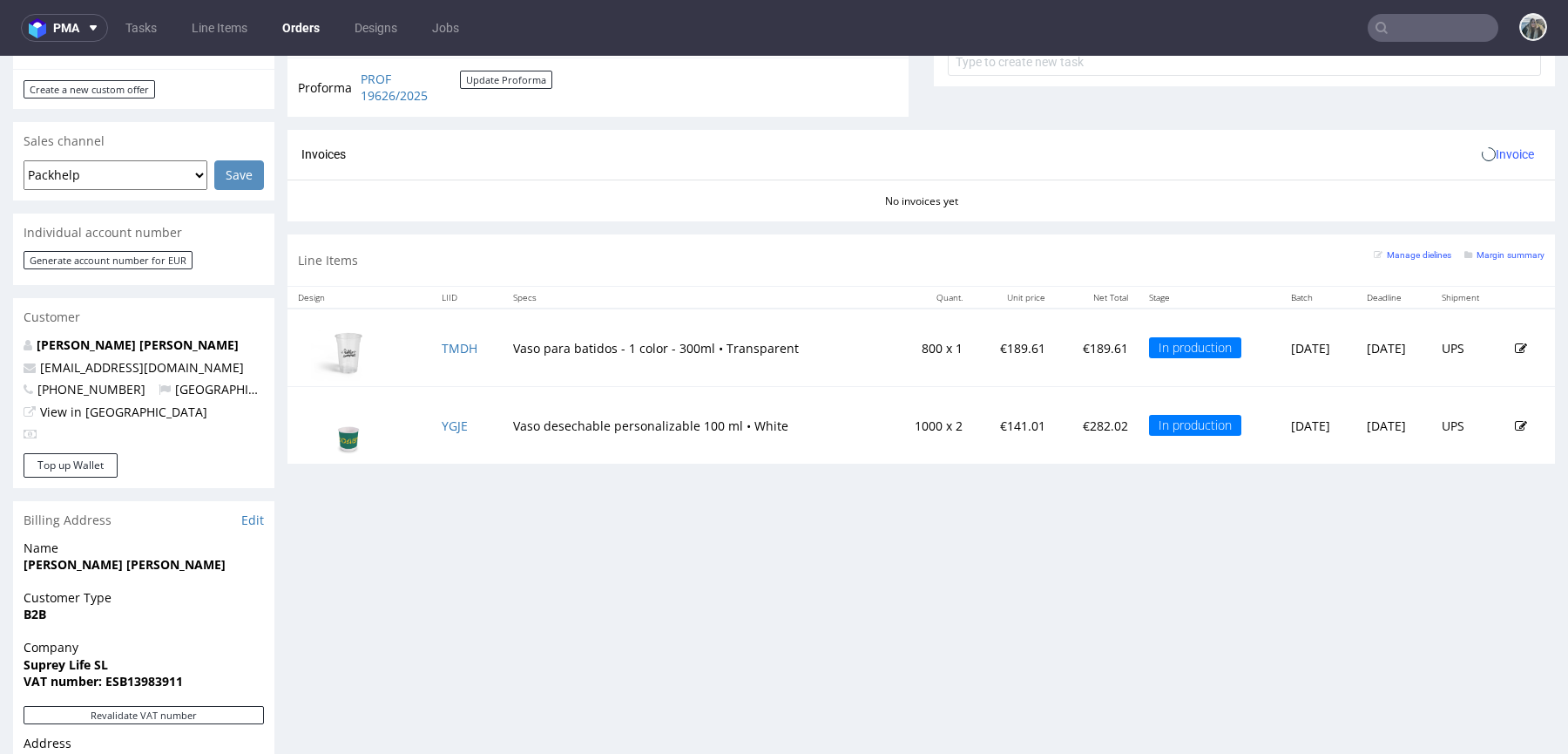
scroll to position [778, 0]
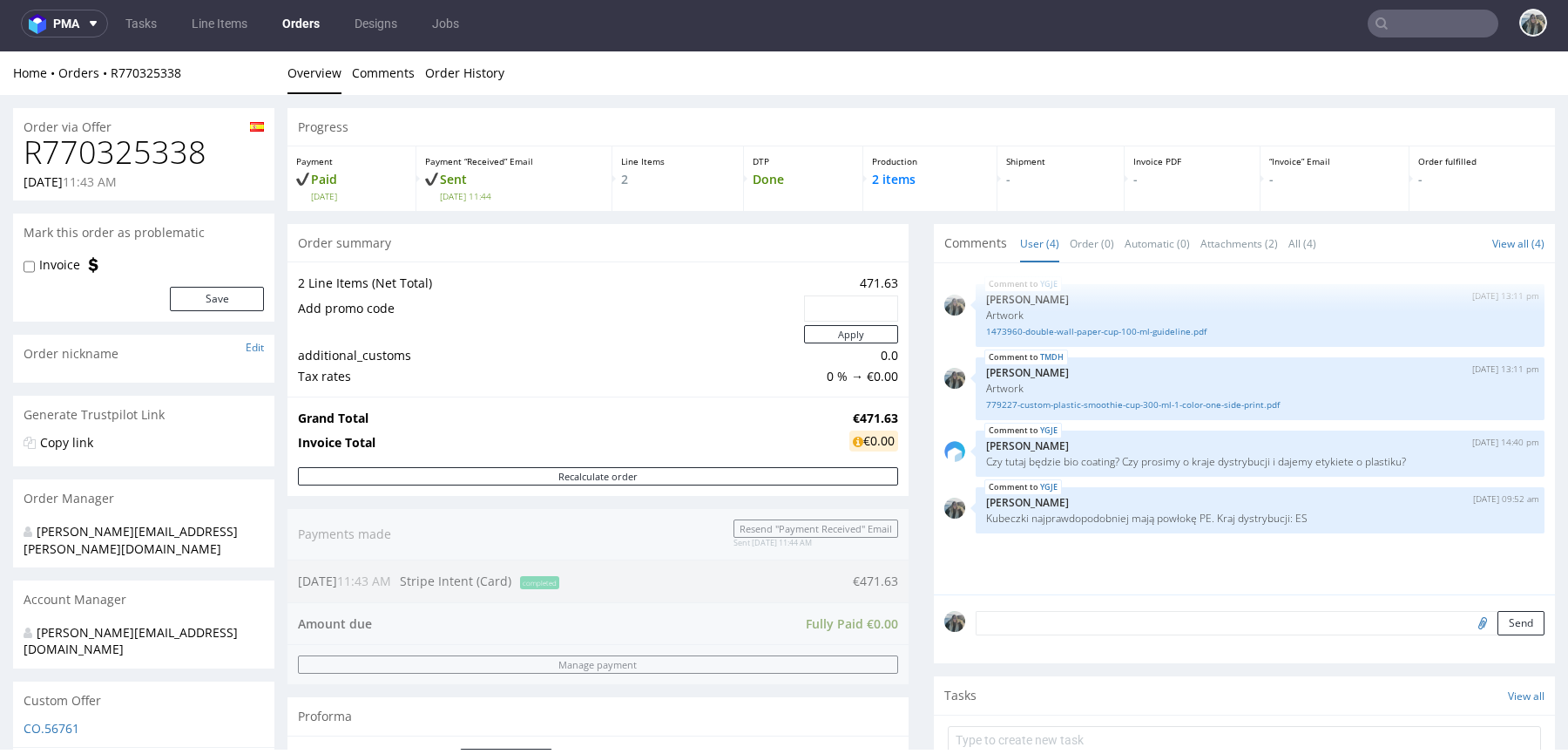
scroll to position [538, 0]
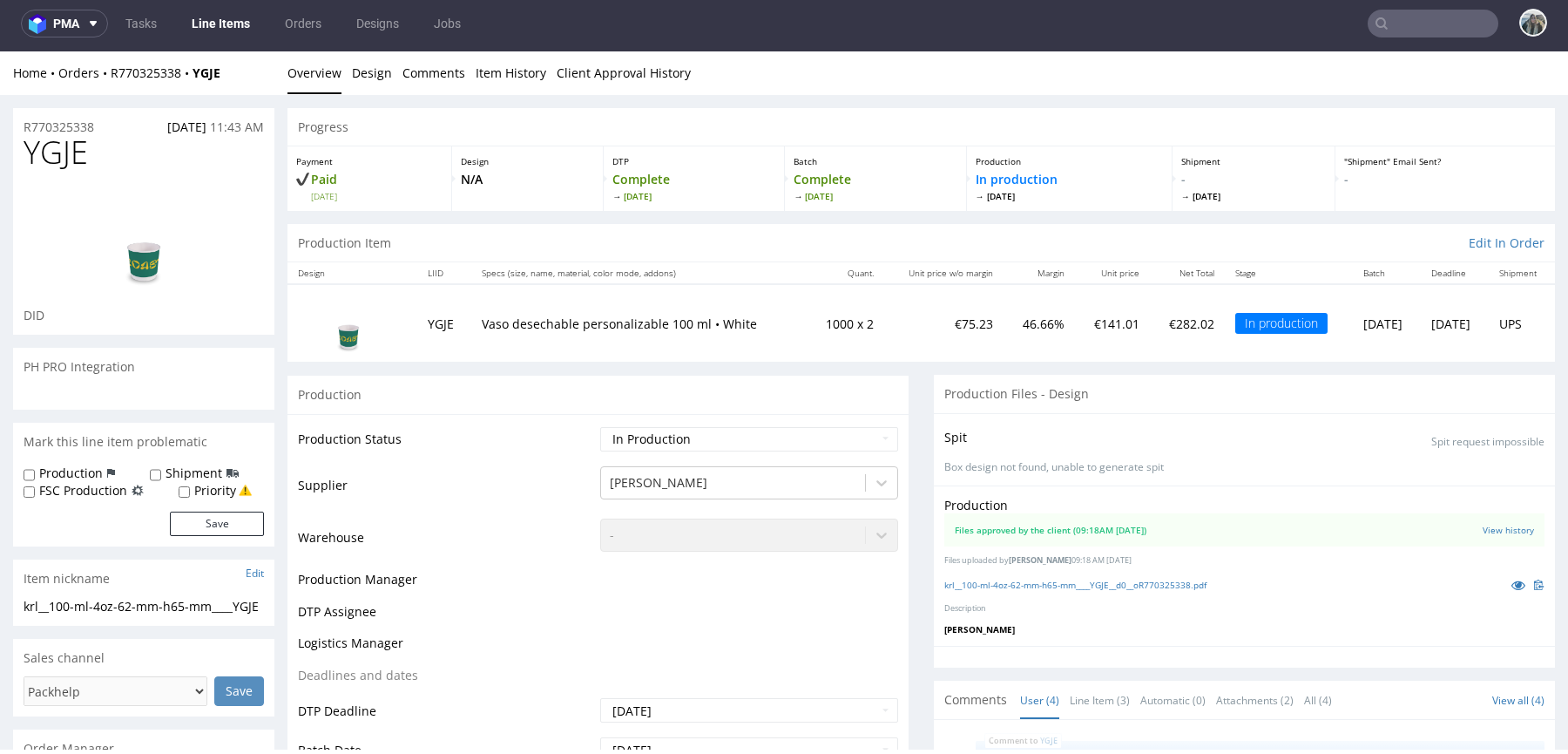
scroll to position [140, 0]
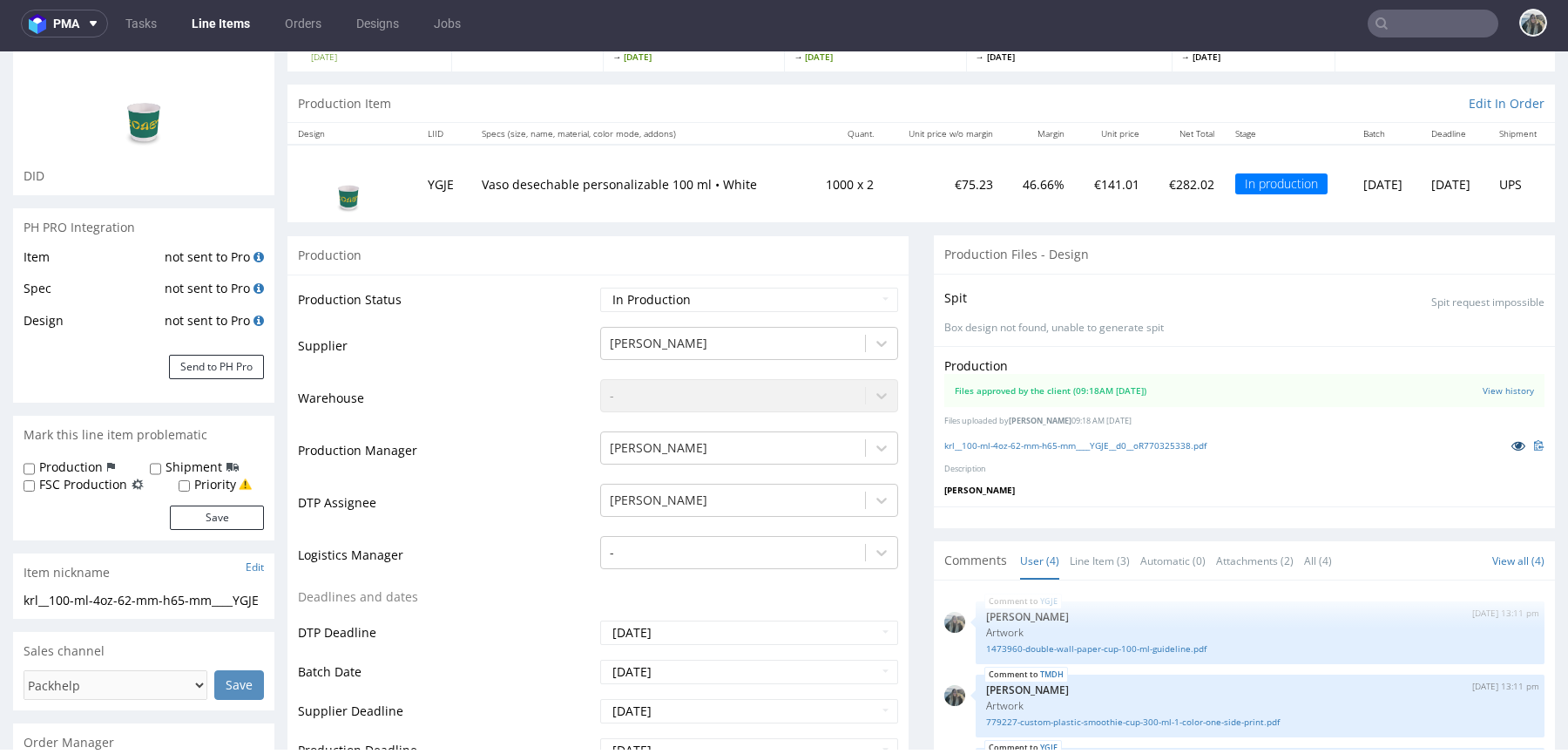
click at [1503, 438] on link at bounding box center [1518, 444] width 31 height 19
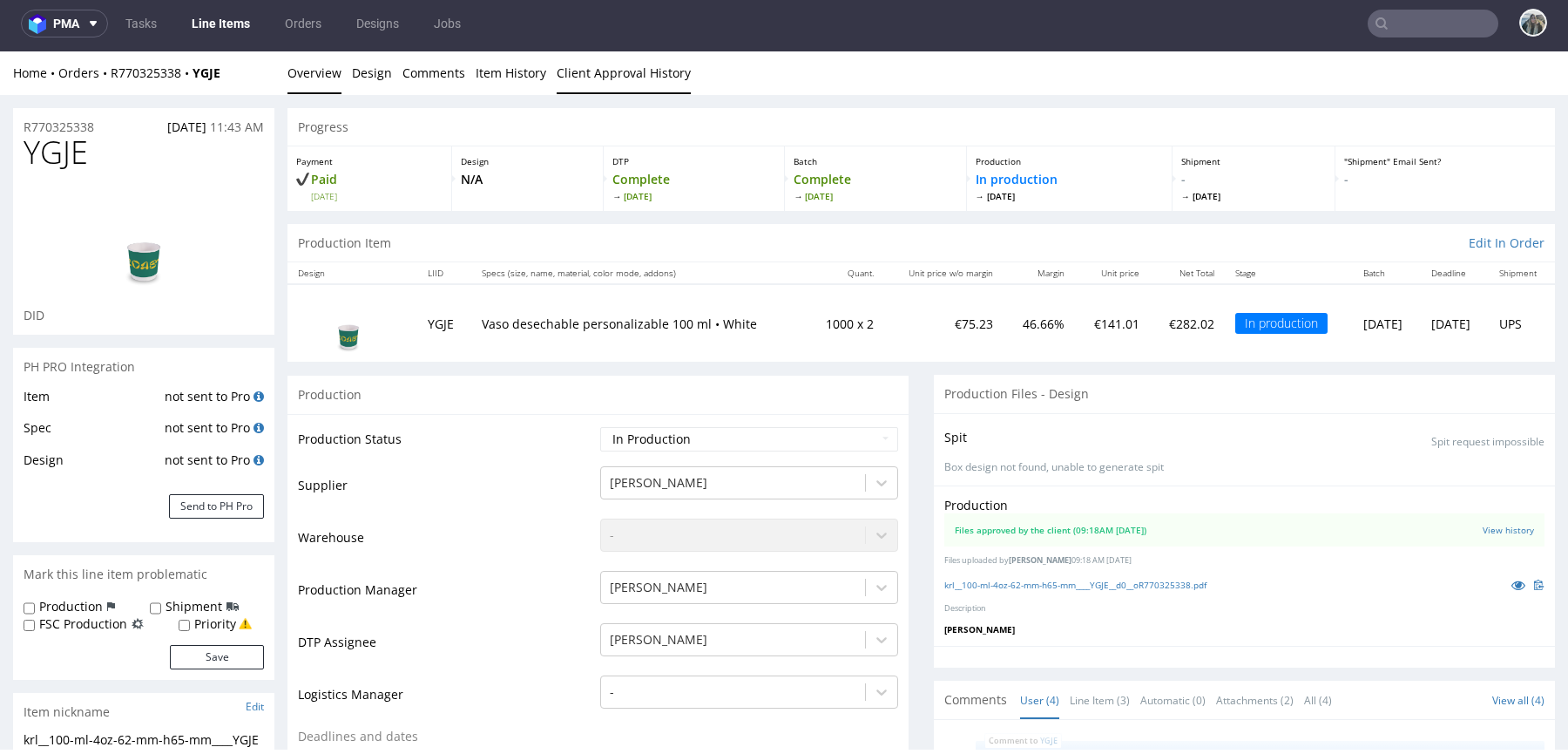
click at [594, 89] on link "Client Approval History" at bounding box center [624, 72] width 134 height 43
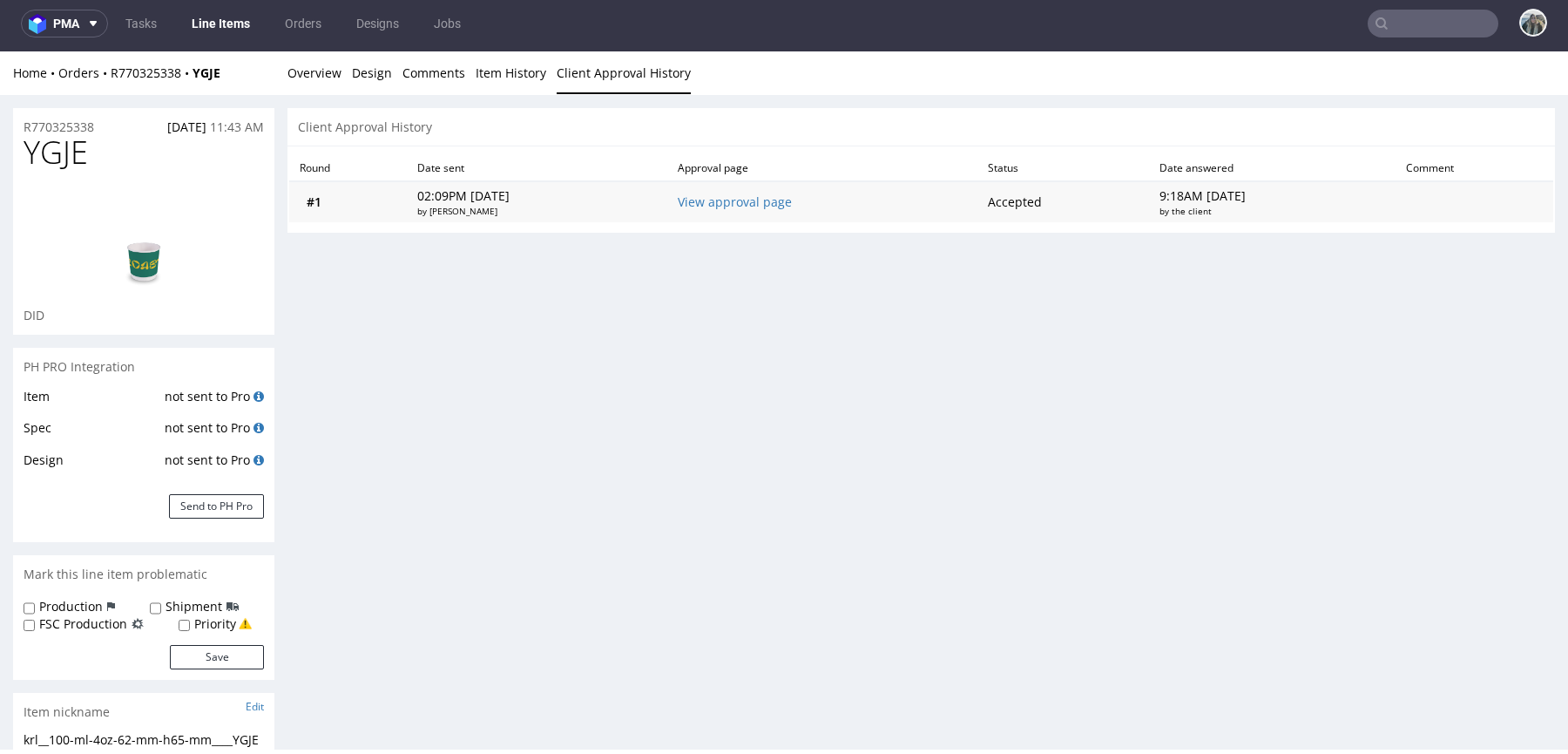
click at [717, 209] on td "View approval page" at bounding box center [822, 202] width 310 height 41
click at [736, 196] on link "View approval page" at bounding box center [735, 202] width 114 height 17
click at [324, 66] on link "Overview" at bounding box center [314, 72] width 54 height 43
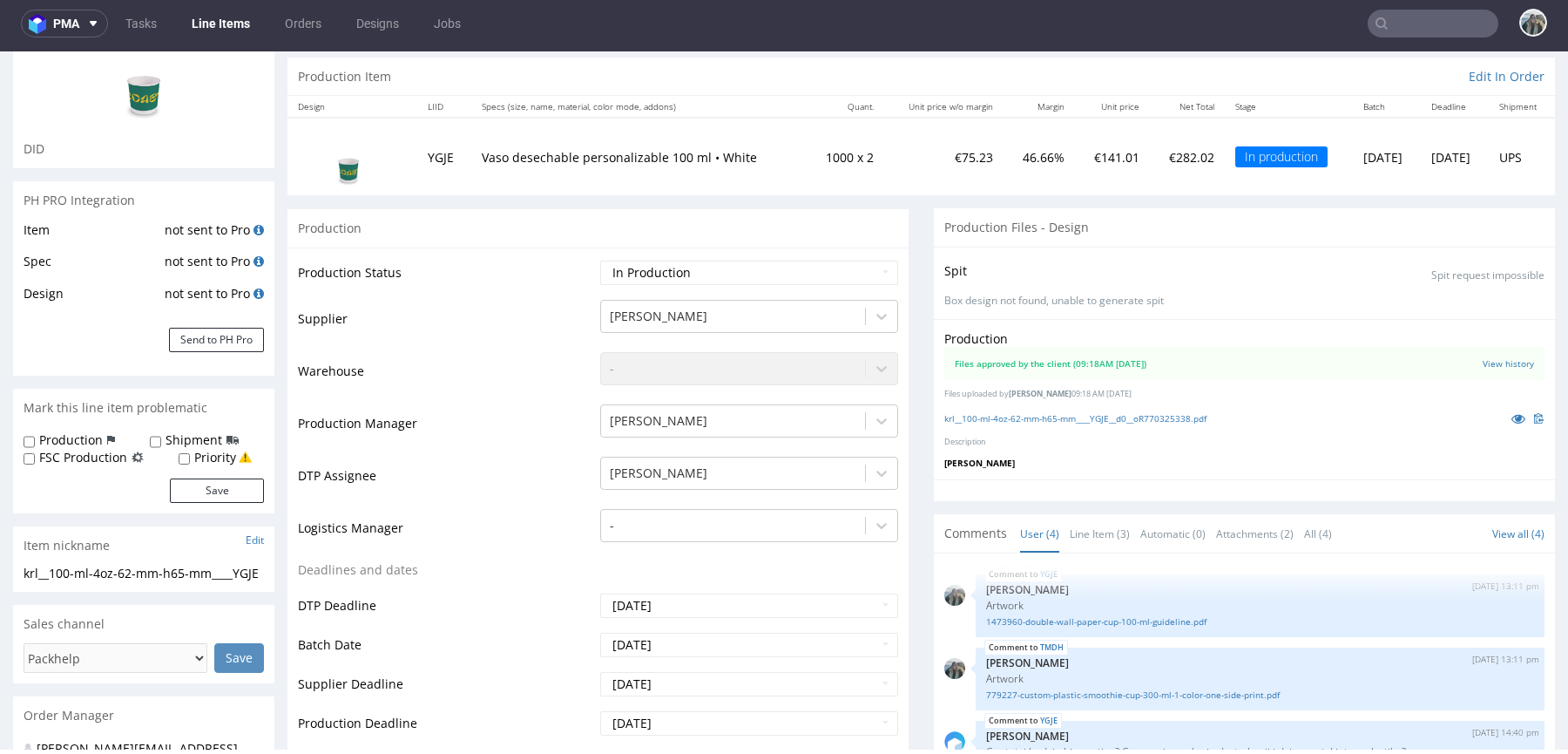
scroll to position [394, 0]
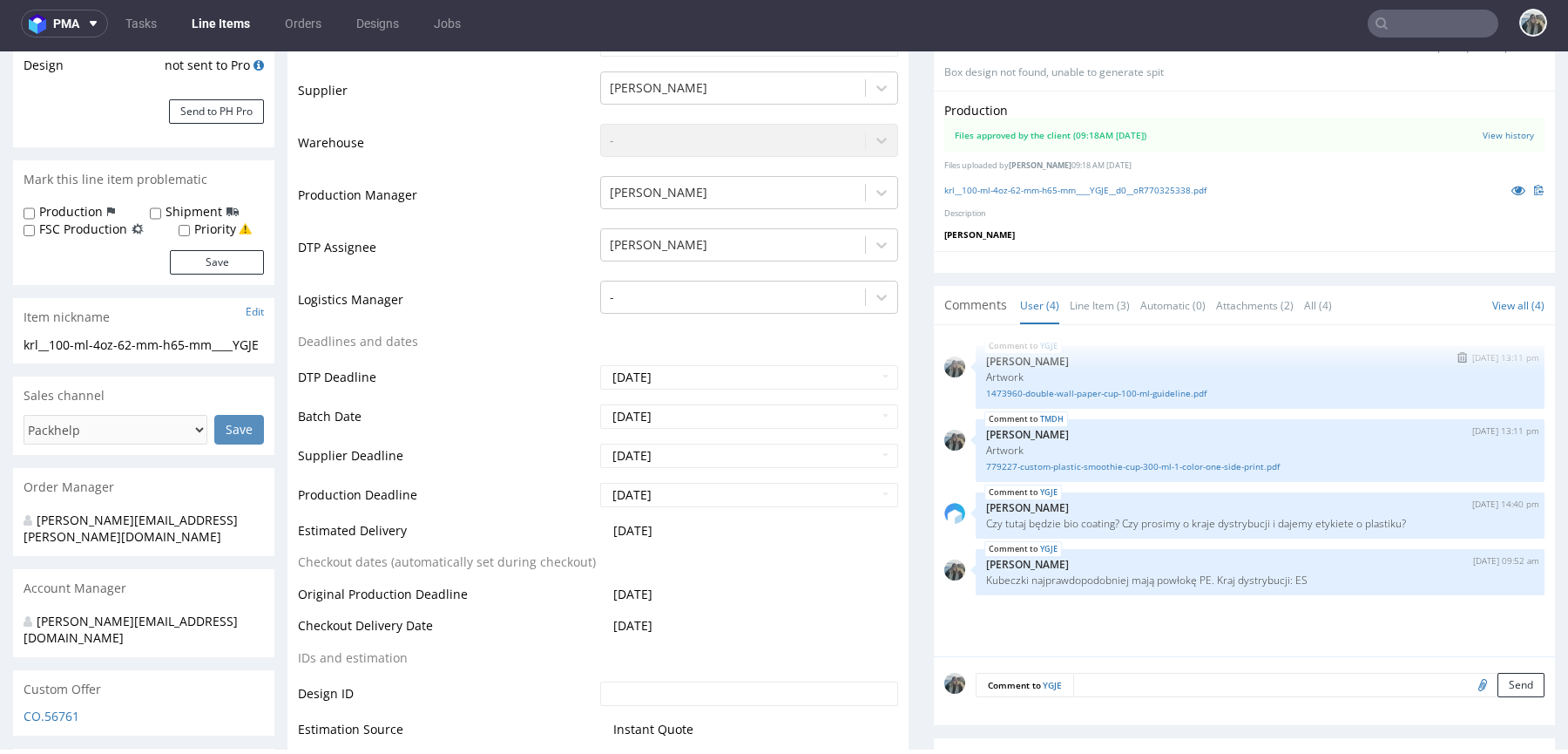
click at [1046, 396] on div "YGJE 15th Sep 25 | 13:11 pm Zeniuk Magdalena Artwork 1473960-double-wall-paper-…" at bounding box center [1261, 377] width 569 height 63
click at [1059, 389] on link "1473960-double-wall-paper-cup-100-ml-guideline.pdf" at bounding box center [1260, 393] width 548 height 13
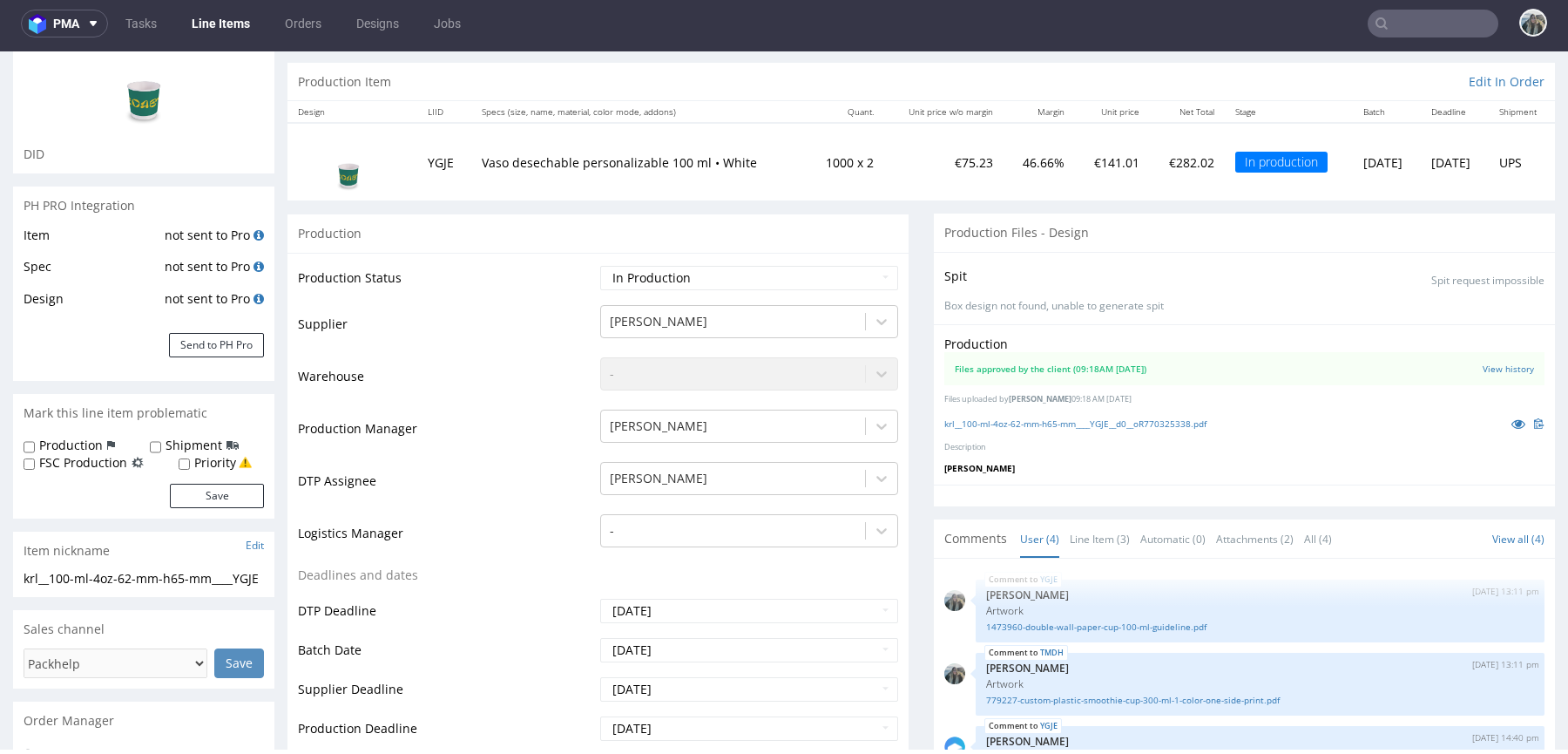
scroll to position [0, 0]
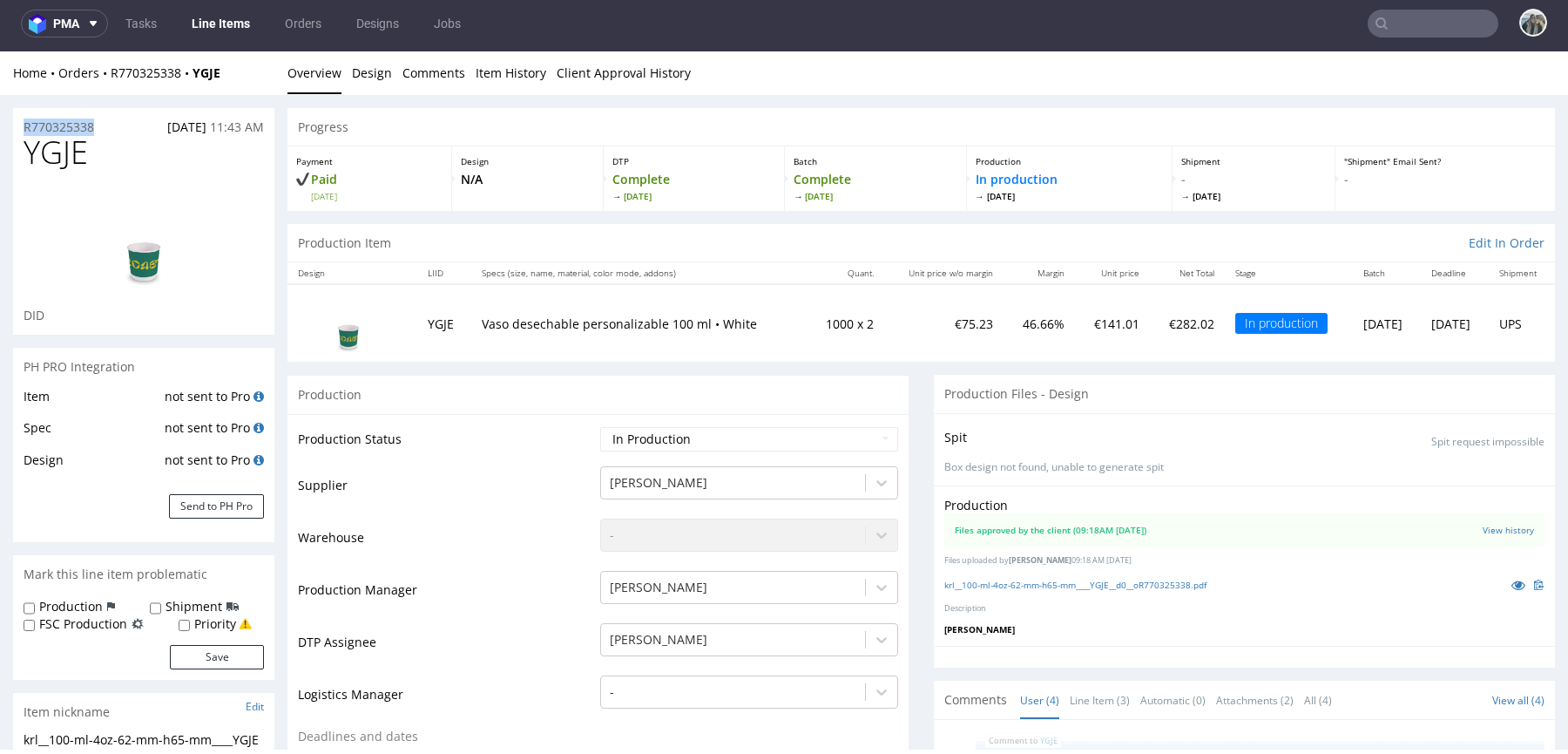
drag, startPoint x: 106, startPoint y: 134, endPoint x: 0, endPoint y: 132, distance: 106.0
copy p "R770325338"
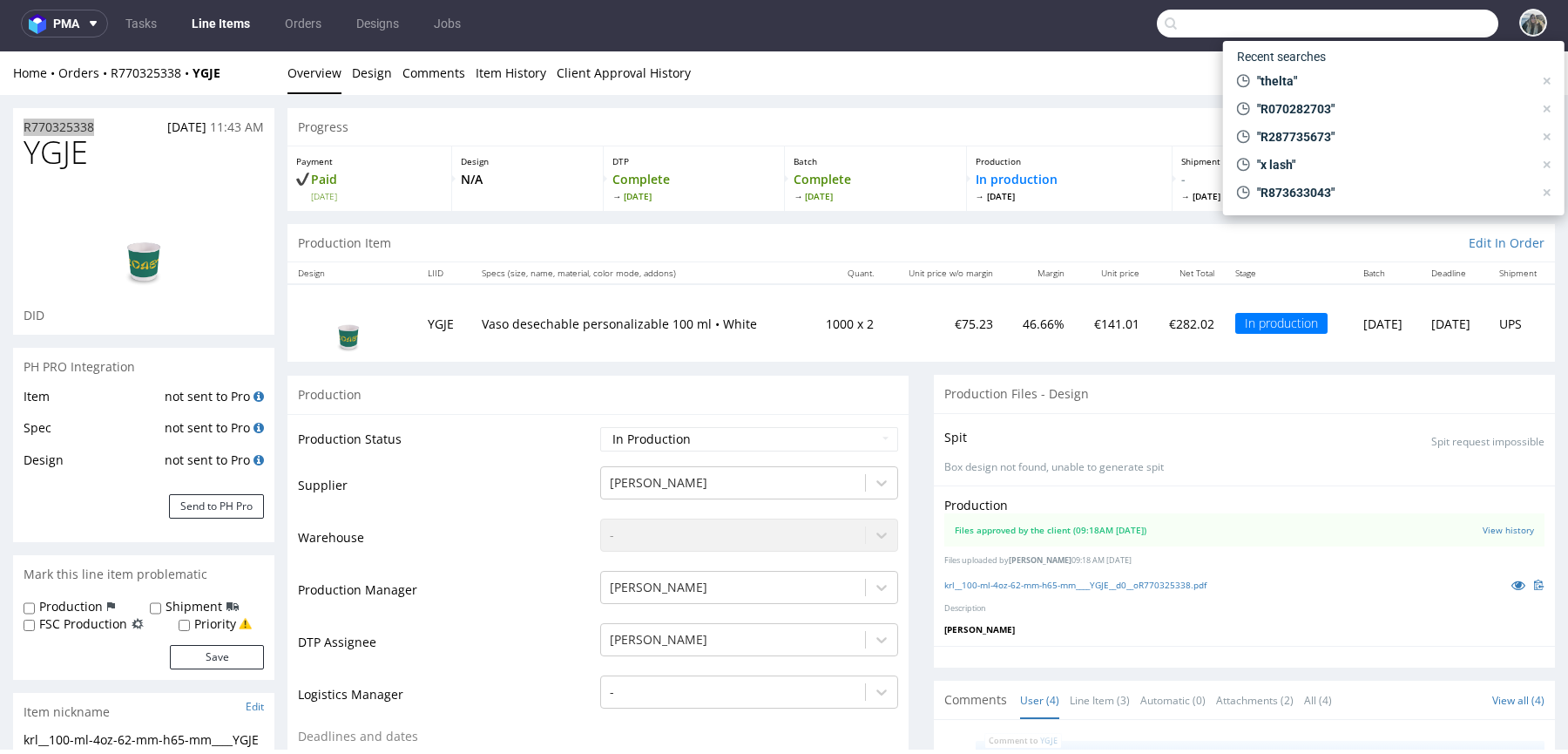
click at [1415, 26] on input "text" at bounding box center [1327, 24] width 341 height 28
paste input "amandolocamenti"
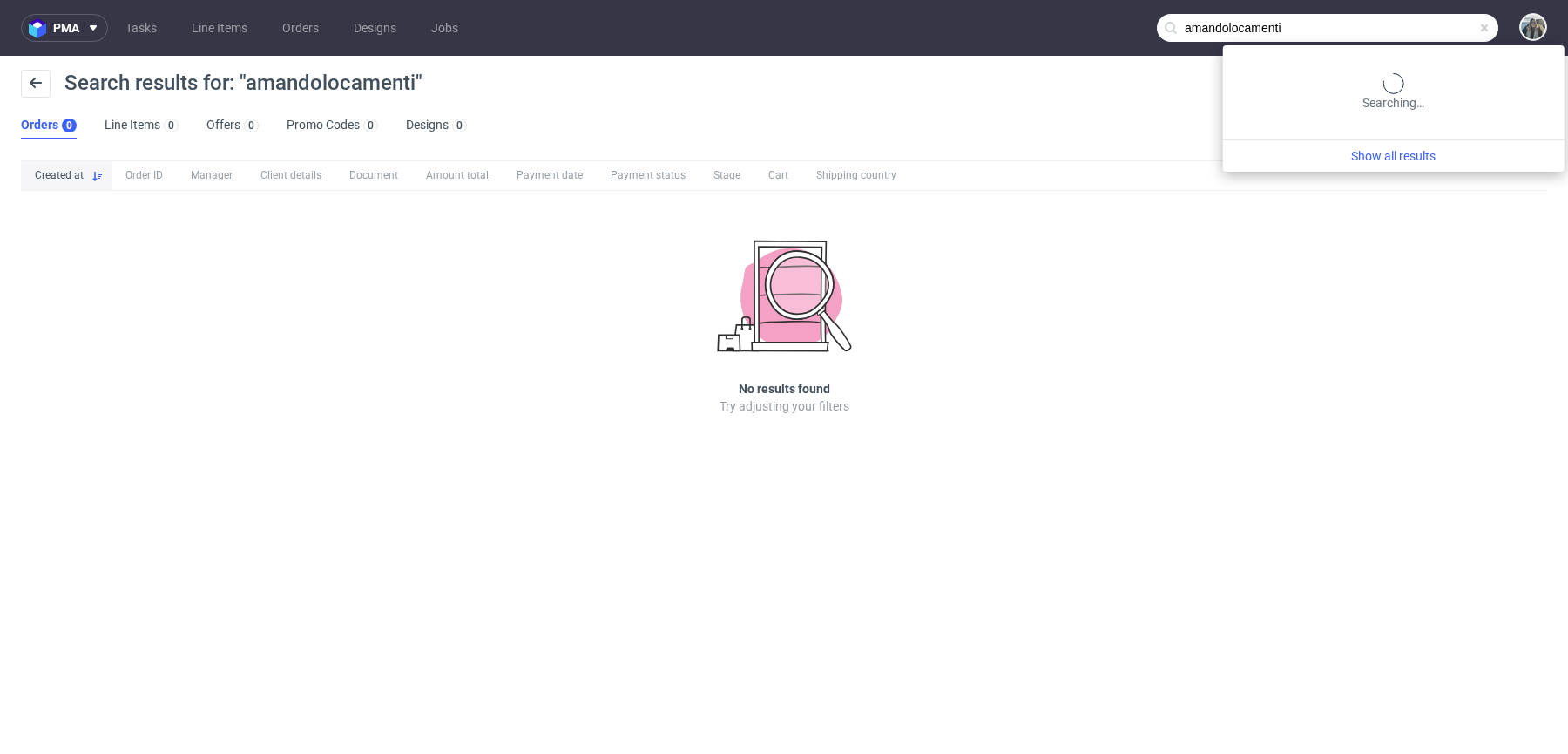
click at [1449, 34] on input "amandolocamenti" at bounding box center [1327, 28] width 341 height 28
paste input "R628753767"
type input "R628753767"
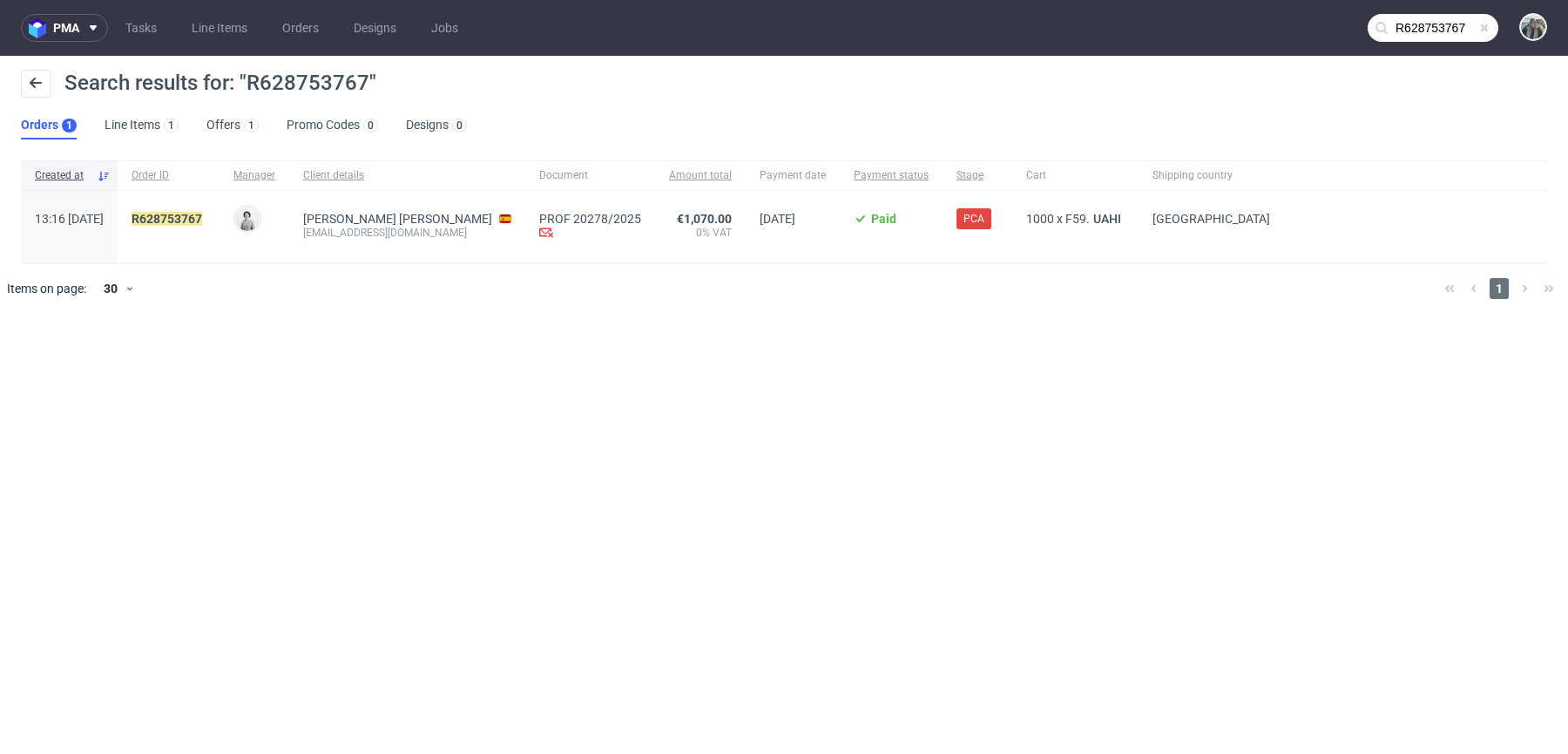
click at [220, 208] on div "R628753767" at bounding box center [169, 227] width 102 height 72
click at [203, 216] on mark "R628753767" at bounding box center [167, 219] width 71 height 14
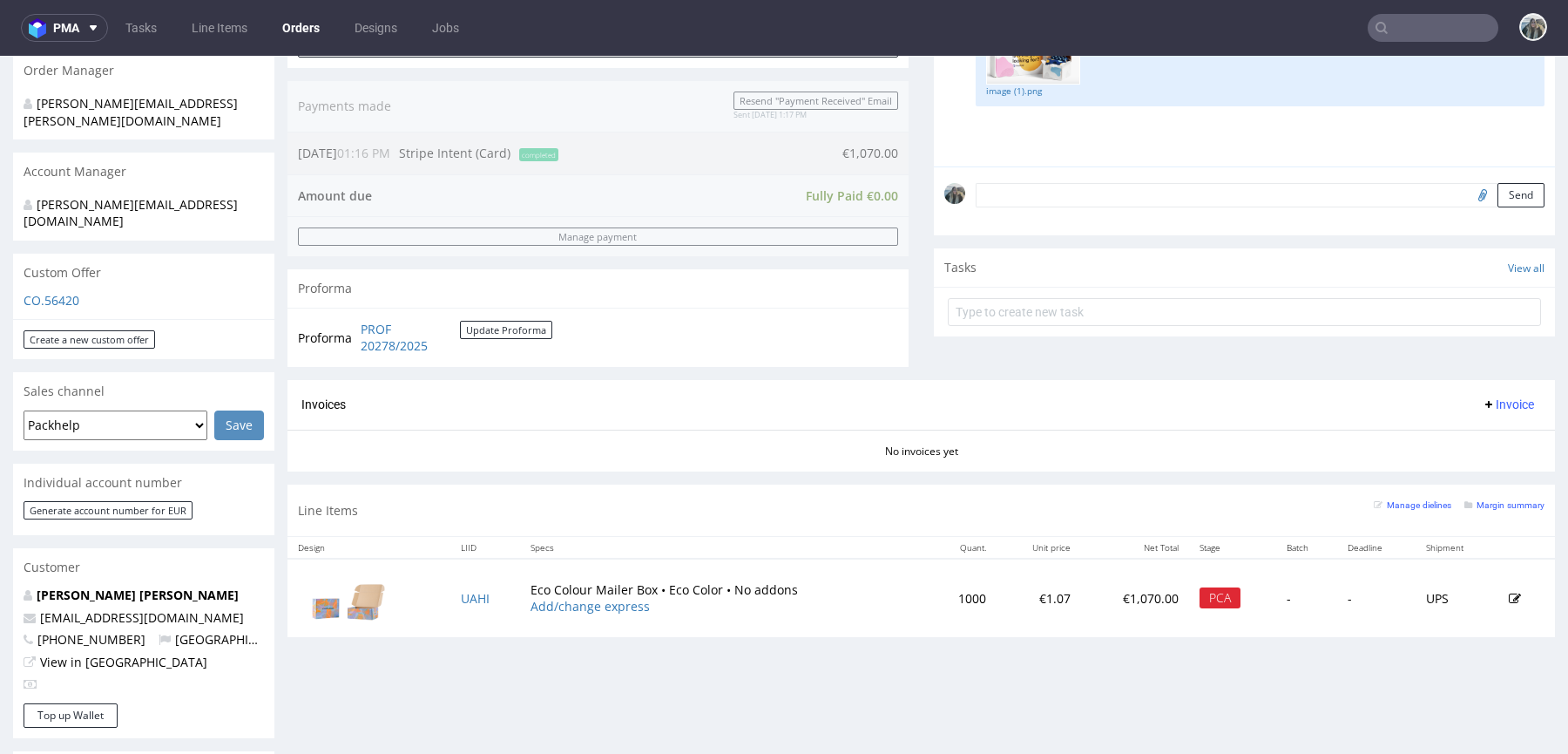
scroll to position [433, 0]
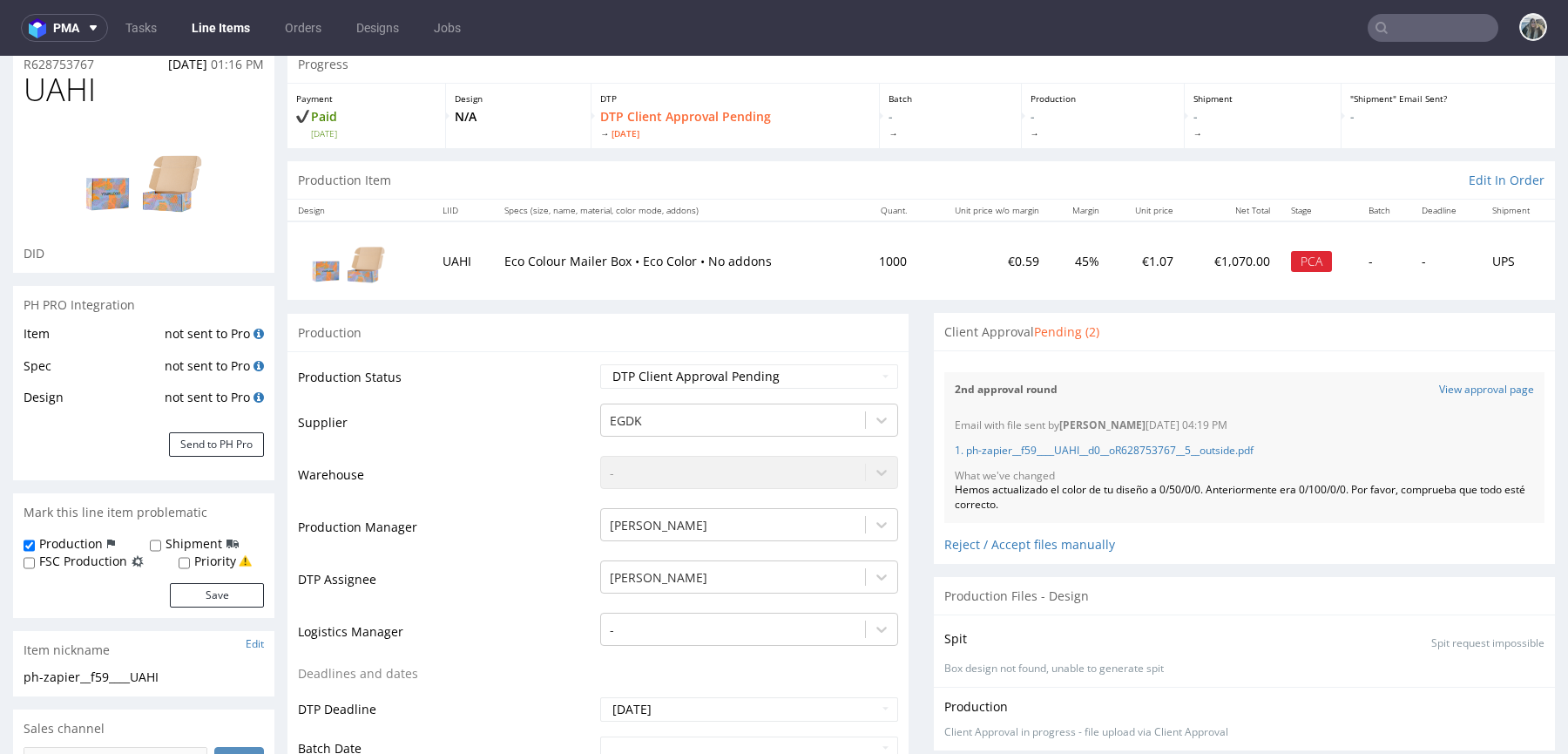
scroll to position [74, 0]
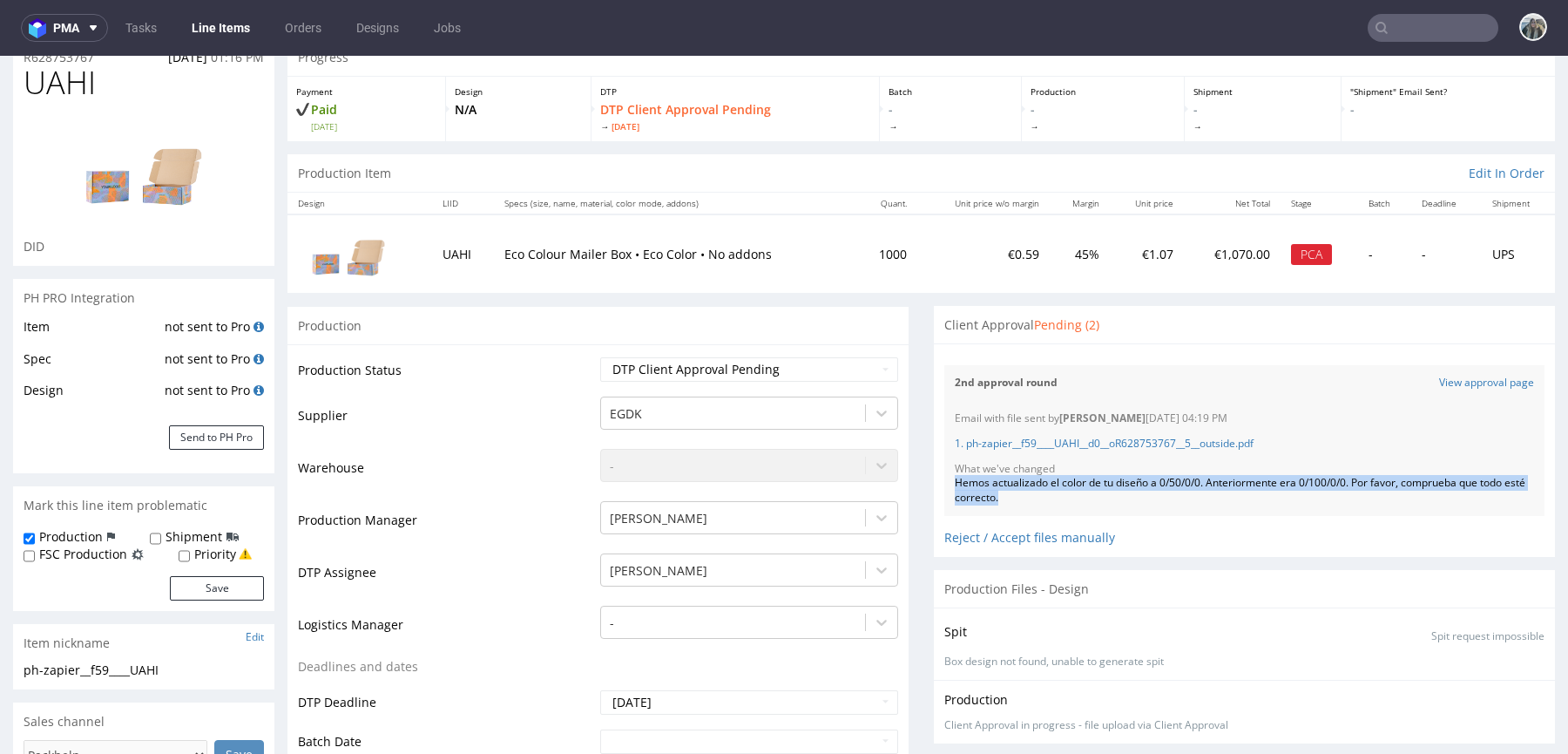
drag, startPoint x: 1031, startPoint y: 504, endPoint x: 928, endPoint y: 482, distance: 105.3
click at [934, 482] on div "Files for the Client Choose file What we've changed Create message I know e-mai…" at bounding box center [1245, 449] width 621 height 213
copy div "Hemos actualizado el color de tu diseño a 0/50/0/0. Anteriormente era 0/100/0/0…"
click at [1443, 383] on link "View approval page" at bounding box center [1486, 382] width 95 height 15
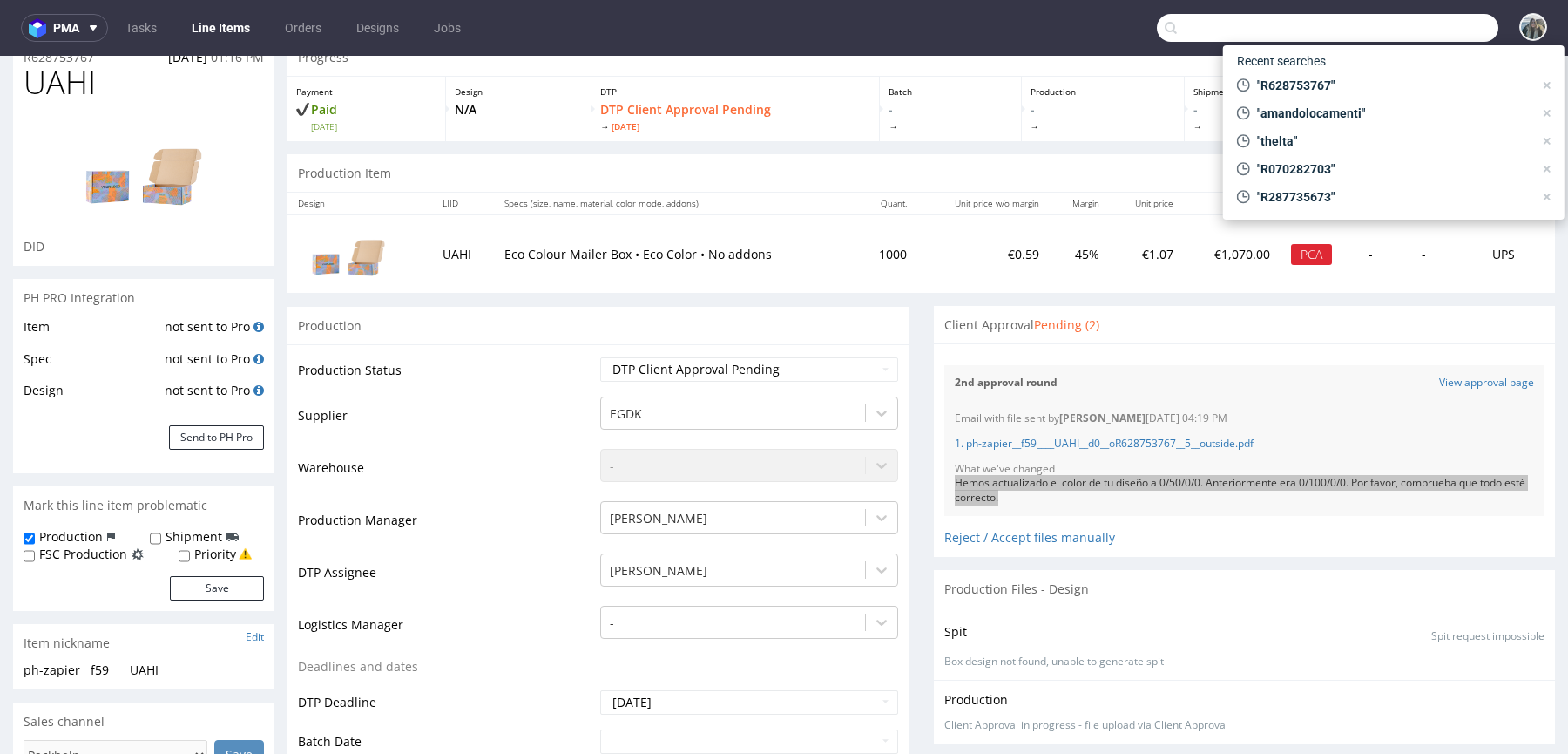
click at [1430, 37] on input "text" at bounding box center [1327, 28] width 341 height 28
type input "Facial Life SLP"
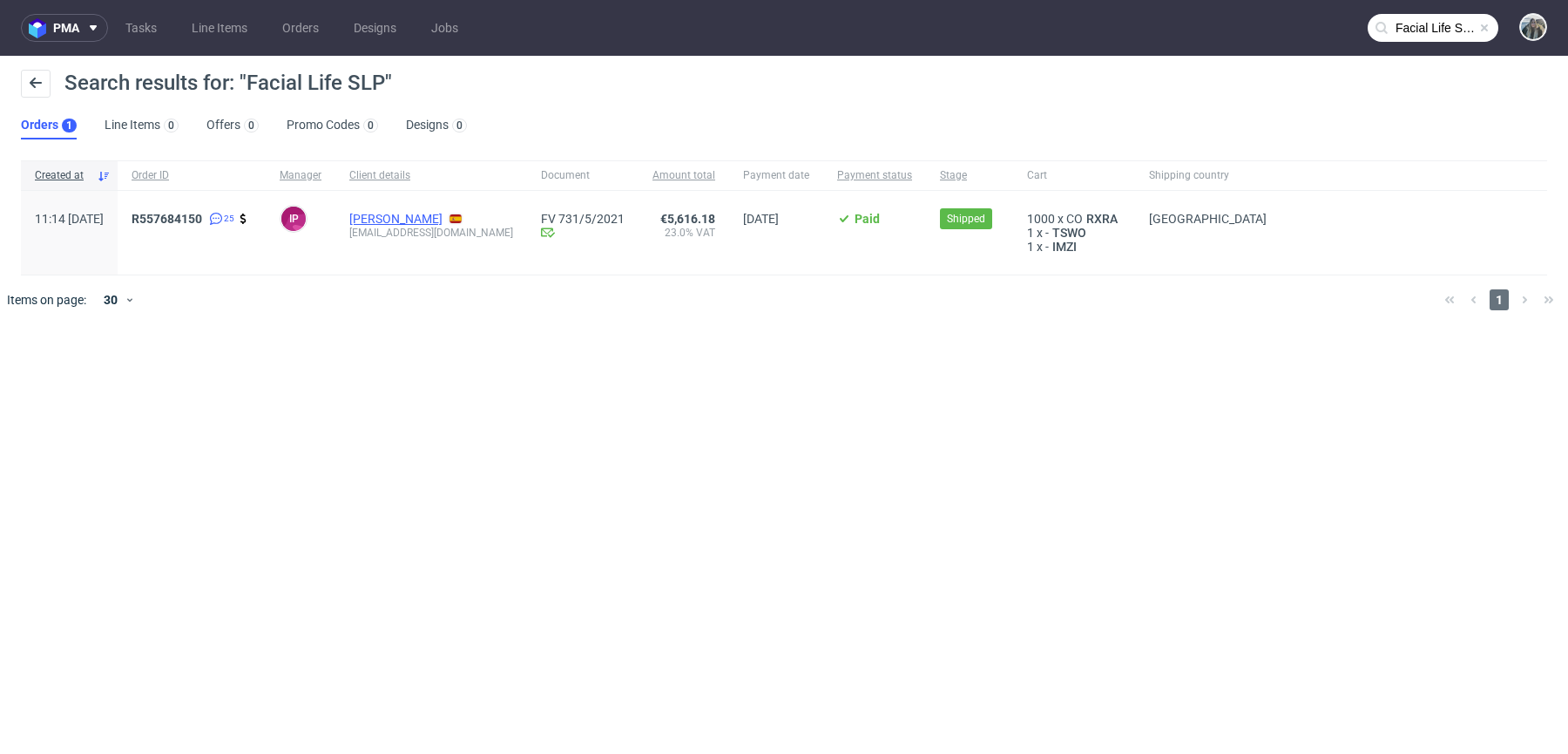
click at [403, 222] on link "BLAS Garcia Garcia" at bounding box center [395, 219] width 93 height 14
click at [181, 222] on span "R 557684150" at bounding box center [167, 219] width 71 height 14
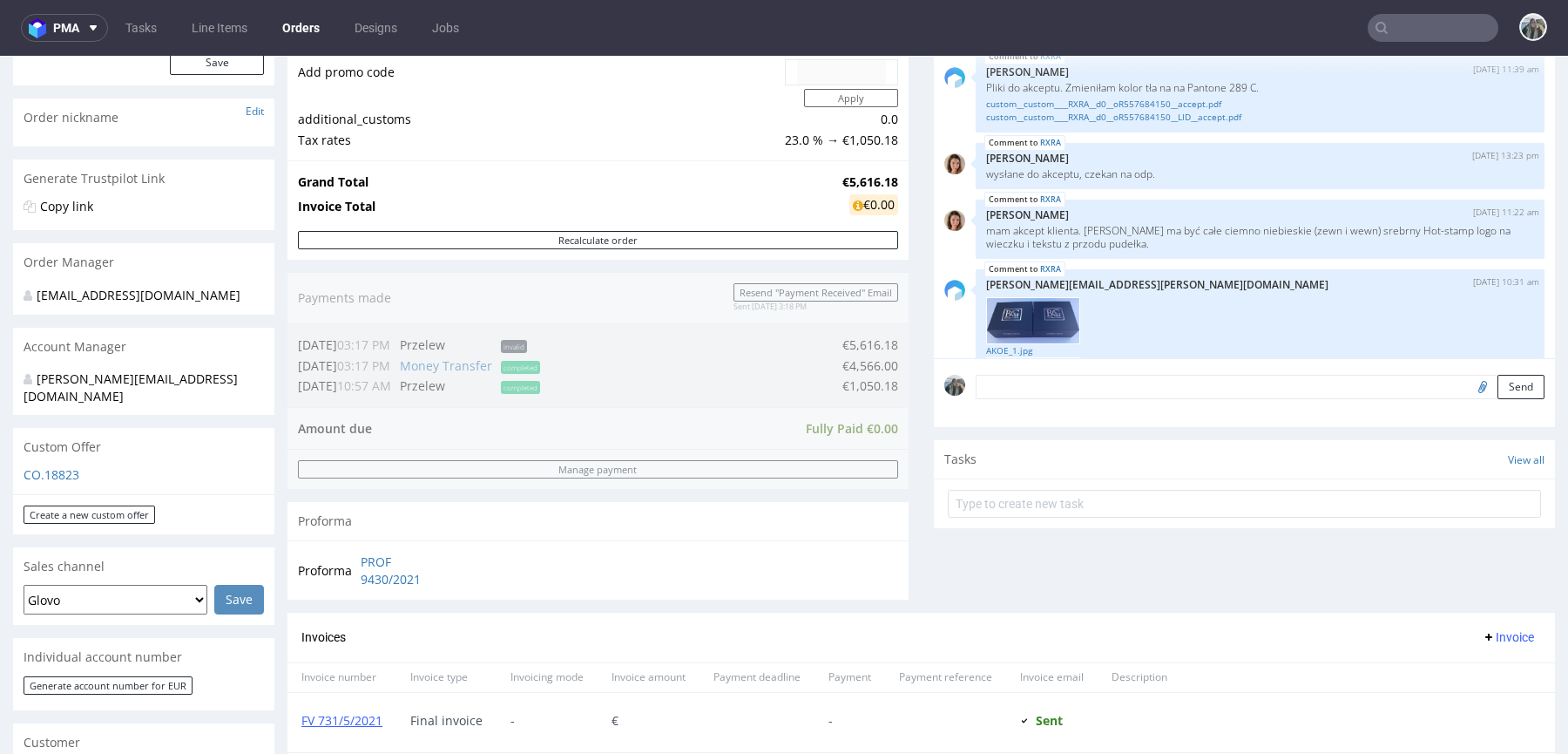
scroll to position [409, 0]
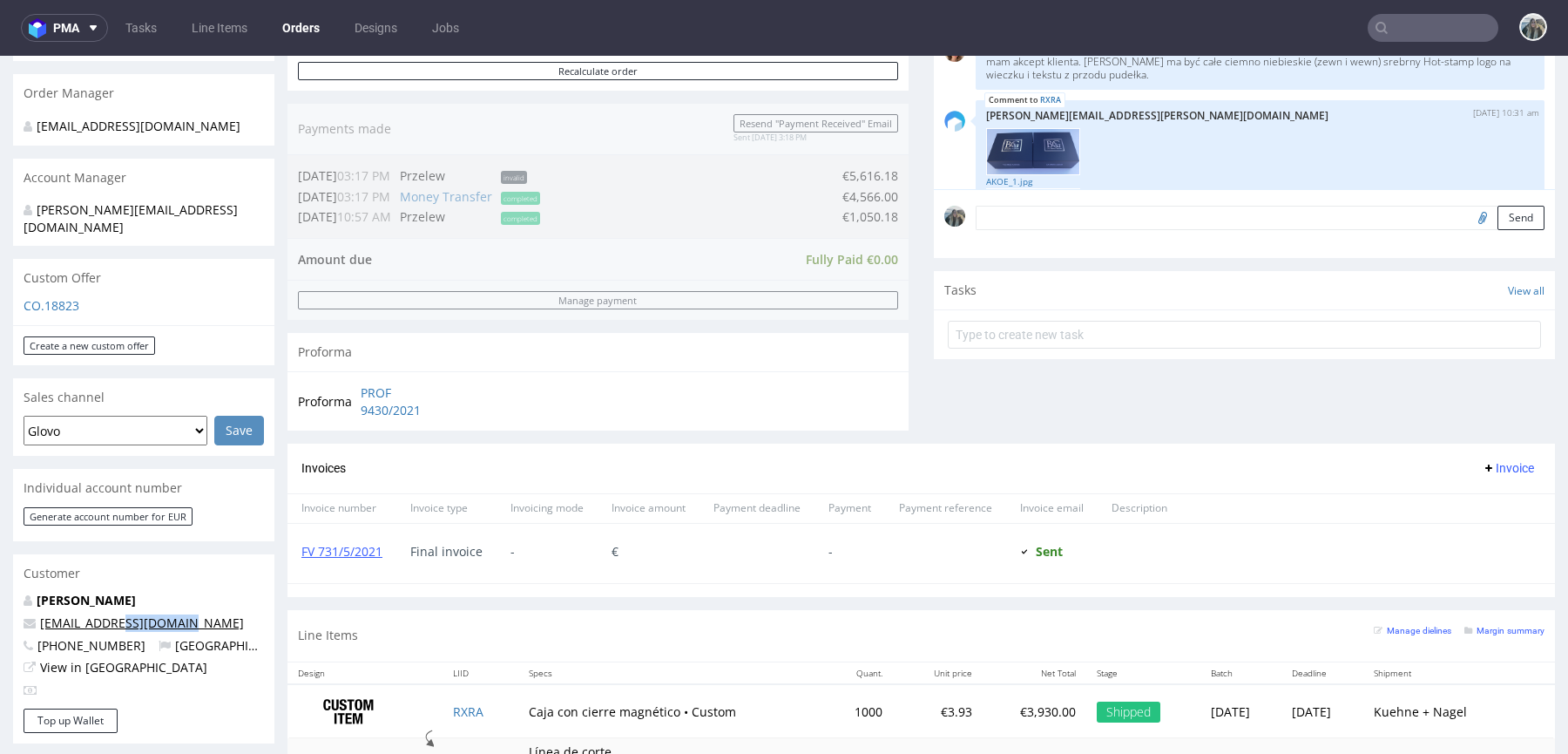
drag, startPoint x: 183, startPoint y: 611, endPoint x: 108, endPoint y: 609, distance: 75.0
click at [109, 614] on p "jaro.product@gmail.com" at bounding box center [144, 622] width 241 height 17
click at [229, 569] on div "Customer" at bounding box center [144, 573] width 261 height 38
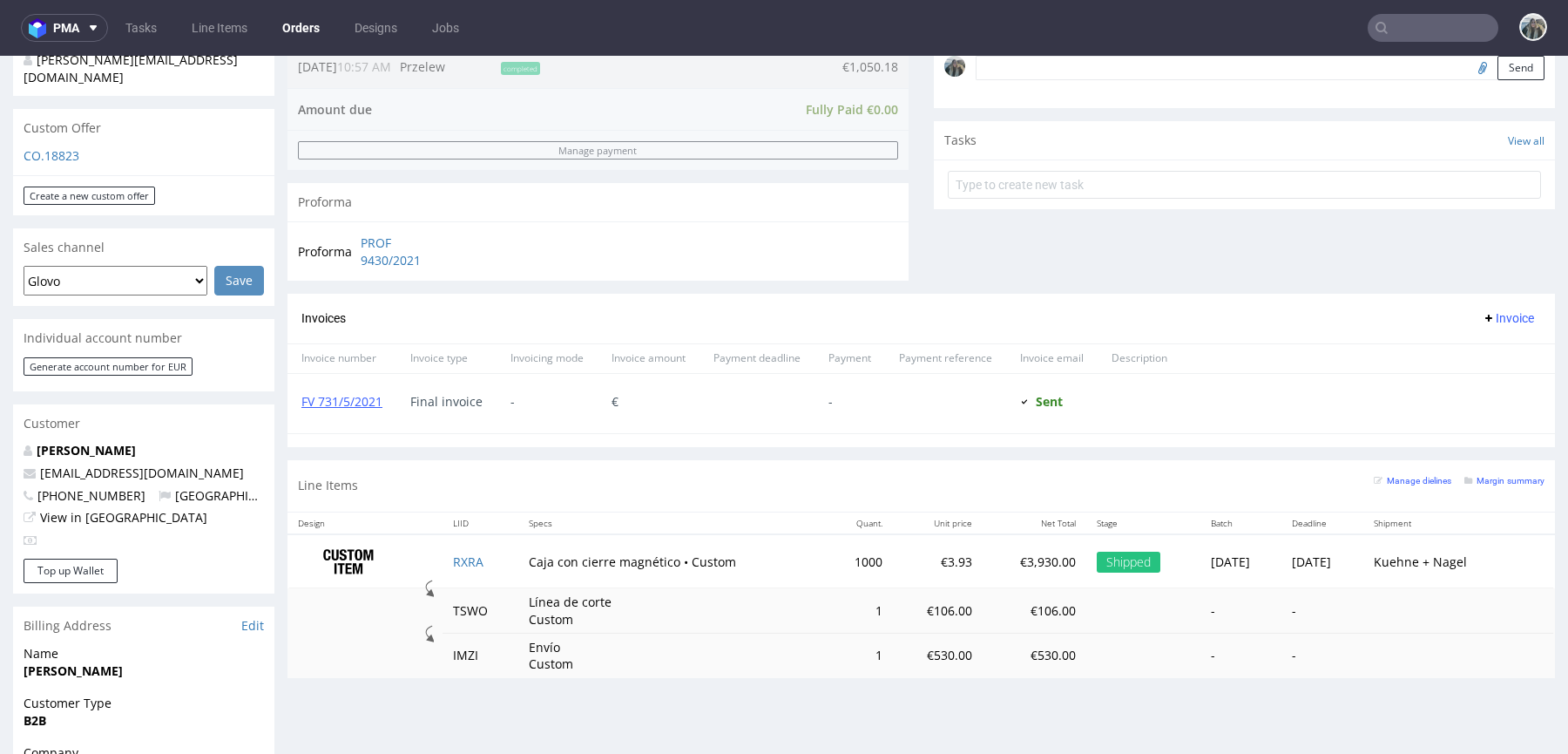
scroll to position [603, 0]
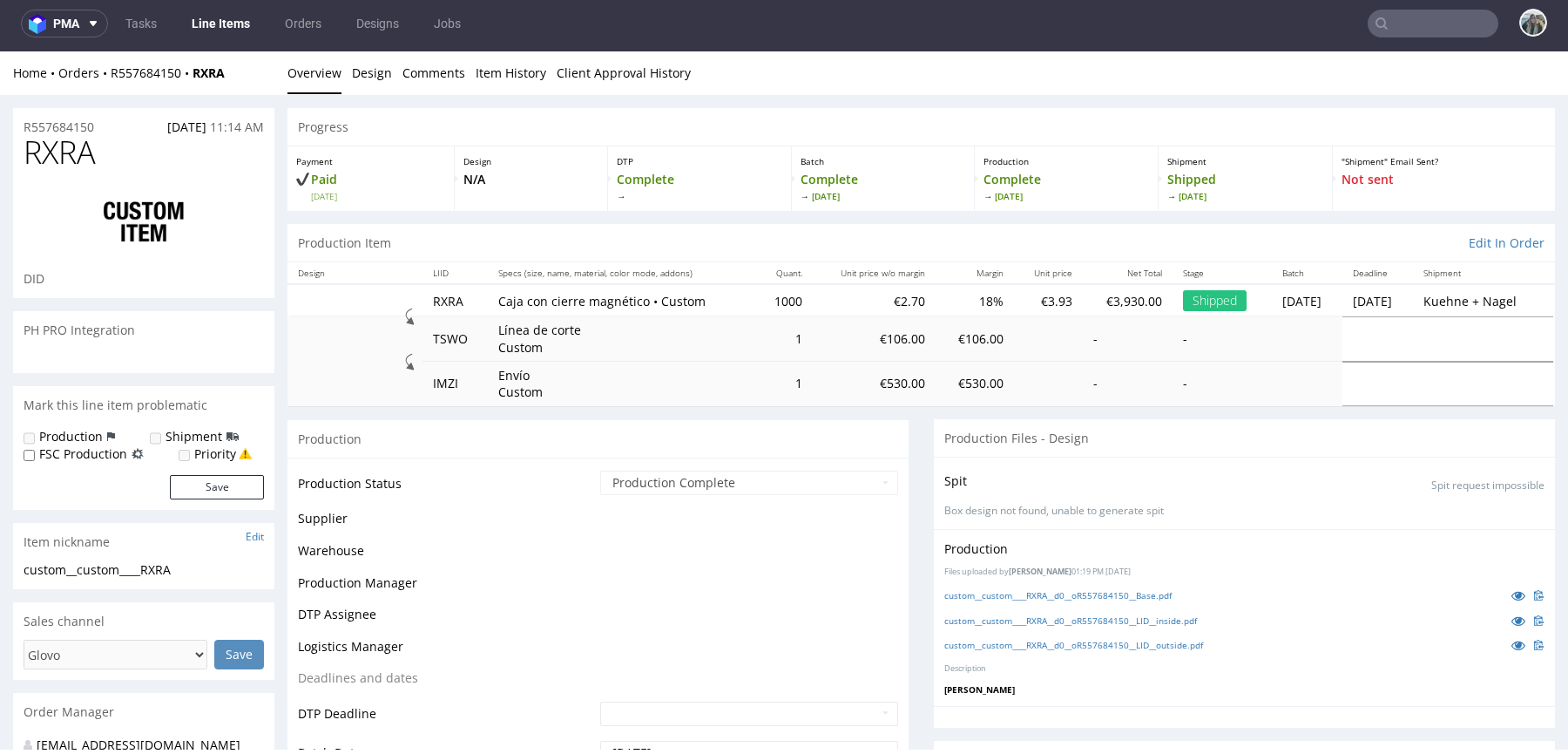
scroll to position [1604, 0]
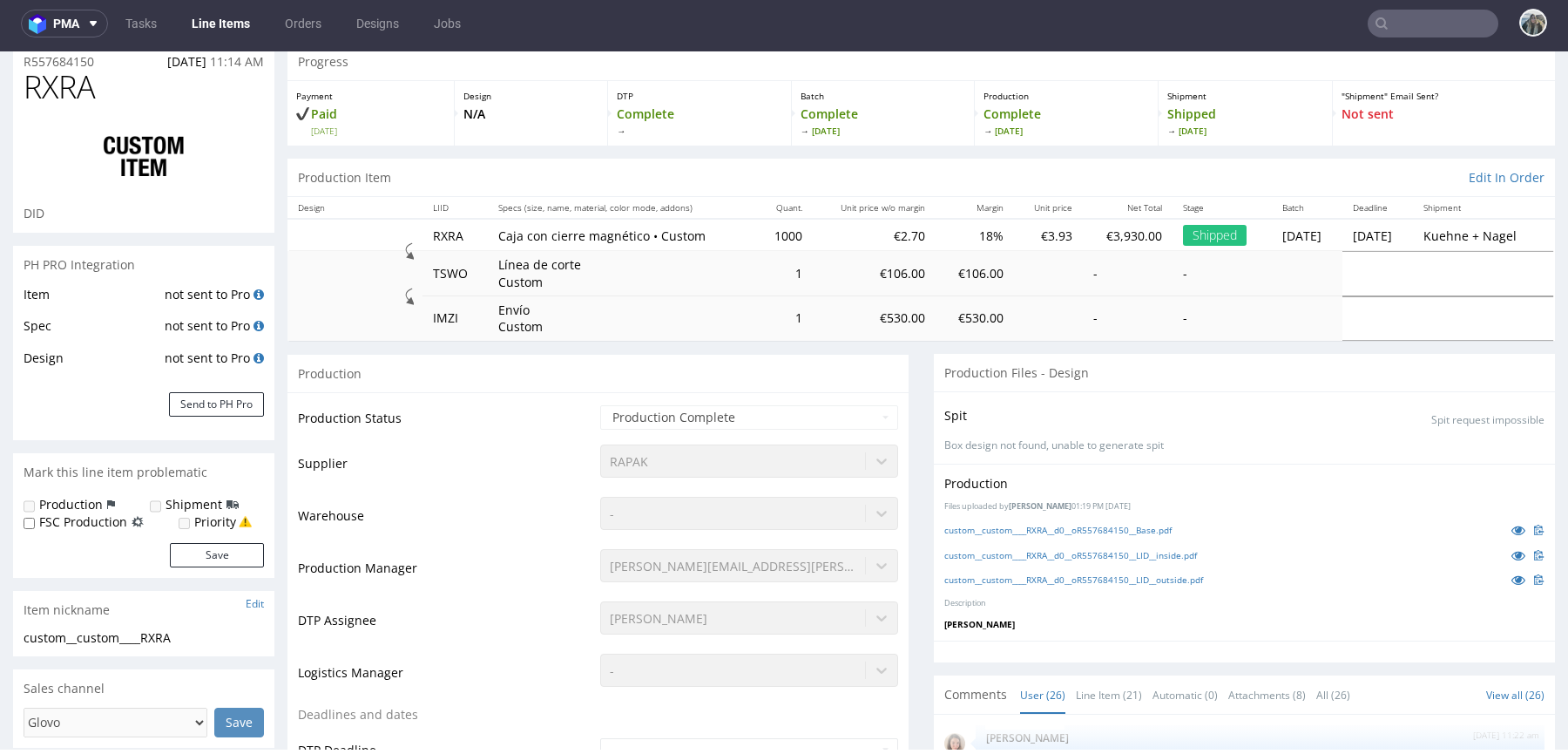
select select "done"
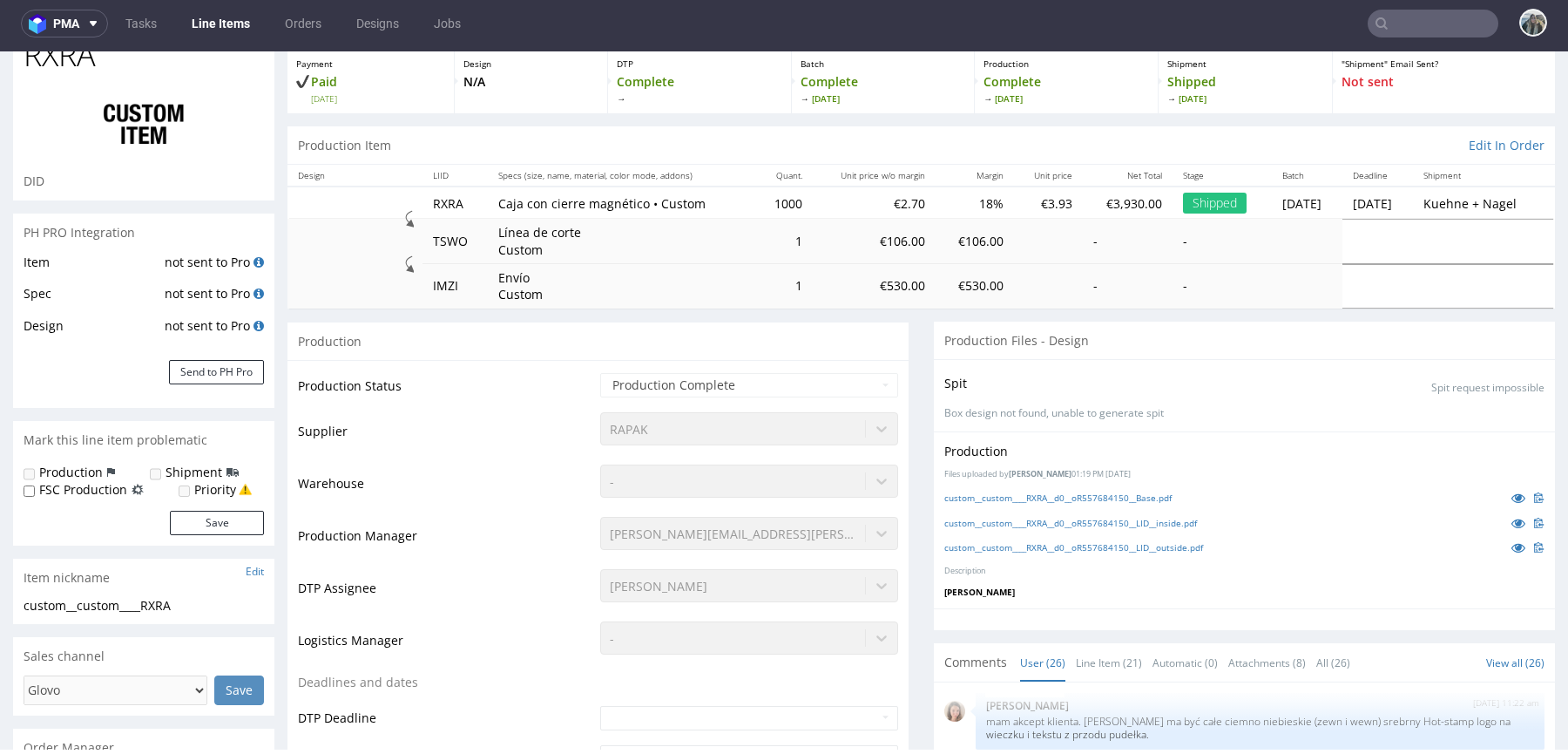
scroll to position [99, 0]
click at [1511, 492] on icon at bounding box center [1518, 496] width 14 height 12
click at [1511, 518] on icon at bounding box center [1518, 522] width 14 height 12
click at [1511, 541] on icon at bounding box center [1518, 546] width 14 height 12
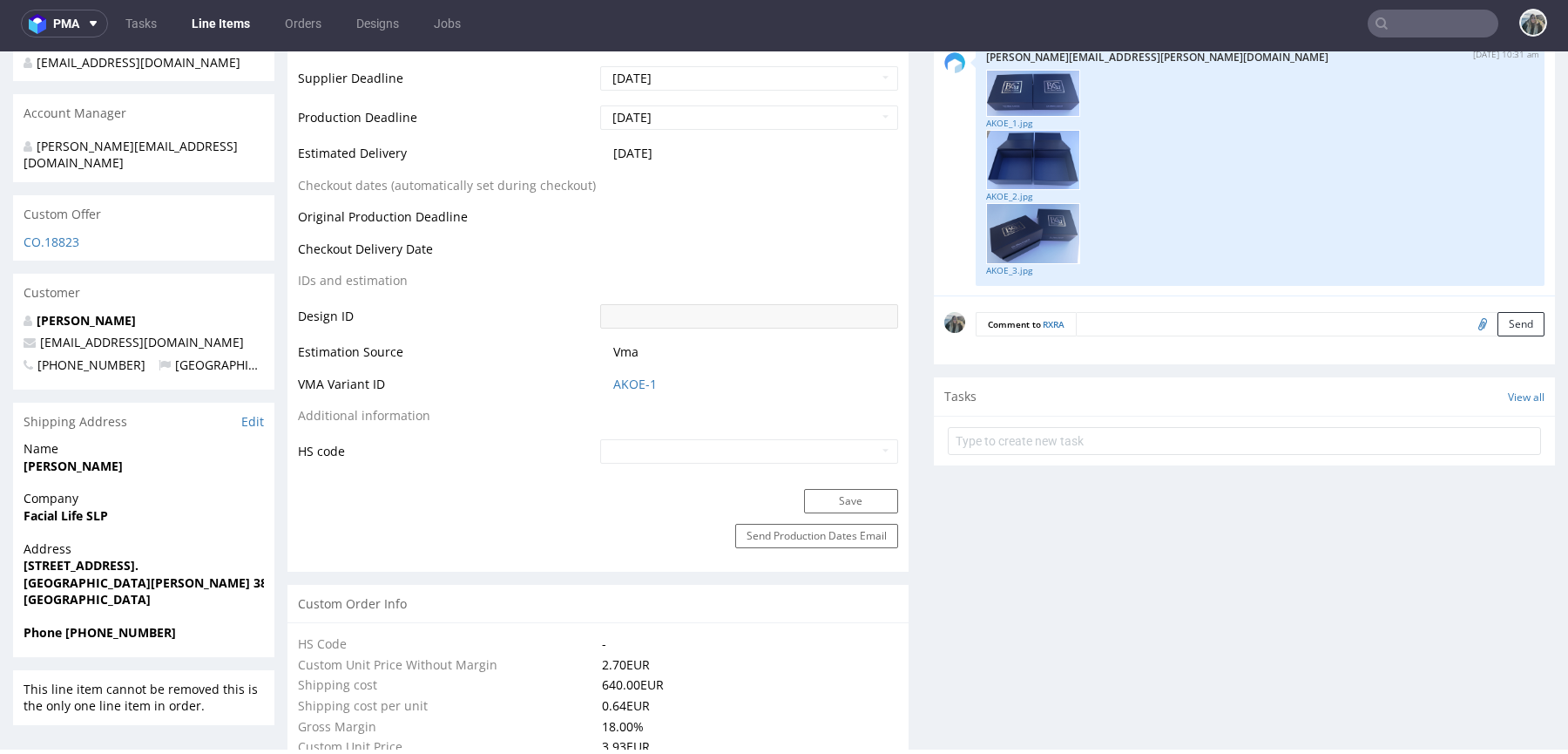
scroll to position [817, 0]
drag, startPoint x: 136, startPoint y: 305, endPoint x: 4, endPoint y: 305, distance: 132.0
copy strong "Jaro Avila Diaz"
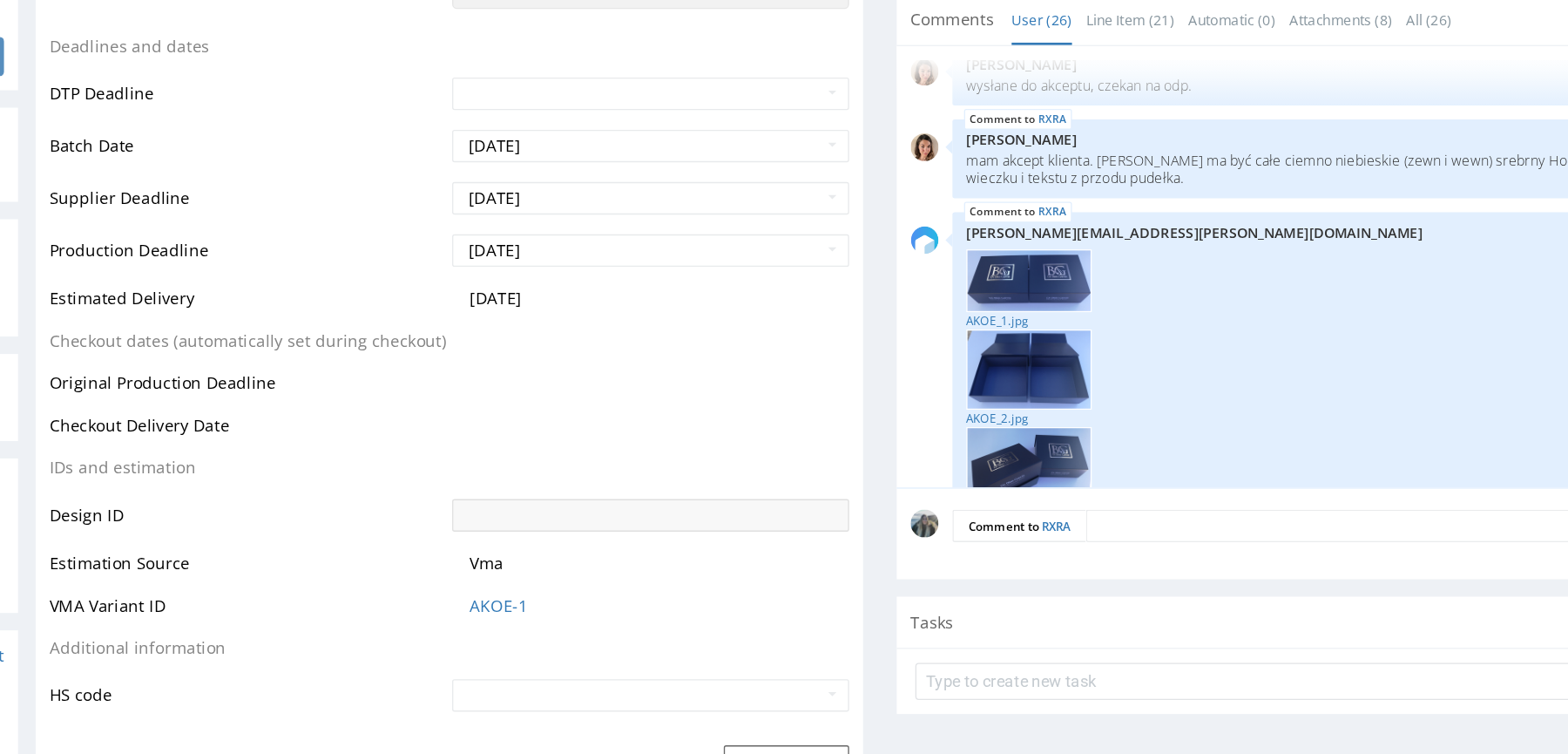
scroll to position [1556, 0]
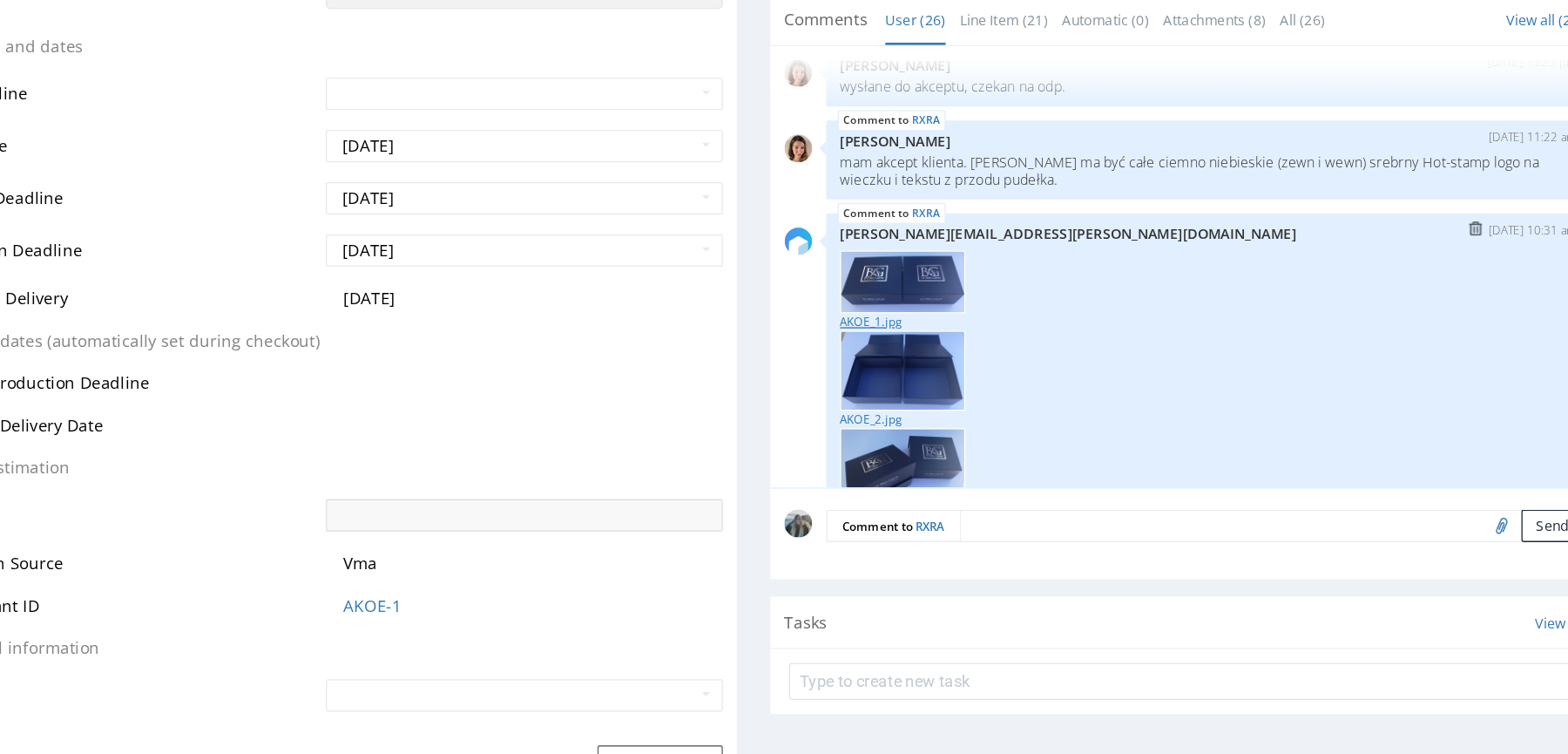
click at [538, 235] on link "AKOE_1.jpg" at bounding box center [786, 239] width 548 height 13
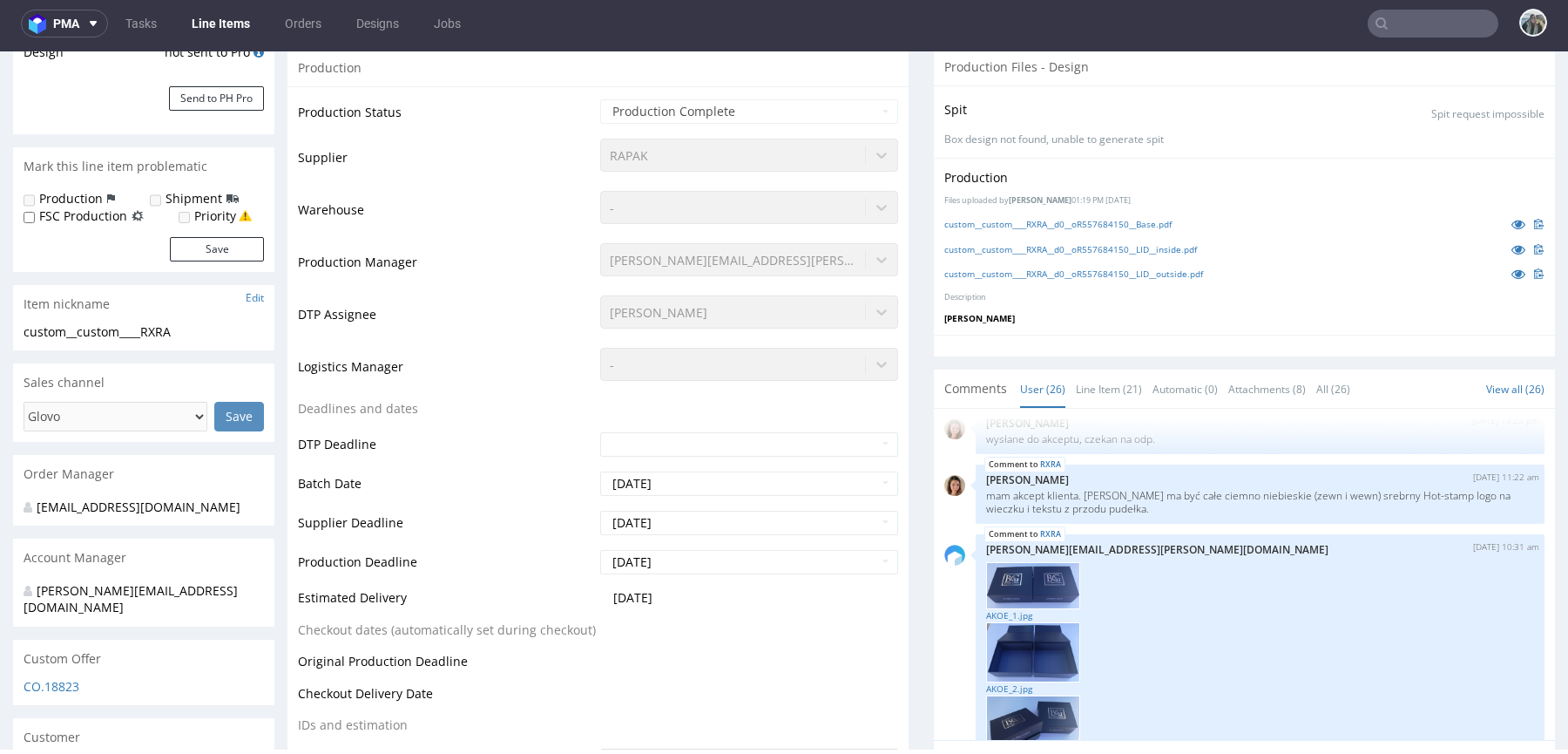
scroll to position [442, 0]
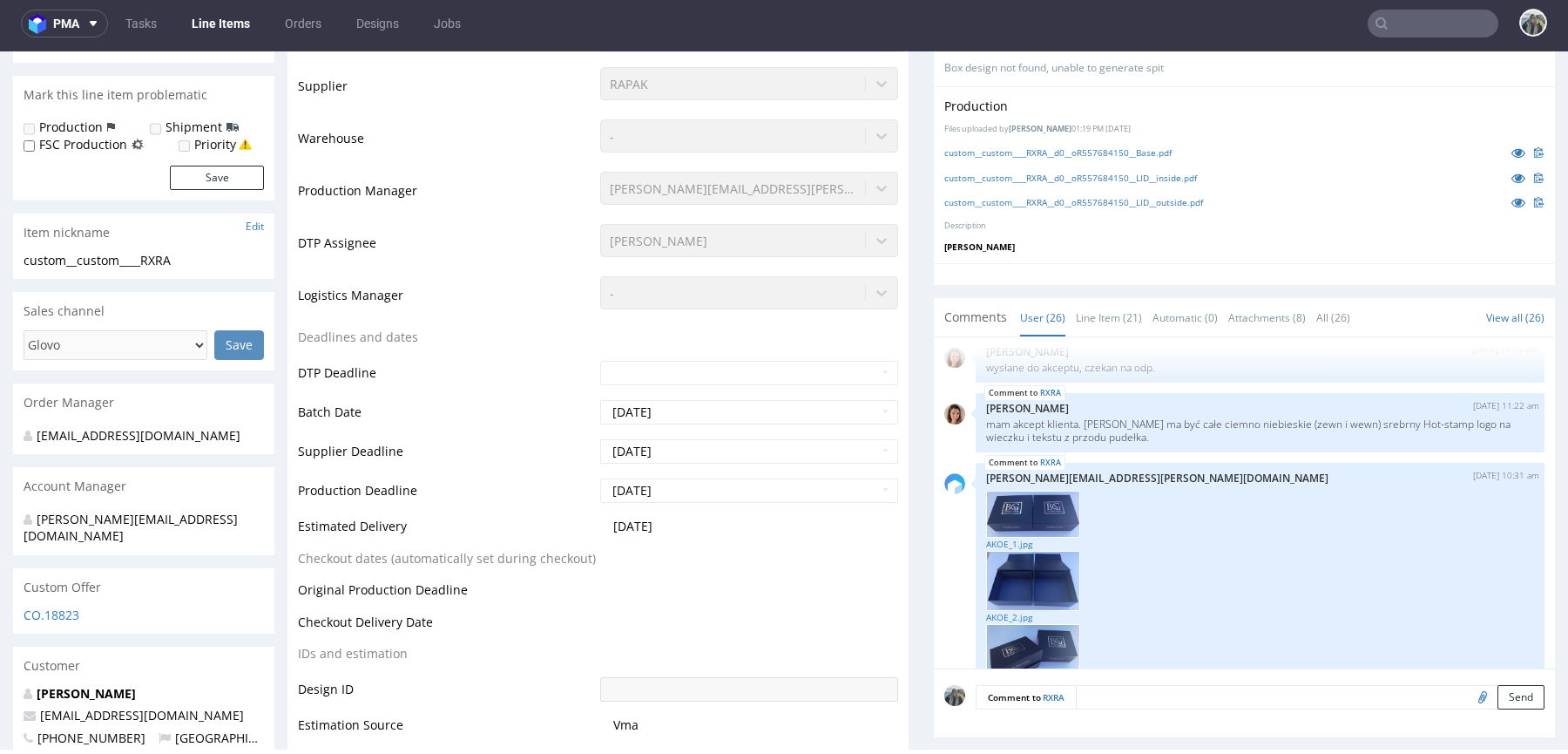
click at [1430, 21] on input "text" at bounding box center [1432, 24] width 131 height 28
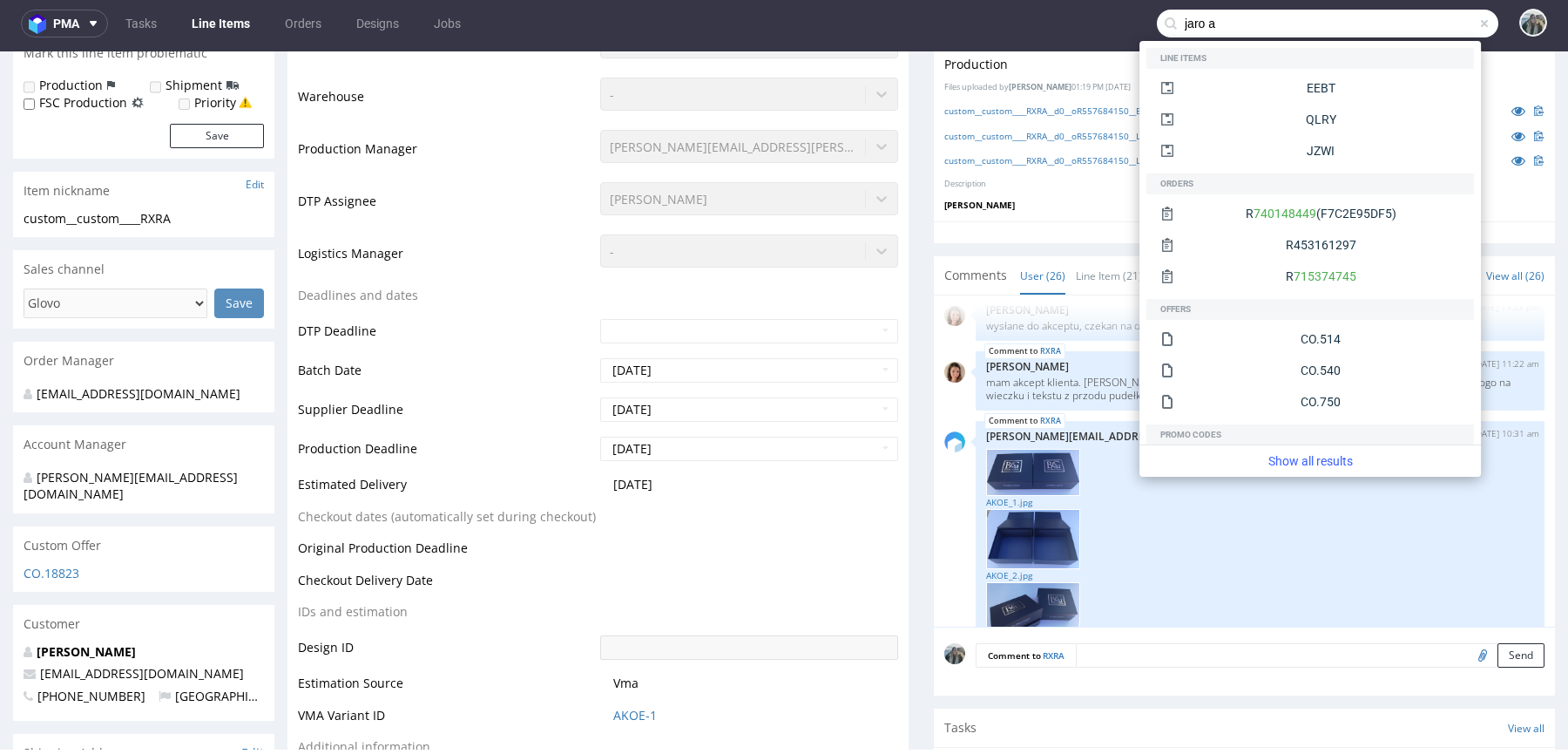
scroll to position [530, 0]
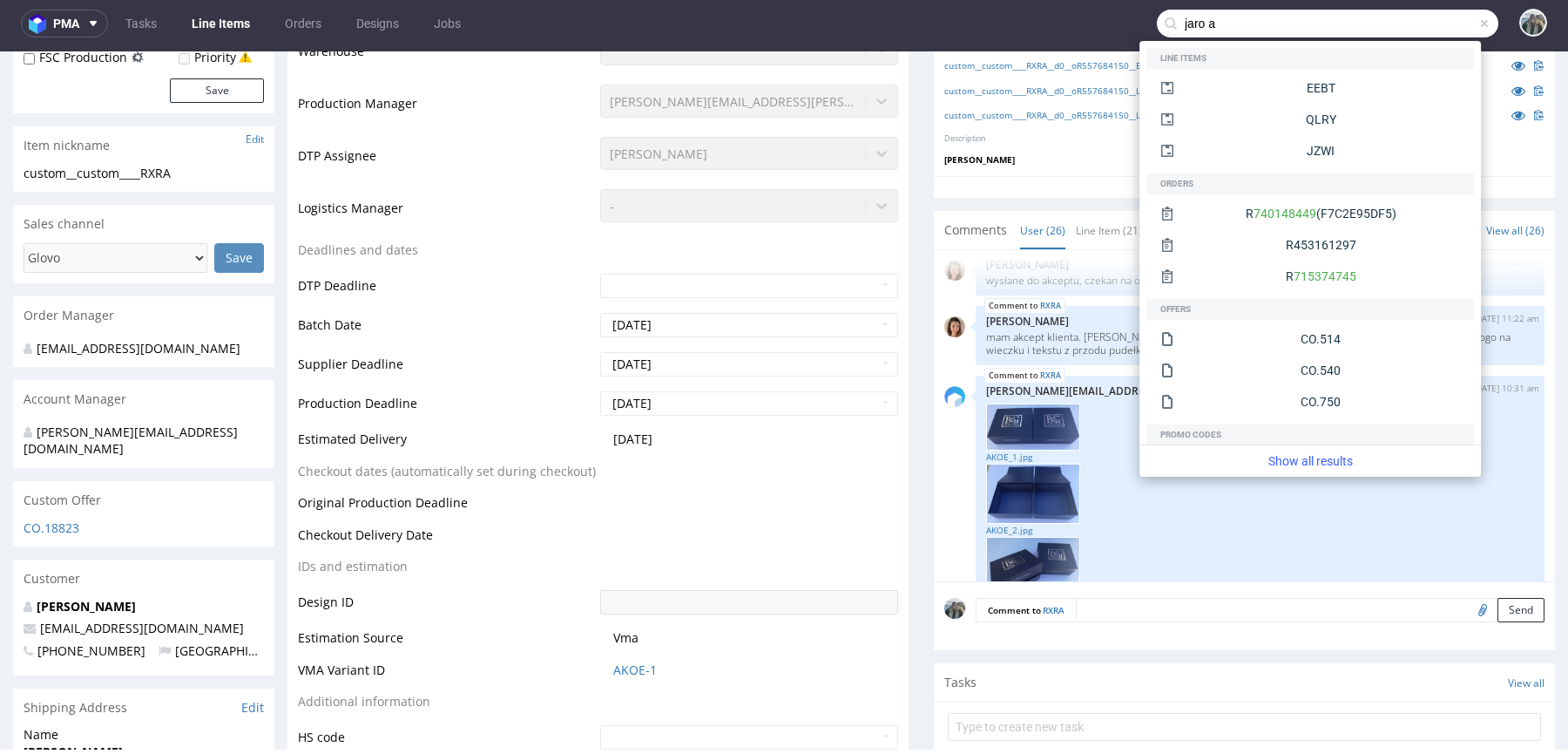
type input "jaro a"
click at [259, 569] on div "Customer" at bounding box center [144, 578] width 261 height 38
drag, startPoint x: 189, startPoint y: 604, endPoint x: 0, endPoint y: 604, distance: 189.0
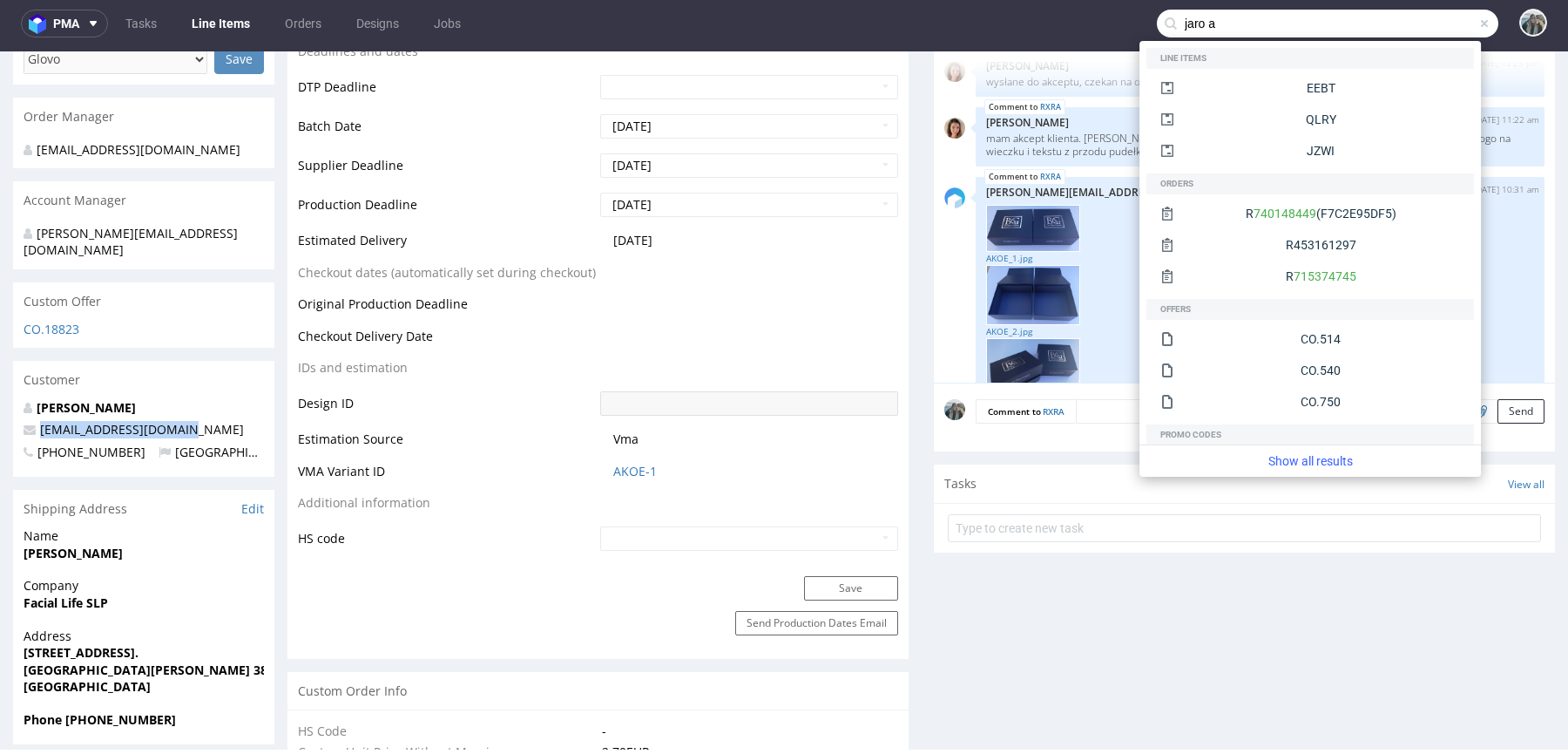
scroll to position [998, 0]
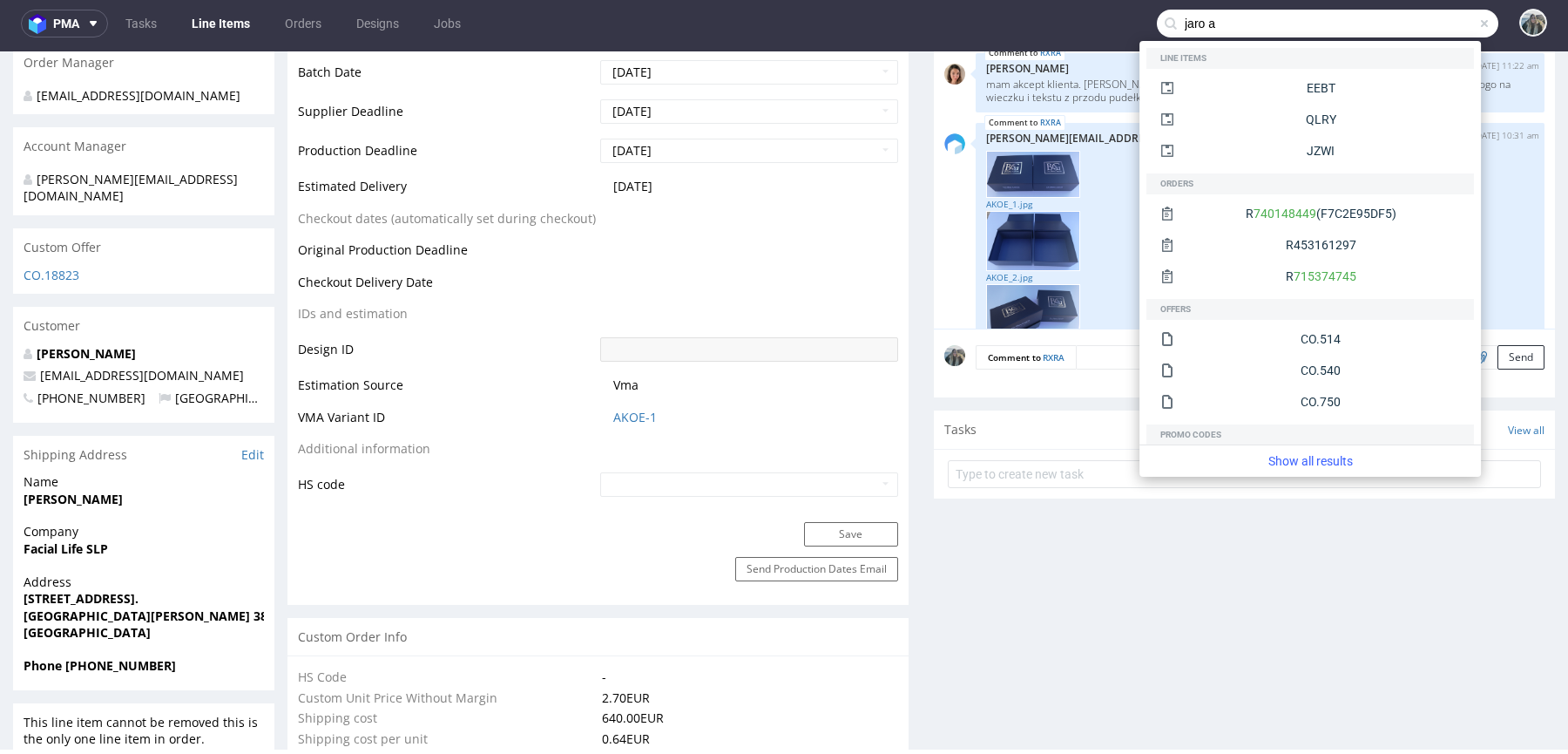
scroll to position [641, 0]
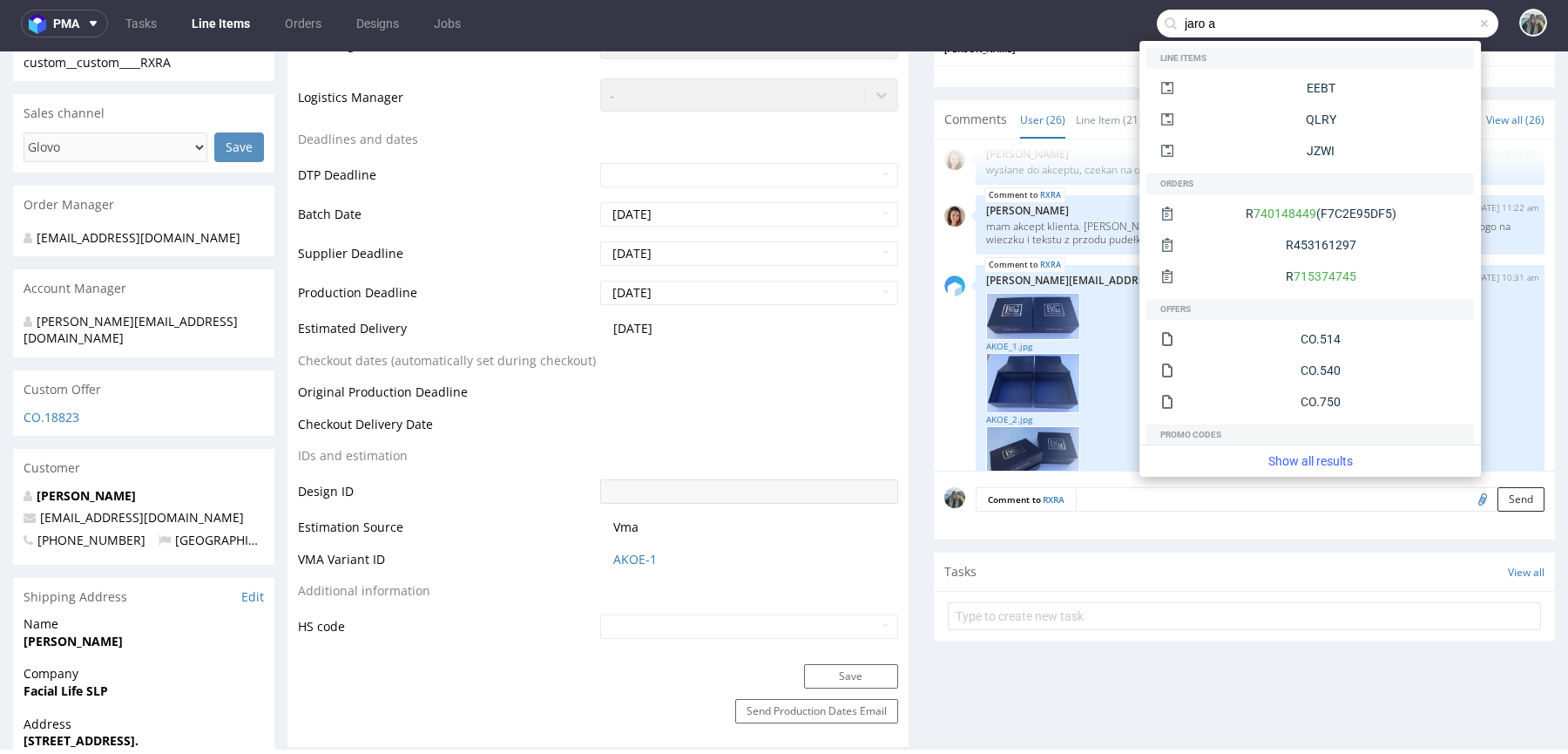
click at [1094, 459] on div at bounding box center [1260, 457] width 548 height 62
click at [1316, 17] on input "jaro a" at bounding box center [1327, 24] width 341 height 28
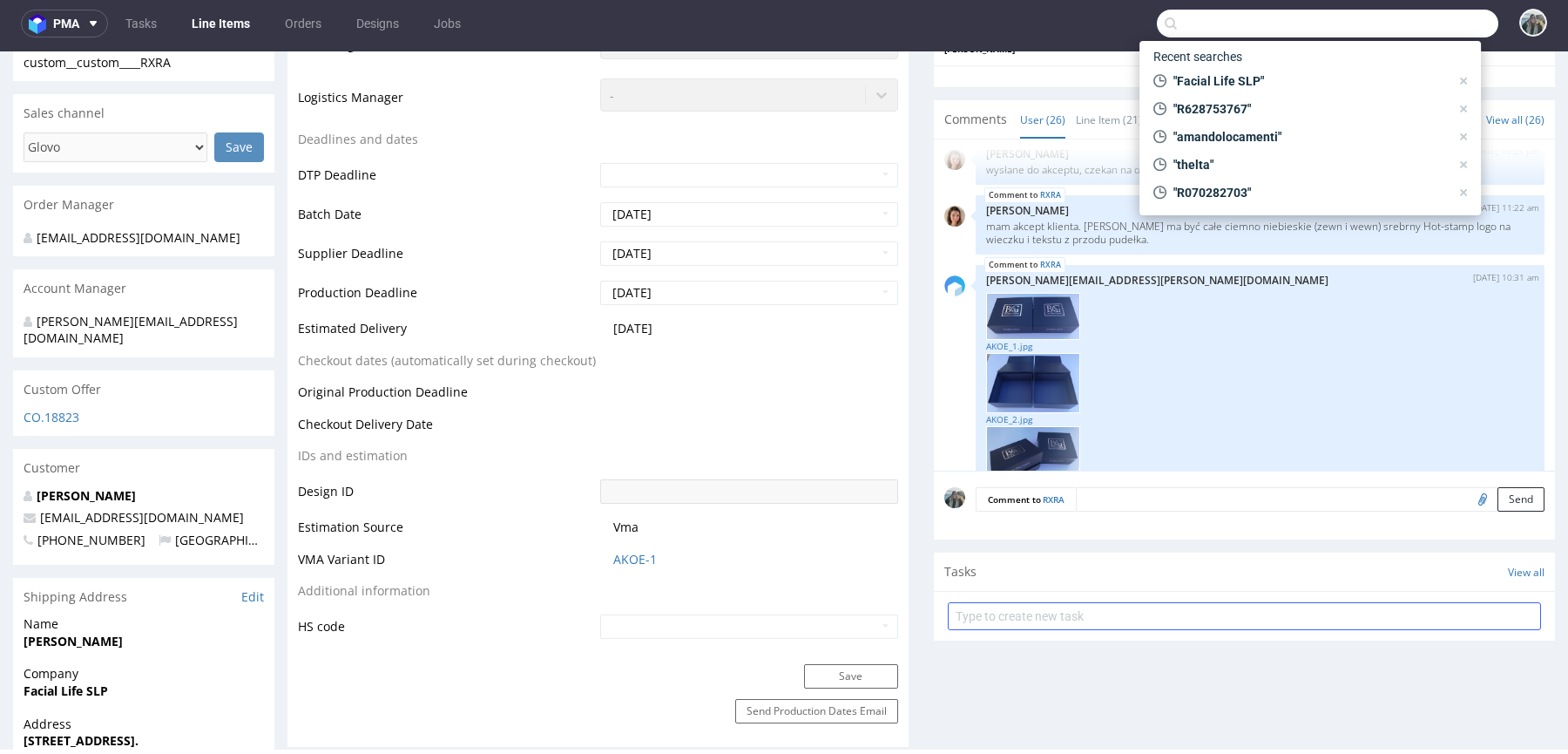
drag, startPoint x: 1124, startPoint y: 678, endPoint x: 1126, endPoint y: 602, distance: 76.0
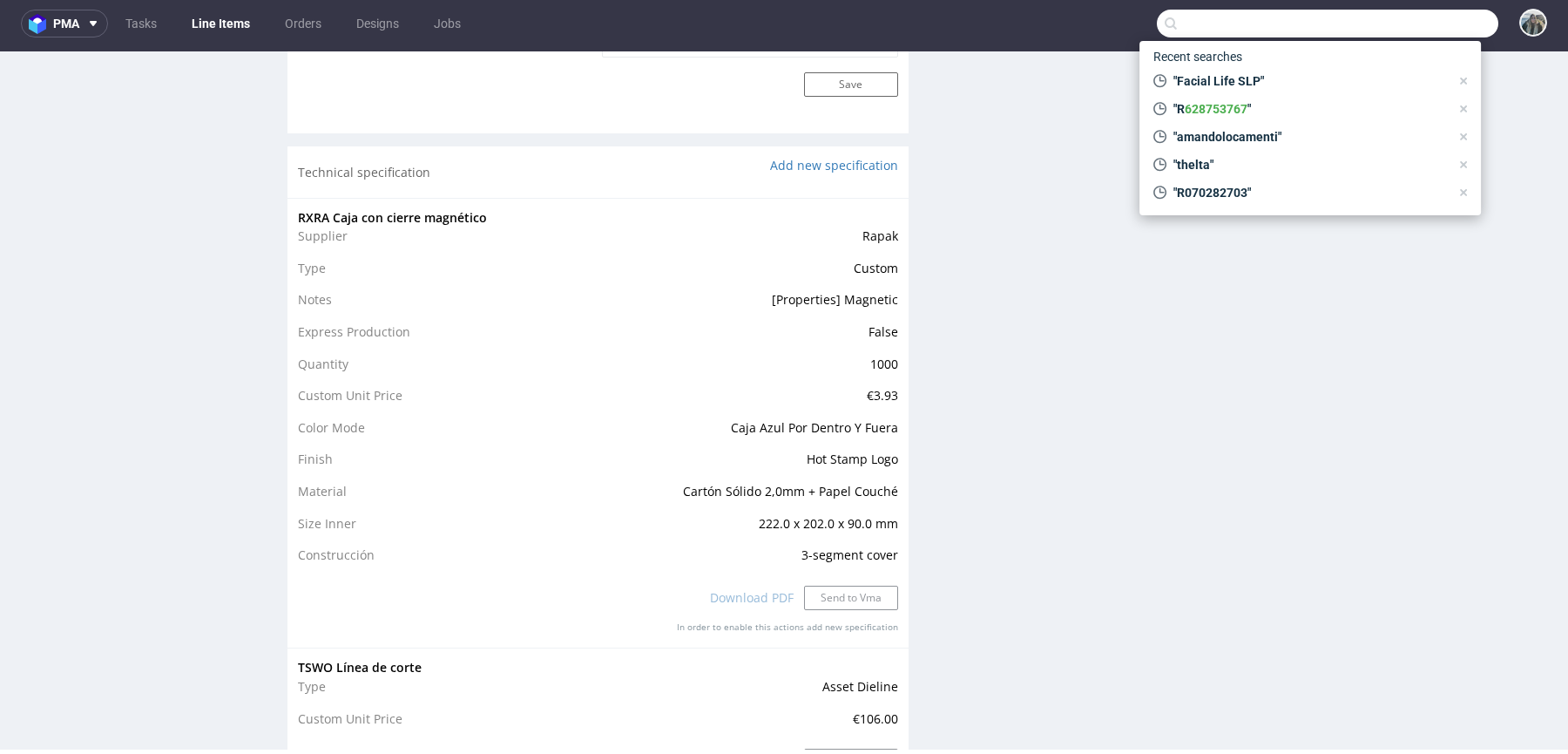
scroll to position [1645, 0]
drag, startPoint x: 844, startPoint y: 465, endPoint x: 816, endPoint y: 462, distance: 28.2
click at [817, 462] on td "Hot Stamp Logo" at bounding box center [718, 464] width 359 height 32
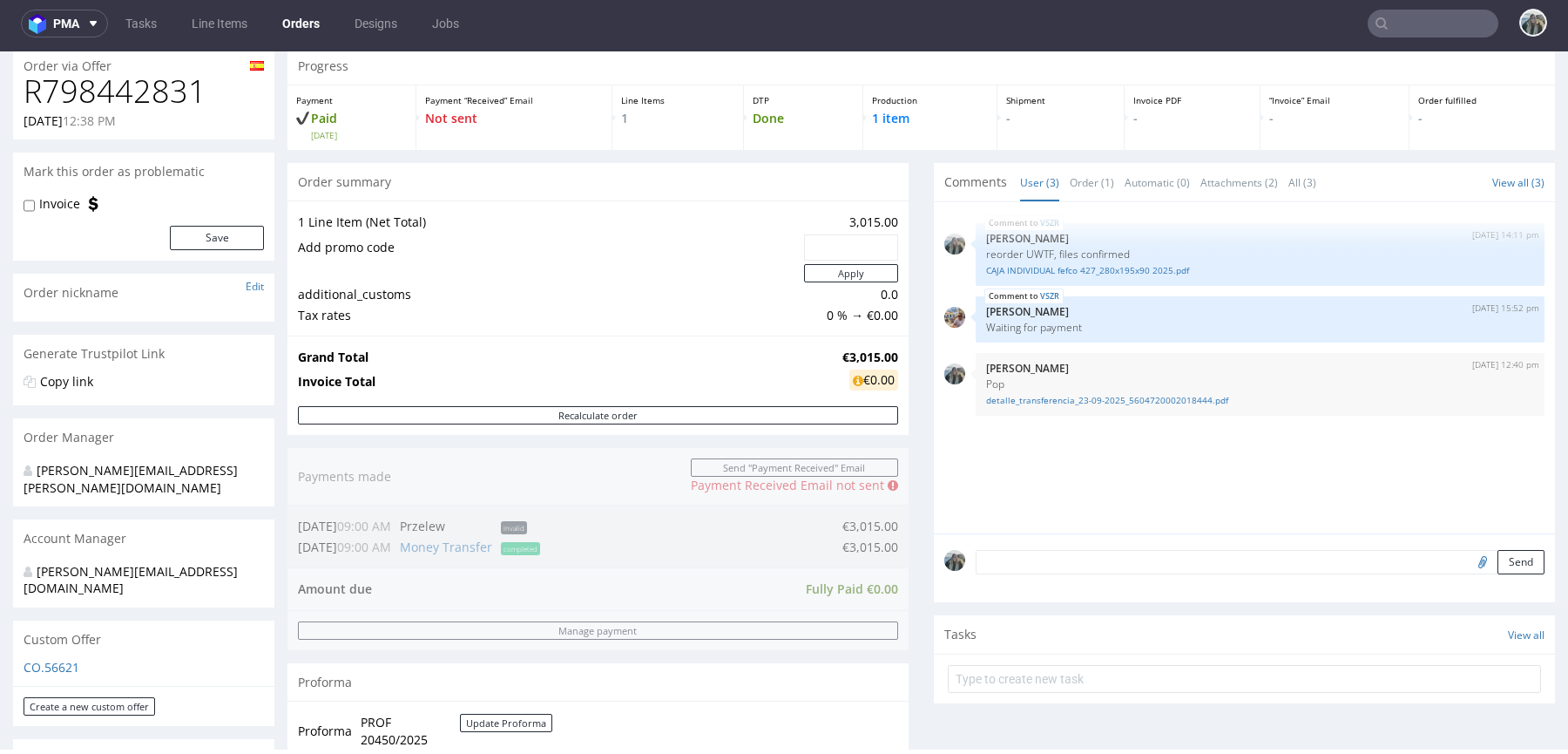
scroll to position [33, 0]
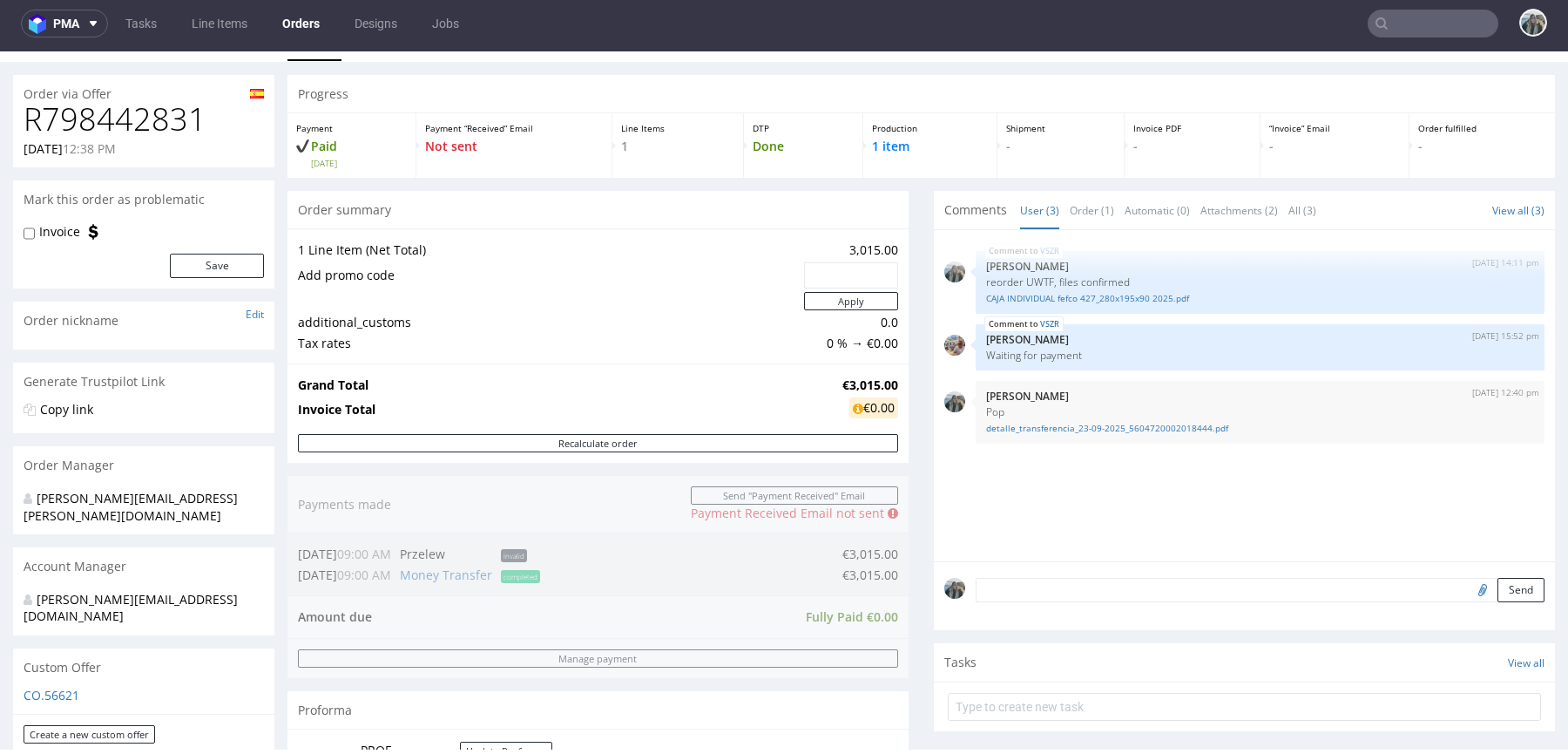
click at [155, 120] on h1 "R798442831" at bounding box center [144, 119] width 241 height 35
copy h1 "R798442831"
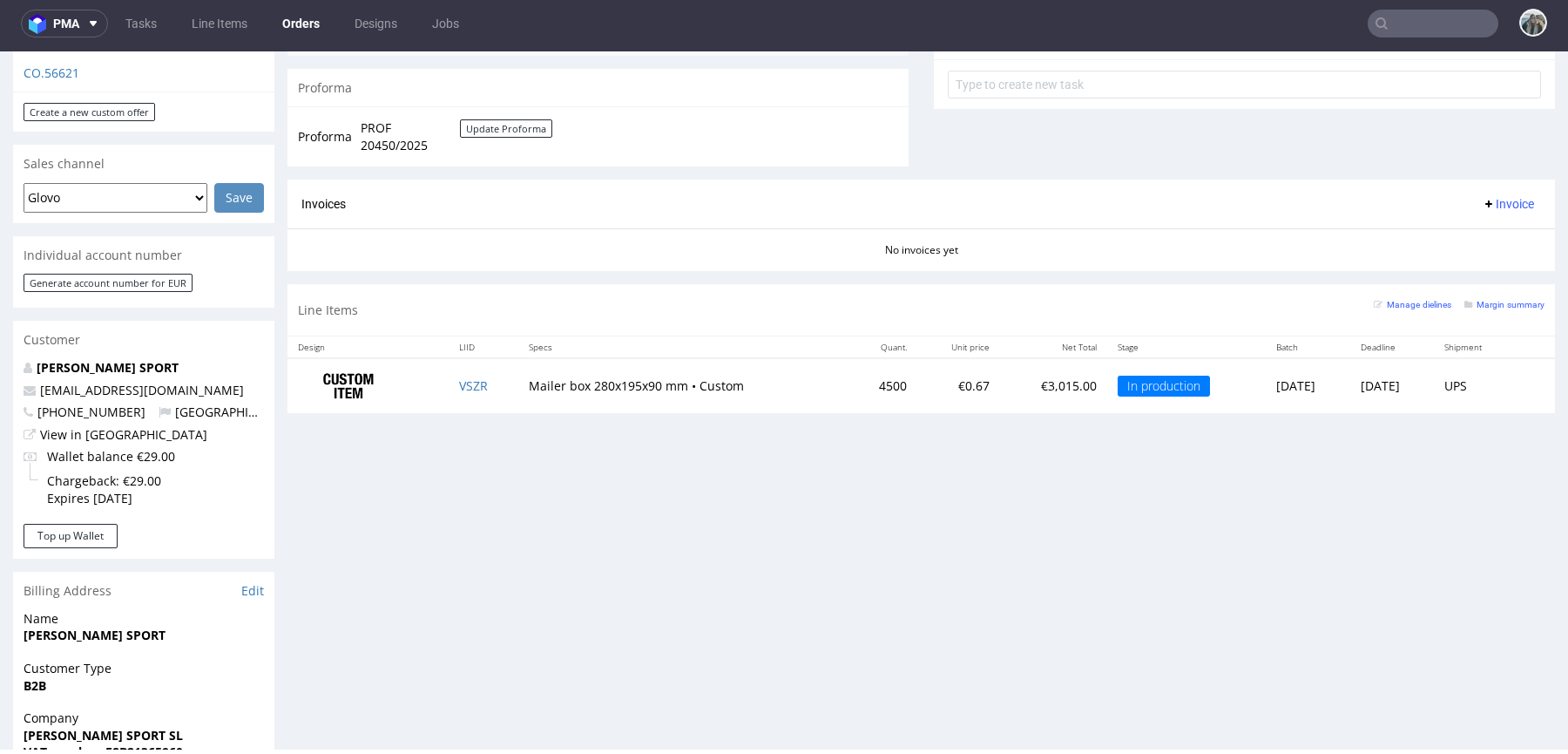
scroll to position [720, 0]
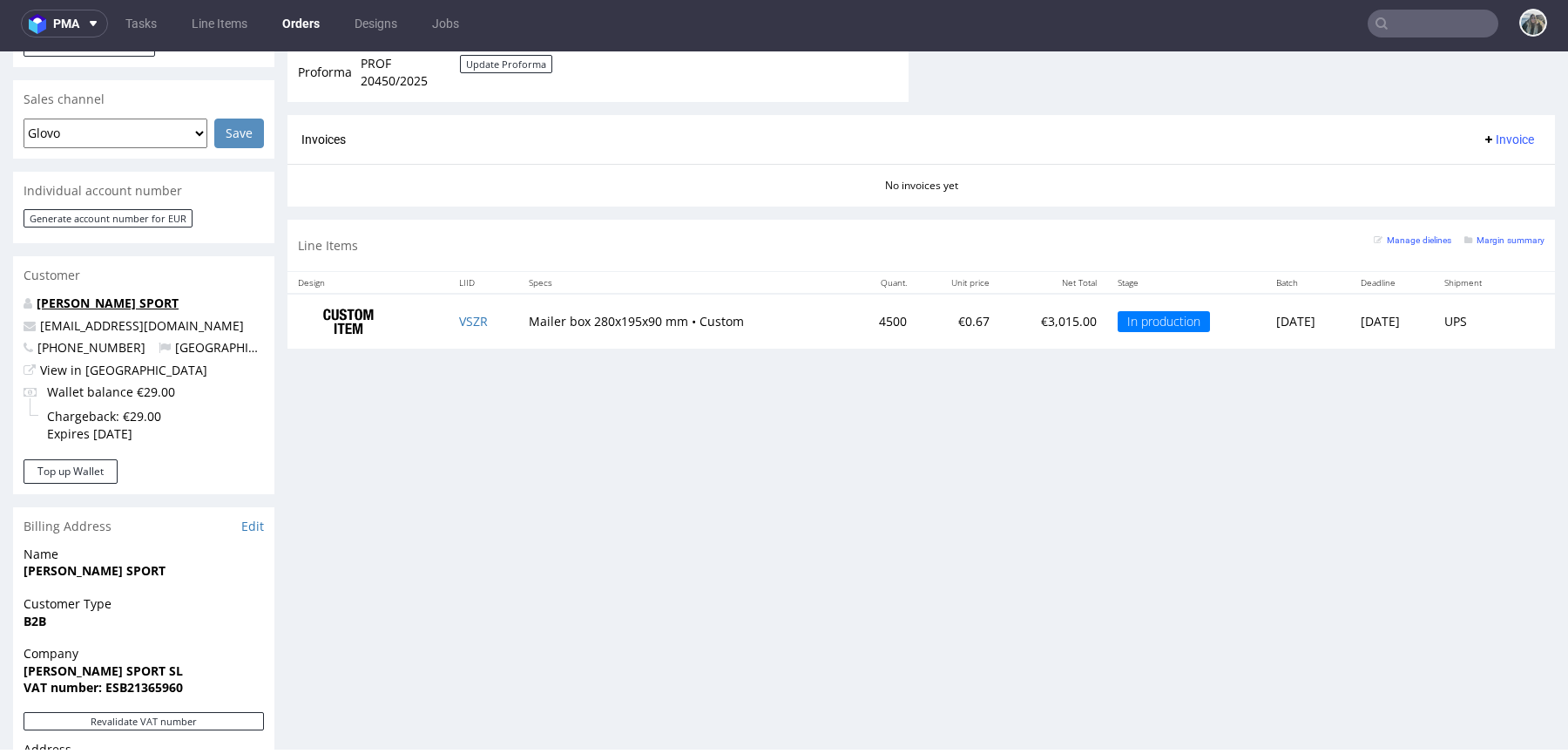
click at [108, 295] on link "[PERSON_NAME] SPORT" at bounding box center [108, 303] width 142 height 17
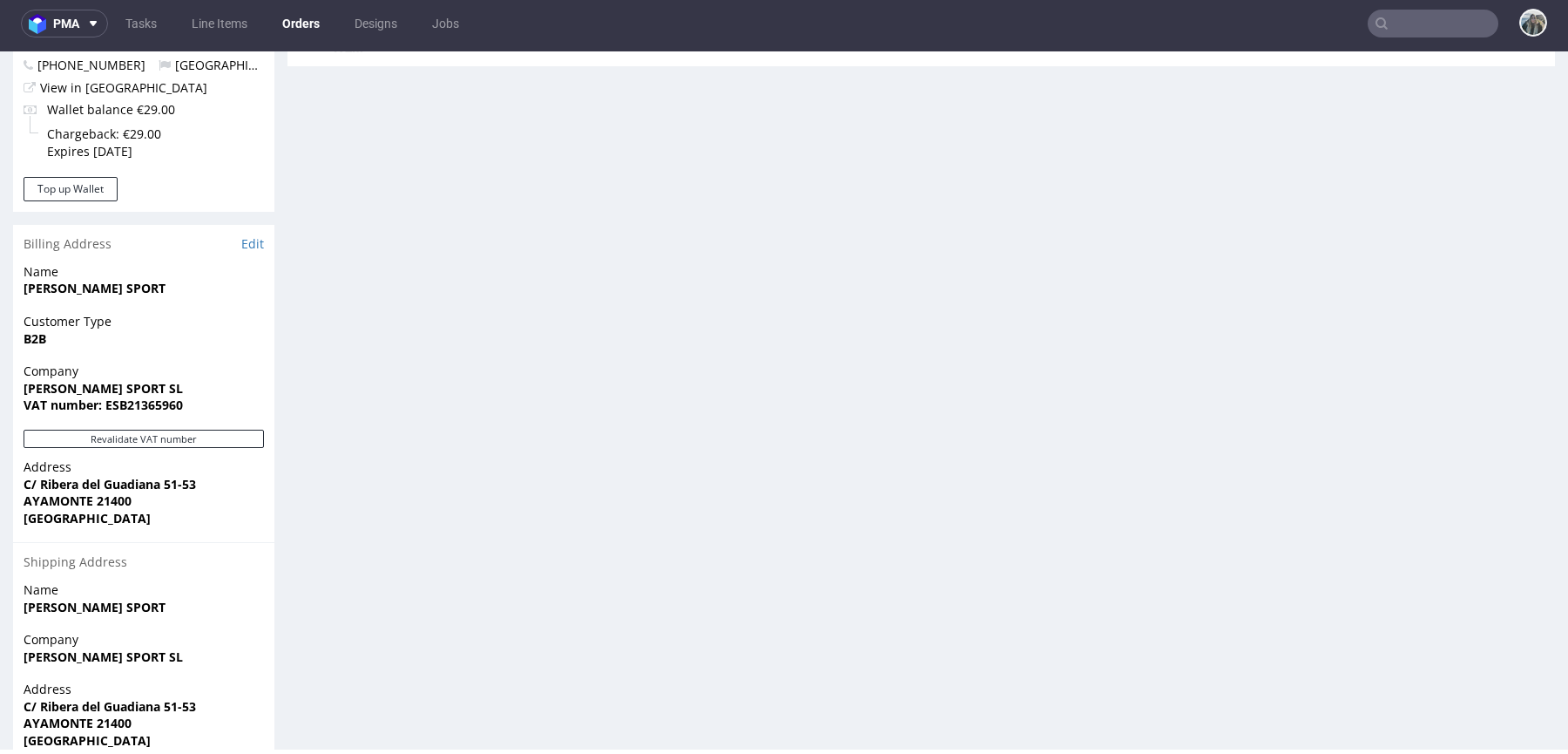
scroll to position [1039, 0]
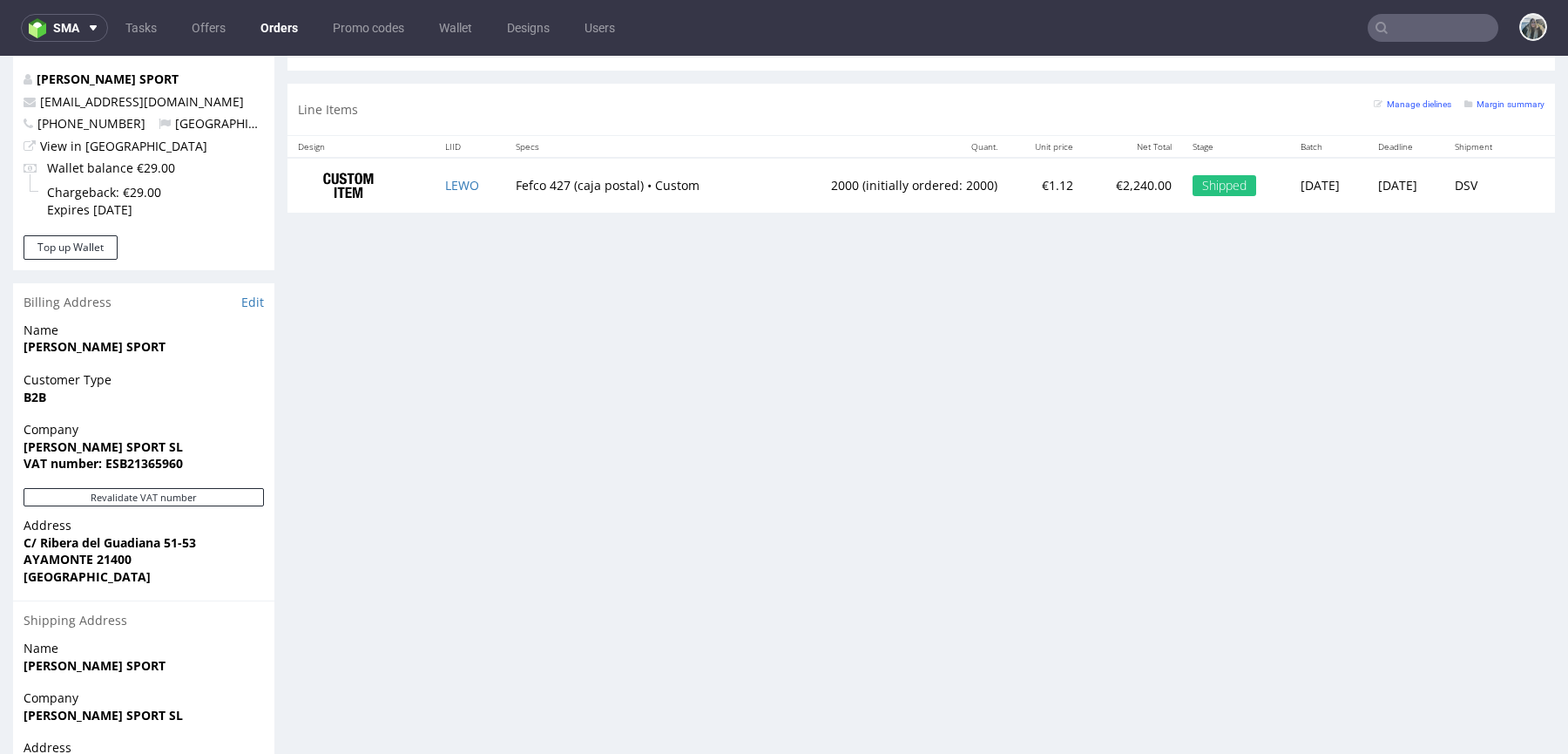
scroll to position [809, 0]
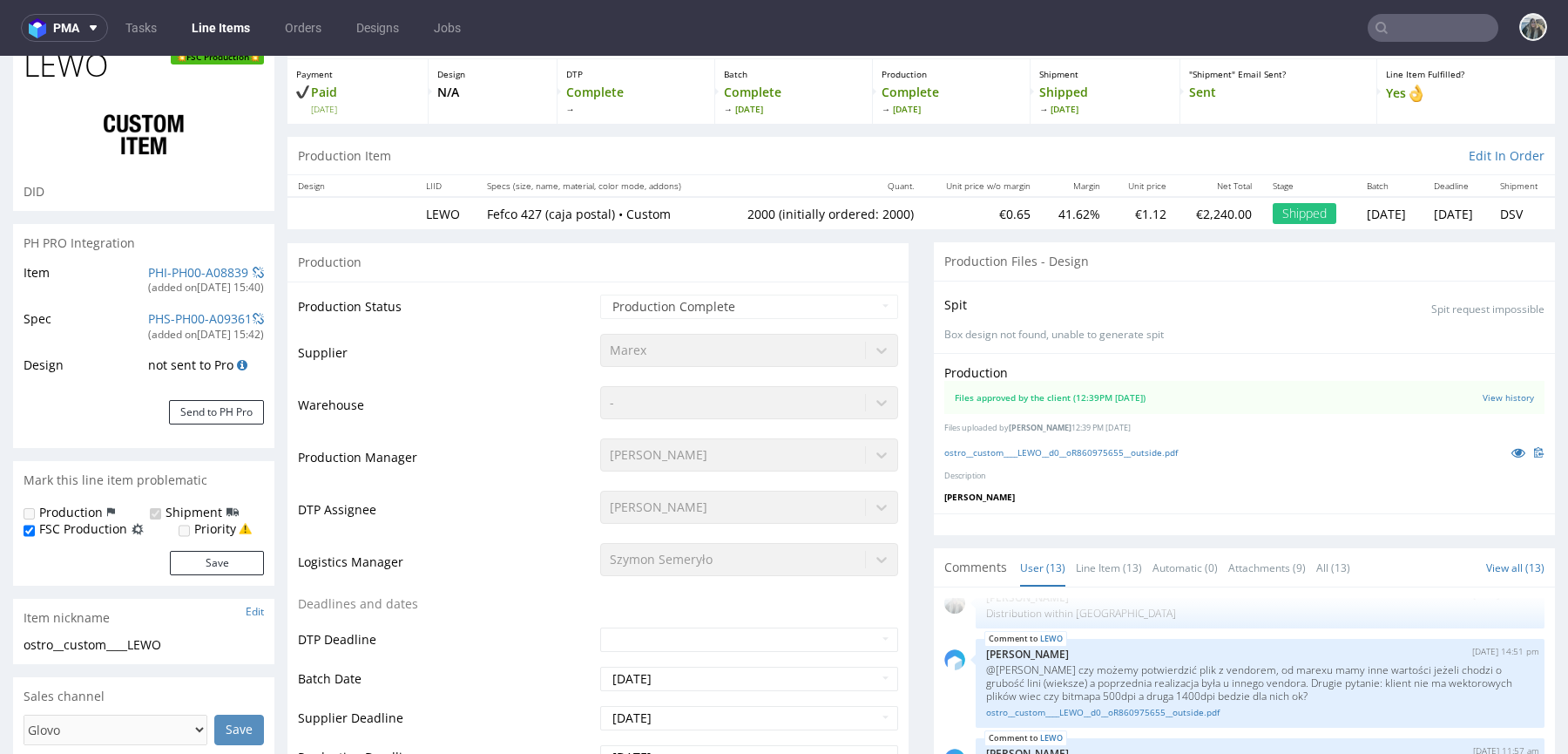
scroll to position [483, 0]
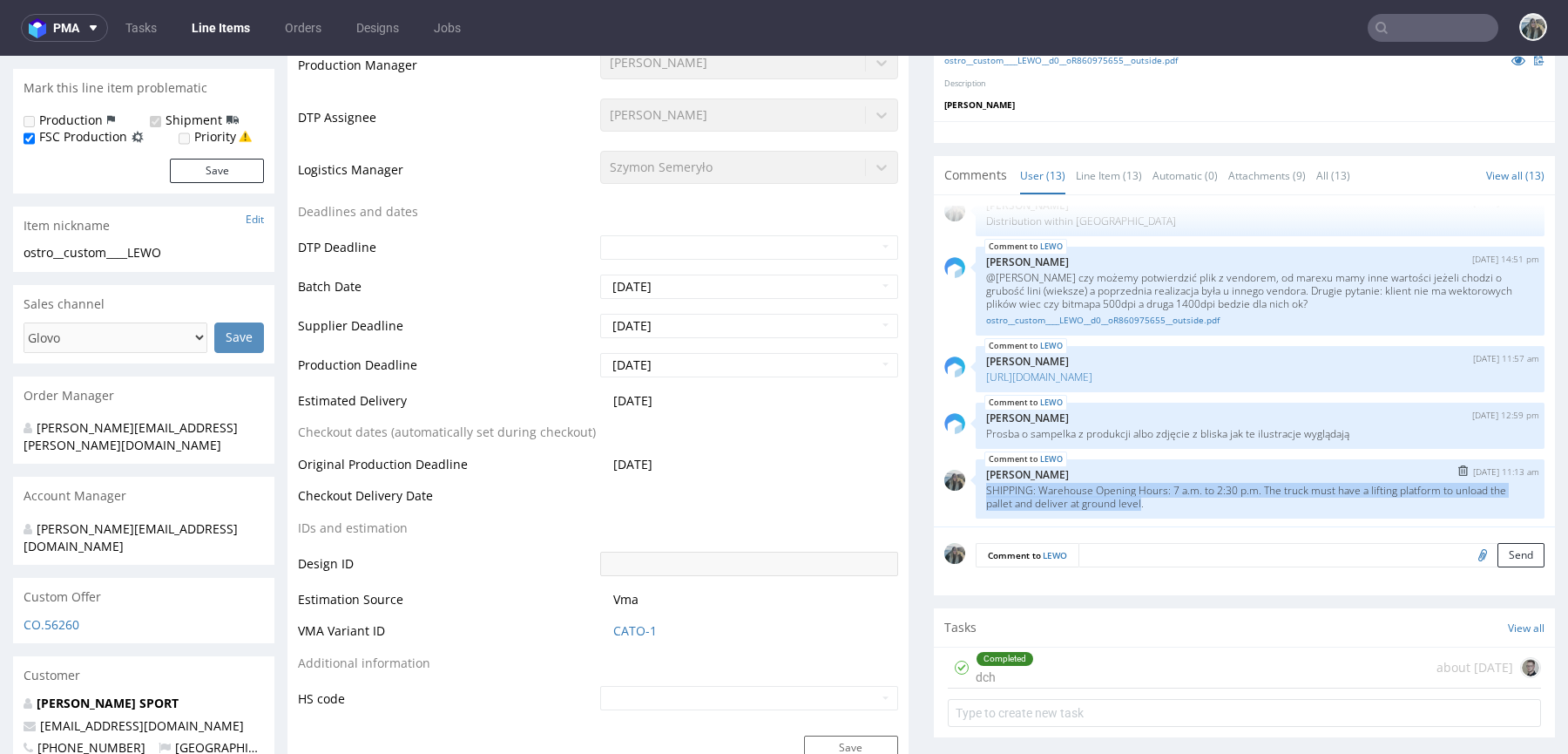
drag, startPoint x: 1137, startPoint y: 498, endPoint x: 970, endPoint y: 488, distance: 167.3
click at [976, 488] on div "LEWO [DATE] 11:13 am [PERSON_NAME] SHIPPING: Warehouse Opening Hours: 7 a.m. to…" at bounding box center [1261, 488] width 569 height 59
copy p "SHIPPING: Warehouse Opening Hours: 7 a.m. to 2:30 p.m. The truck must have a li…"
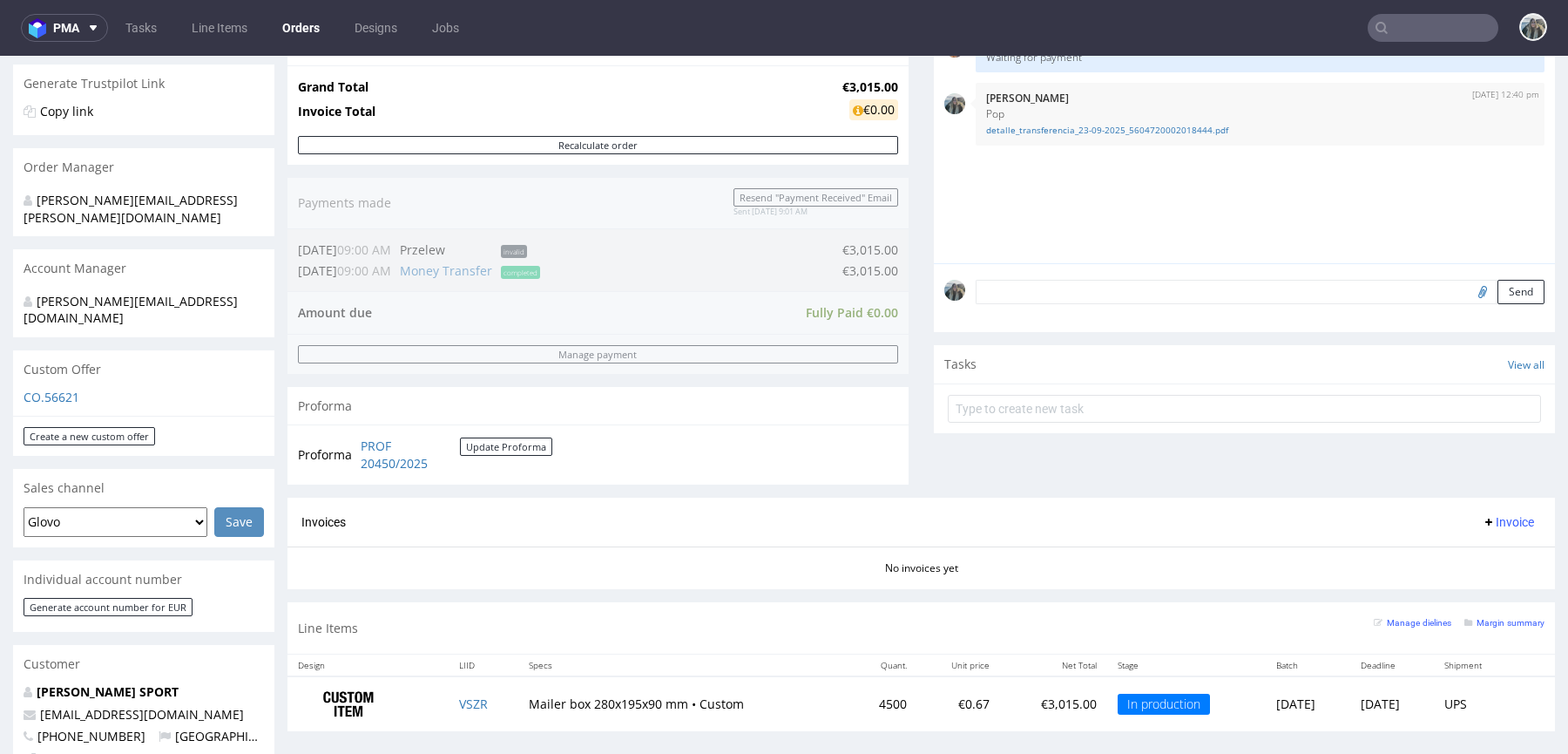
scroll to position [460, 0]
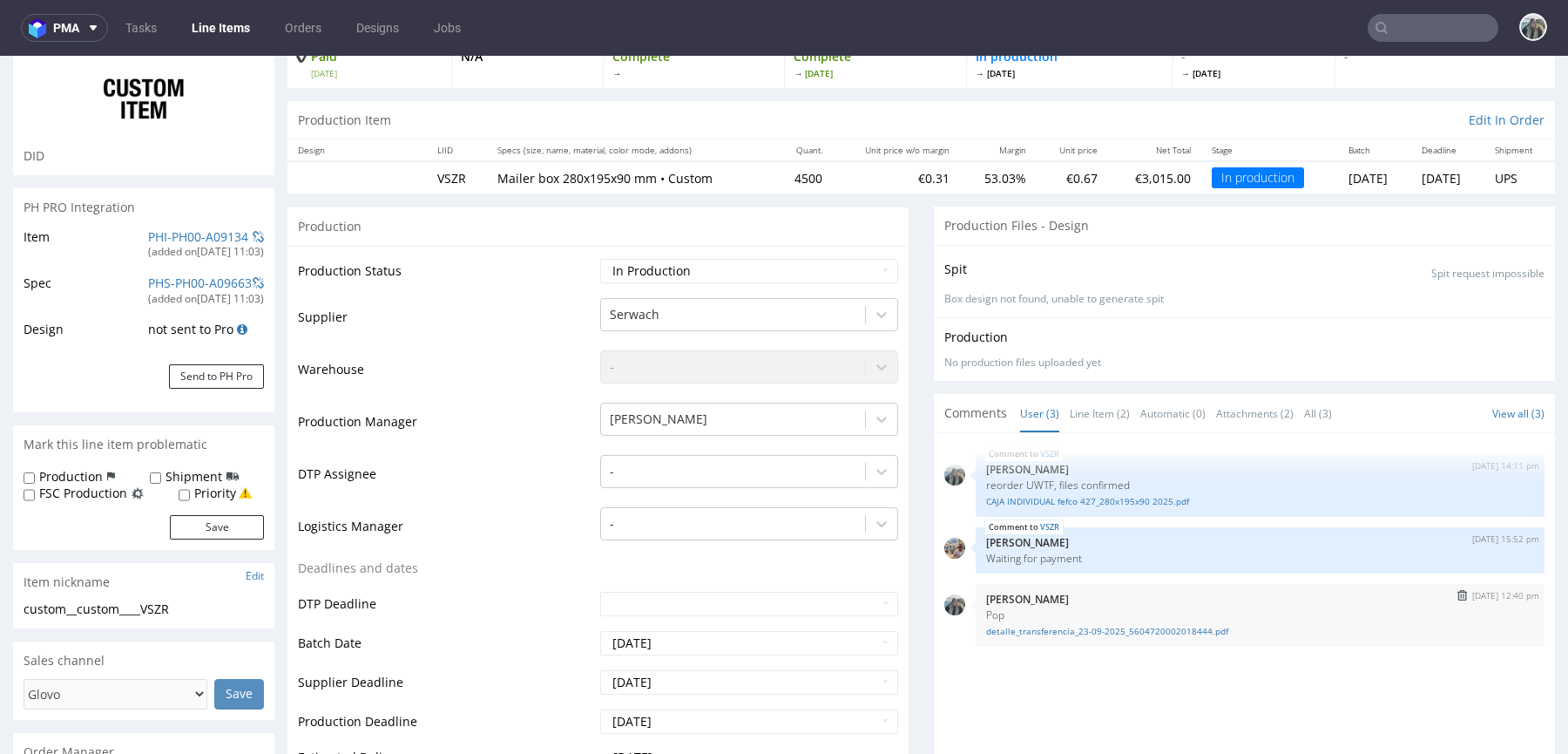
scroll to position [428, 0]
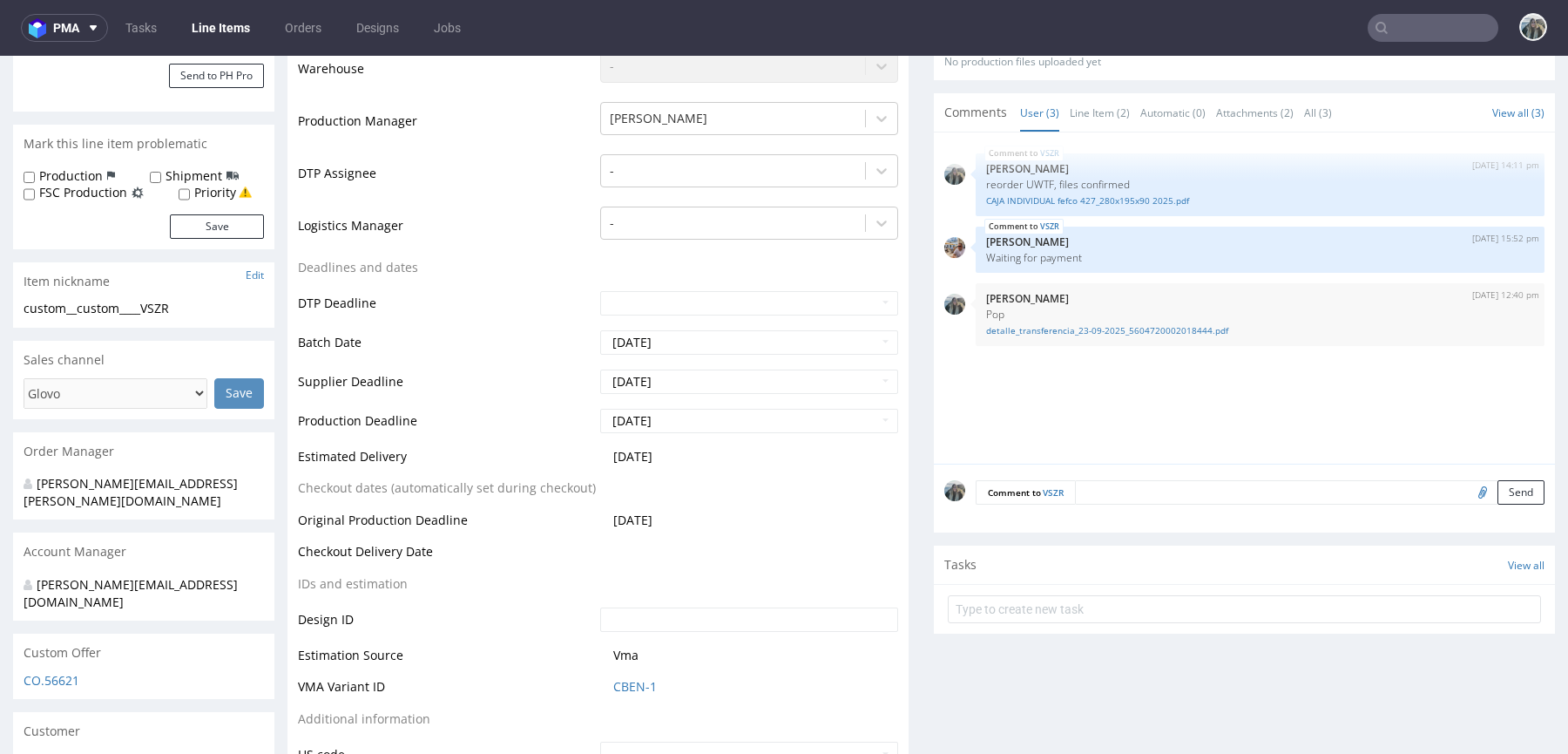
click at [1110, 487] on textarea at bounding box center [1309, 492] width 469 height 24
paste textarea "[PERSON_NAME]"
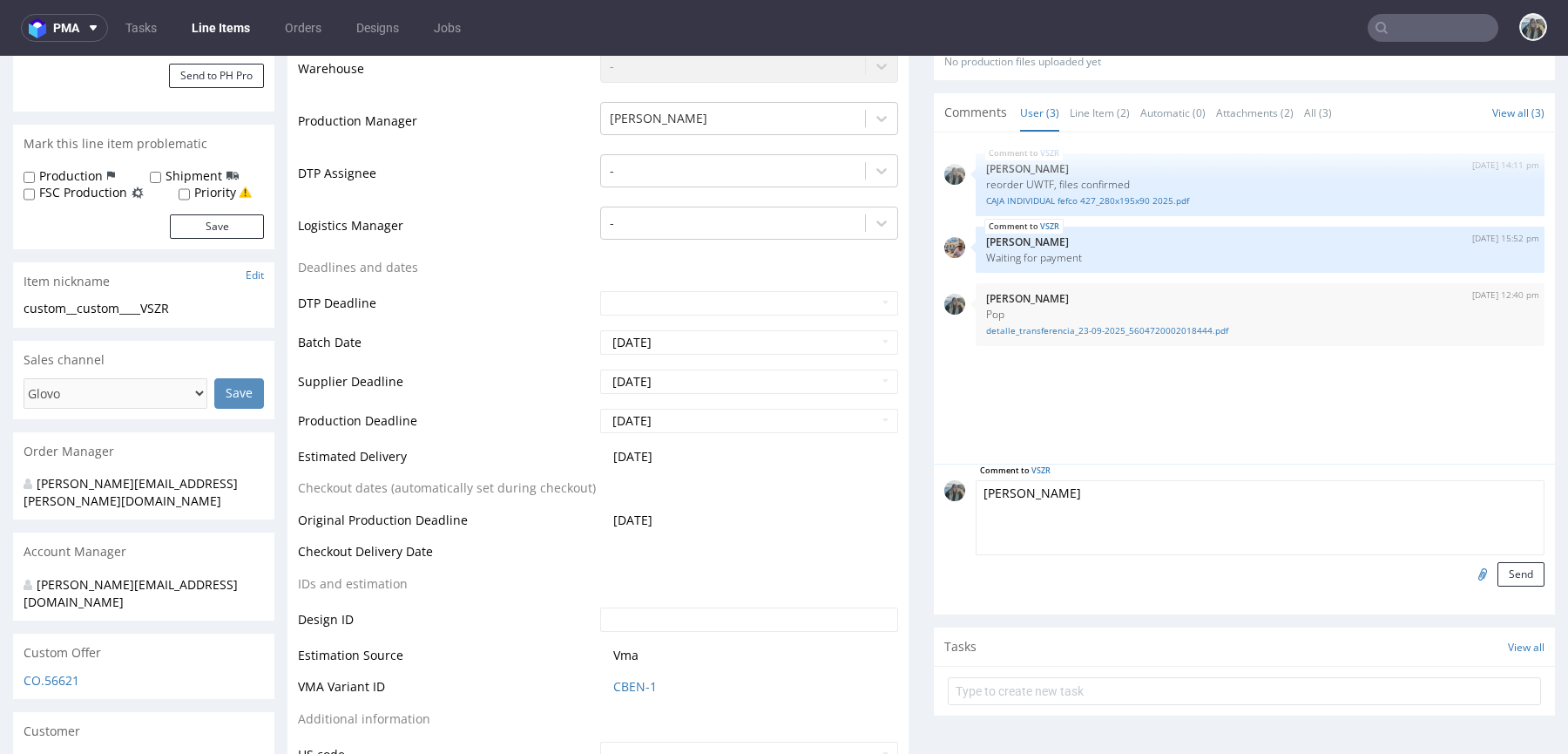
paste textarea "SHIPPING: Warehouse Opening Hours: 7 a.m. to 2:30 p.m. The truck must have a li…"
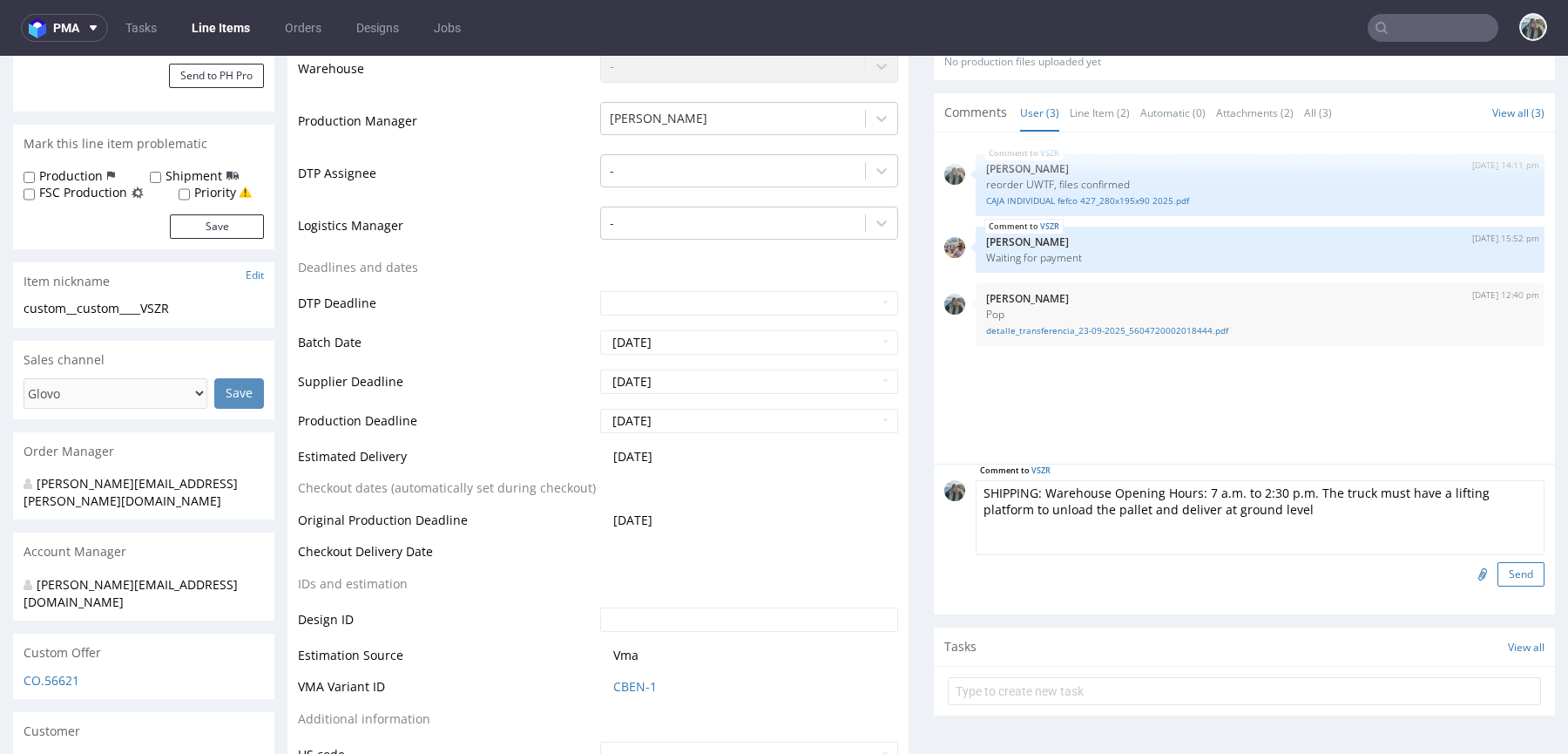
type textarea "SHIPPING: Warehouse Opening Hours: 7 a.m. to 2:30 p.m. The truck must have a li…"
click at [1497, 564] on button "Send" at bounding box center [1520, 574] width 47 height 24
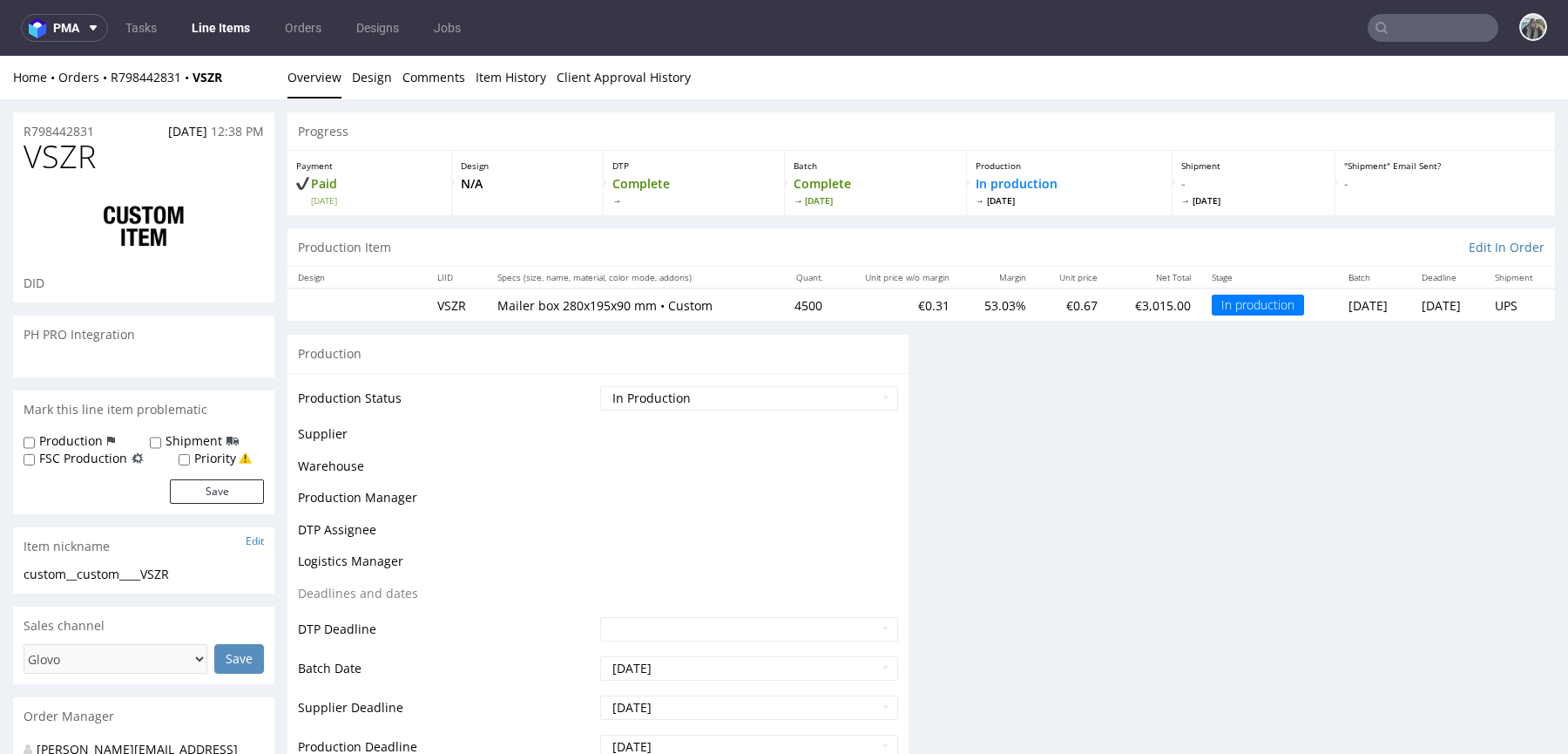
scroll to position [0, 0]
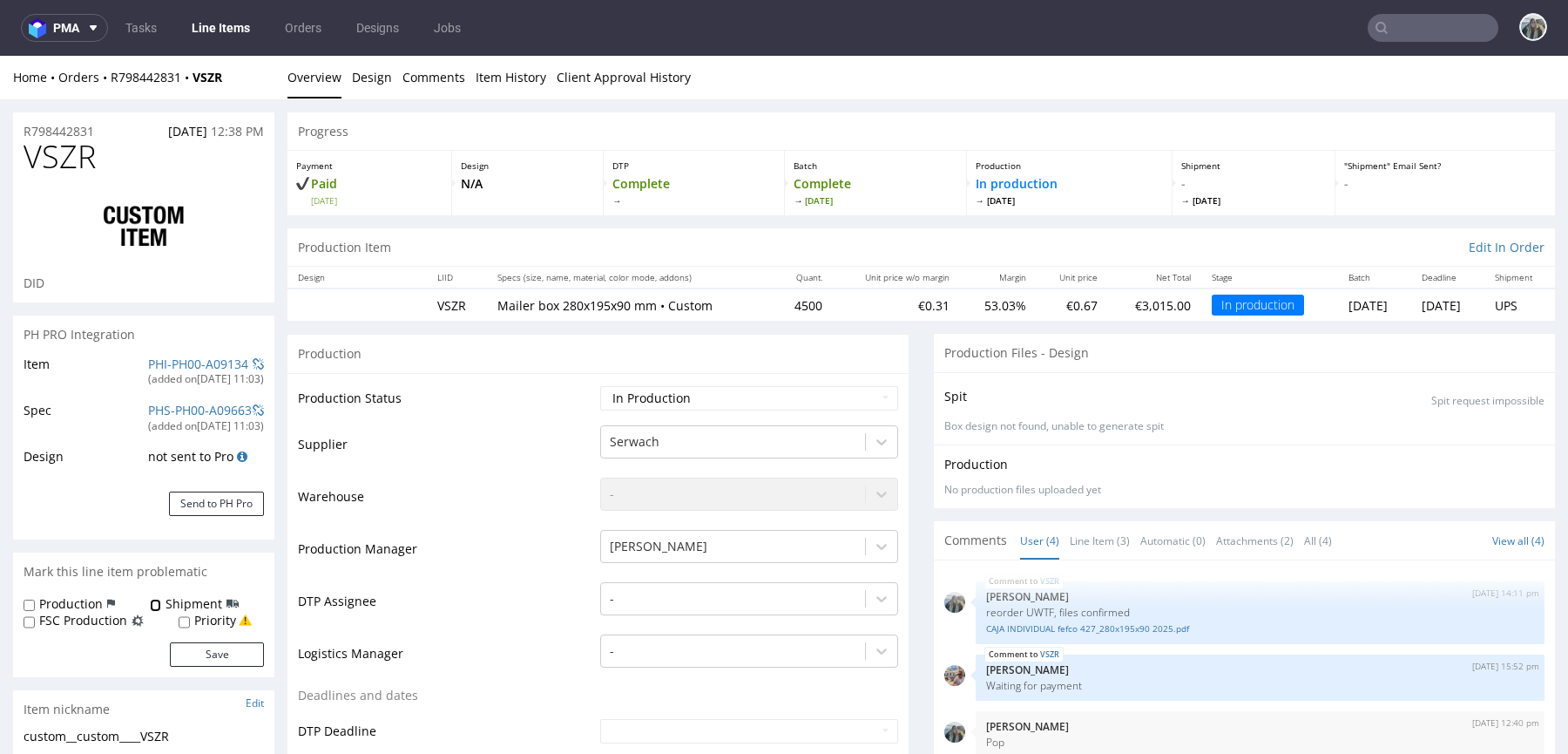
click at [158, 605] on input "Shipment" at bounding box center [155, 606] width 11 height 14
checkbox input "true"
click at [175, 648] on button "Save" at bounding box center [217, 654] width 94 height 24
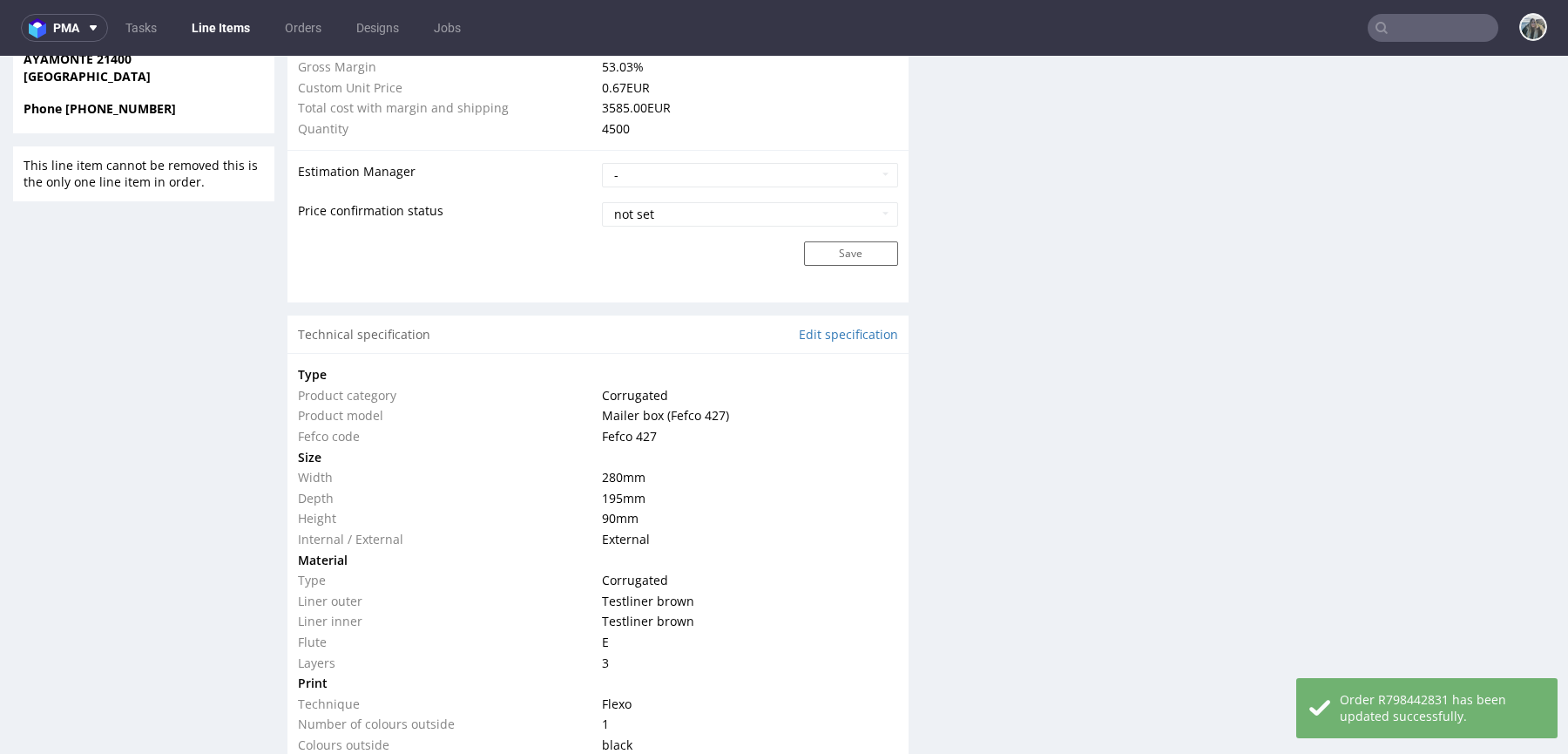
scroll to position [1396, 0]
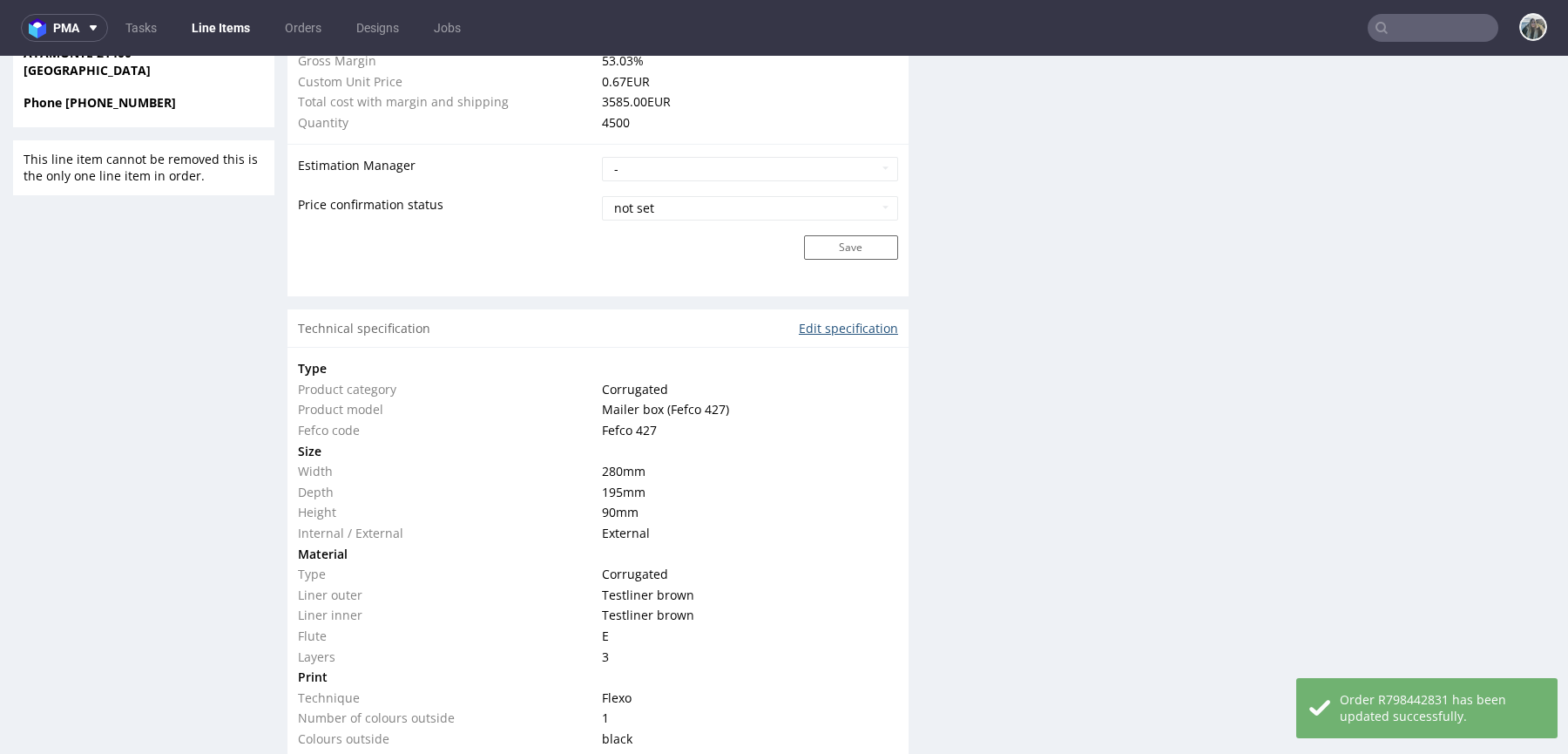
click at [838, 326] on link "Edit specification" at bounding box center [848, 328] width 100 height 17
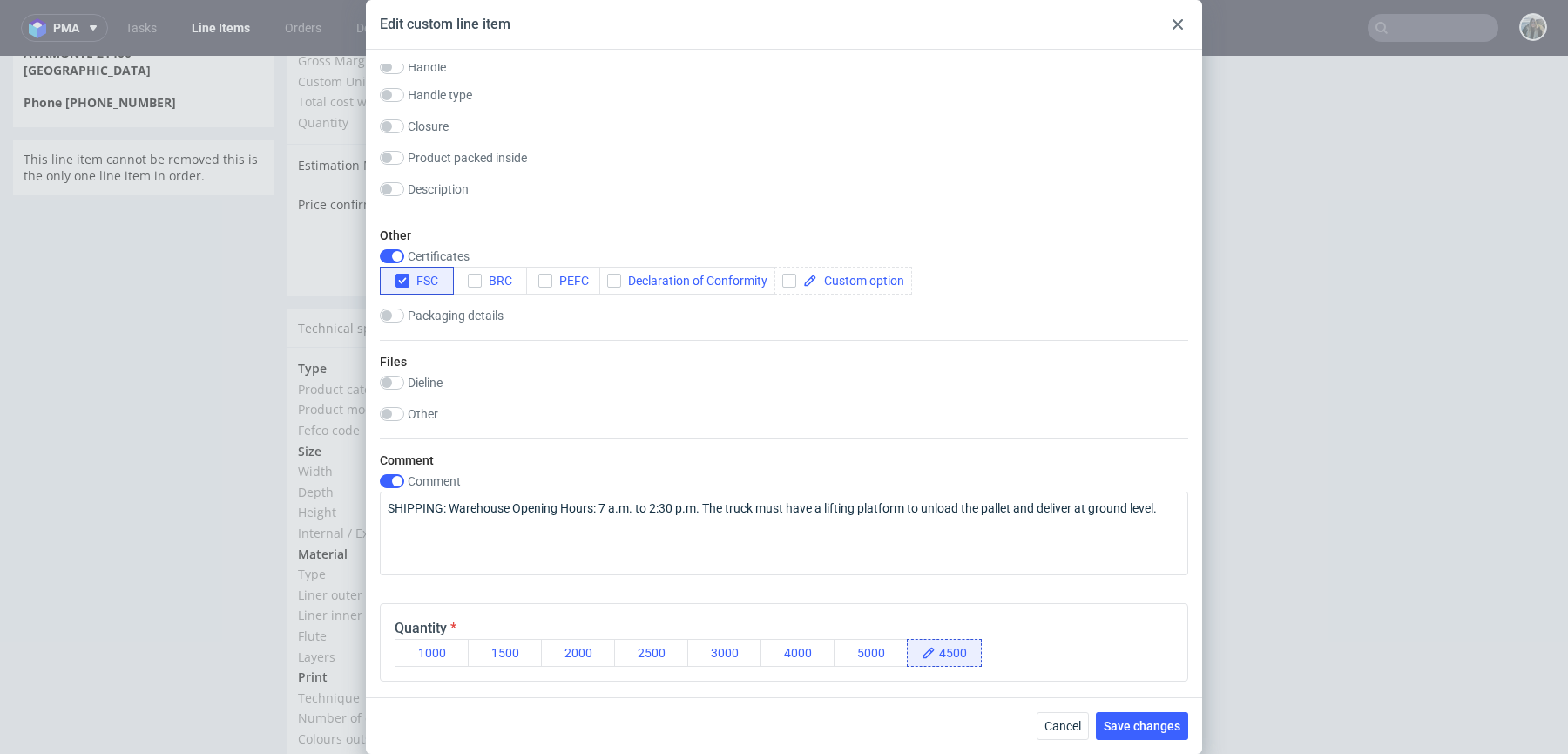
scroll to position [1347, 0]
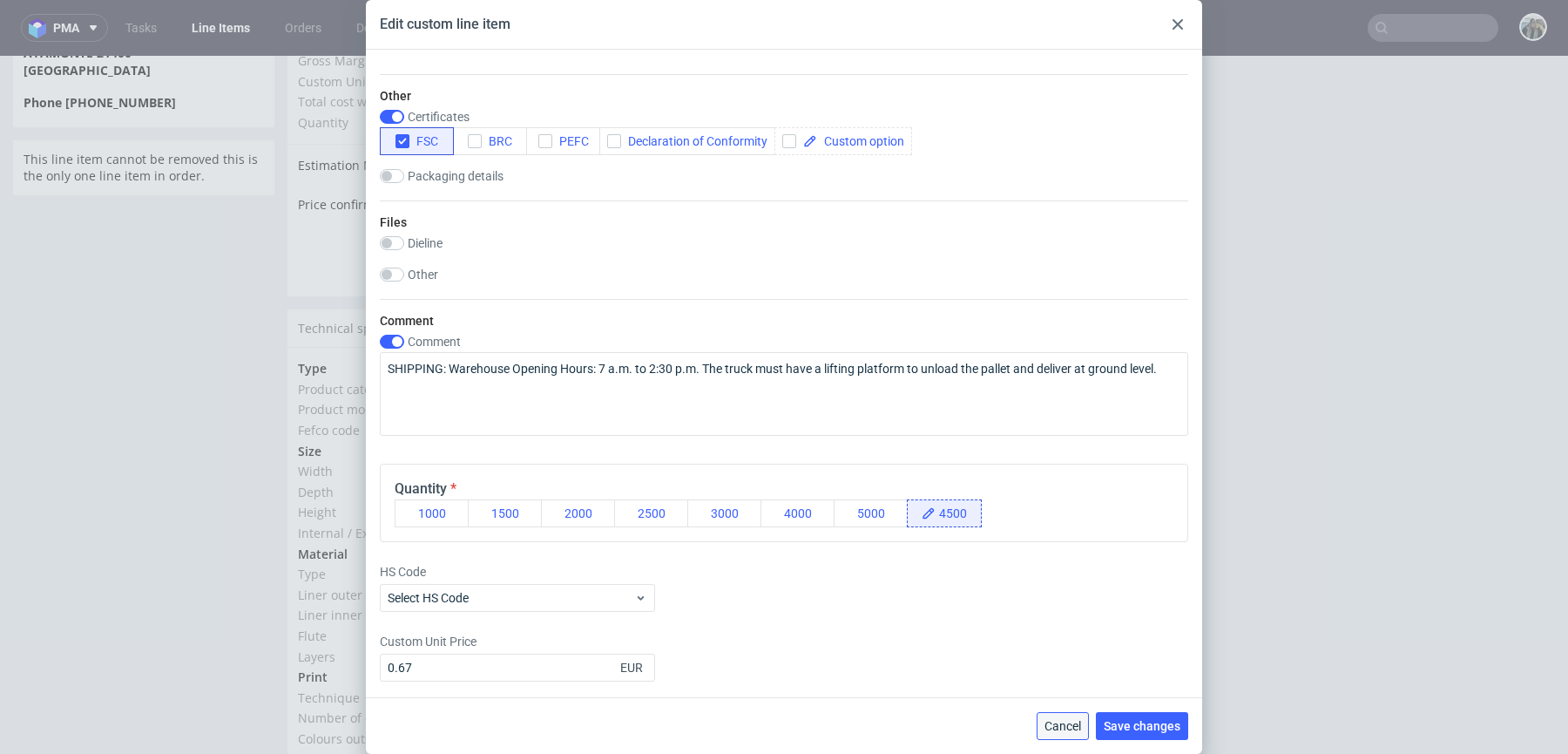
click at [1067, 716] on button "Cancel" at bounding box center [1063, 726] width 52 height 28
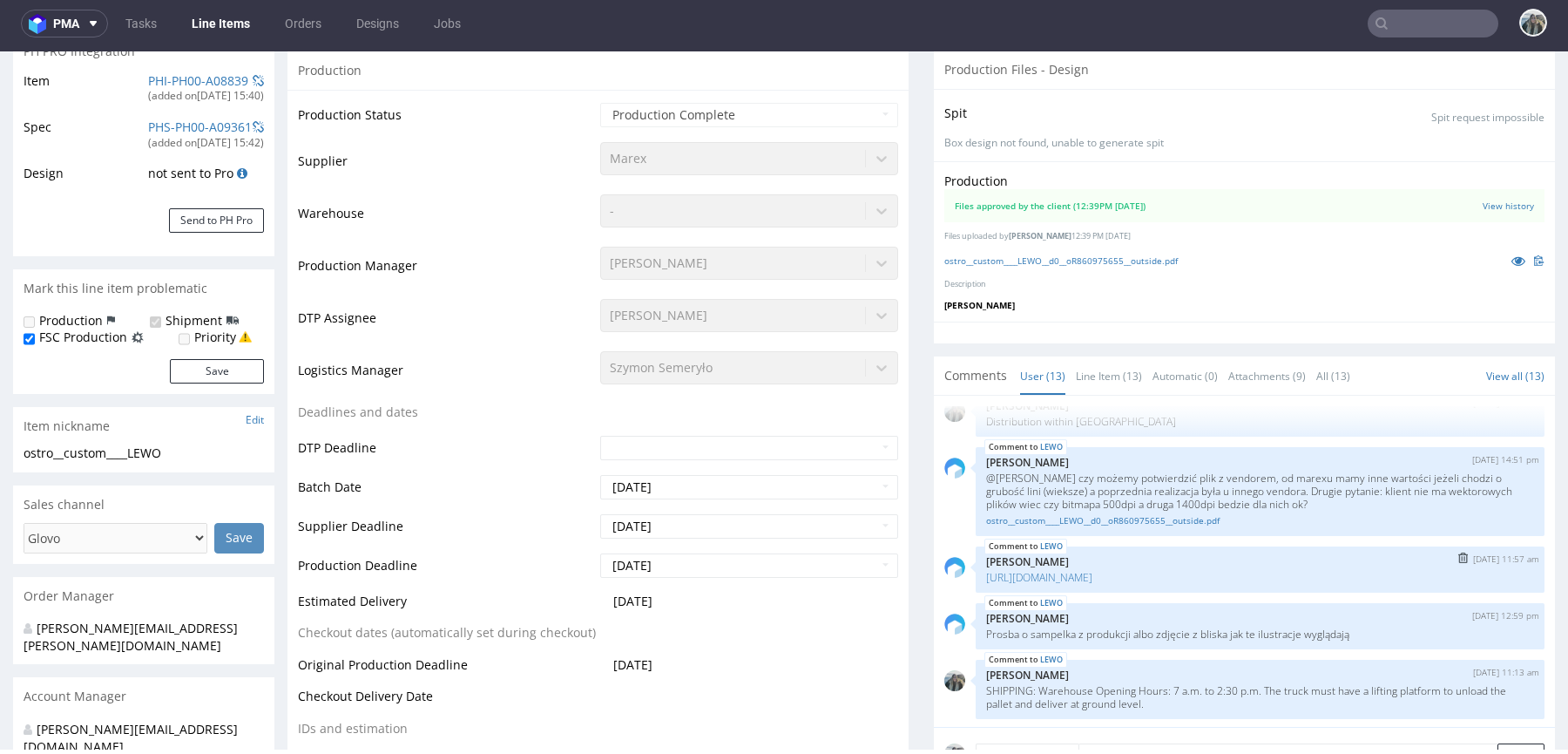
scroll to position [512, 0]
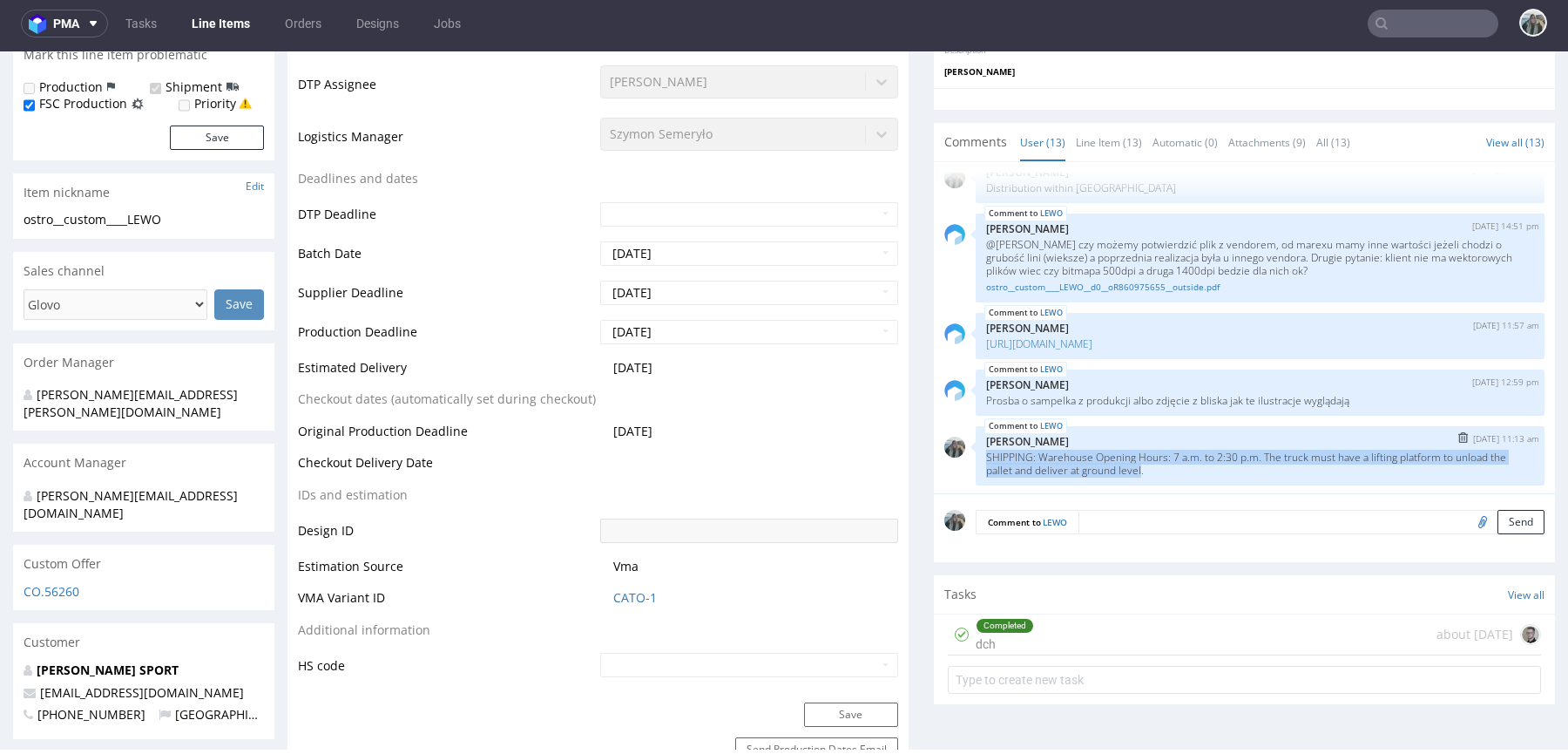
drag, startPoint x: 1134, startPoint y: 468, endPoint x: 975, endPoint y: 456, distance: 159.5
click at [976, 456] on div "LEWO [DATE] 11:13 am [PERSON_NAME] SHIPPING: Warehouse Opening Hours: 7 a.m. to…" at bounding box center [1261, 455] width 569 height 59
copy p "SHIPPING: Warehouse Opening Hours: 7 a.m. to 2:30 p.m. The truck must have a li…"
